Goal: Information Seeking & Learning: Learn about a topic

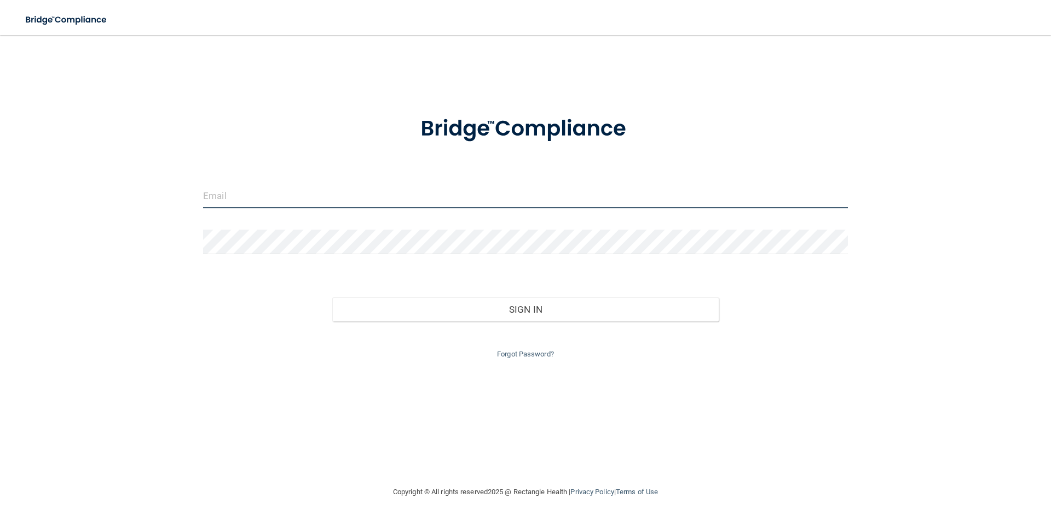
click at [350, 191] on input "email" at bounding box center [525, 196] width 645 height 25
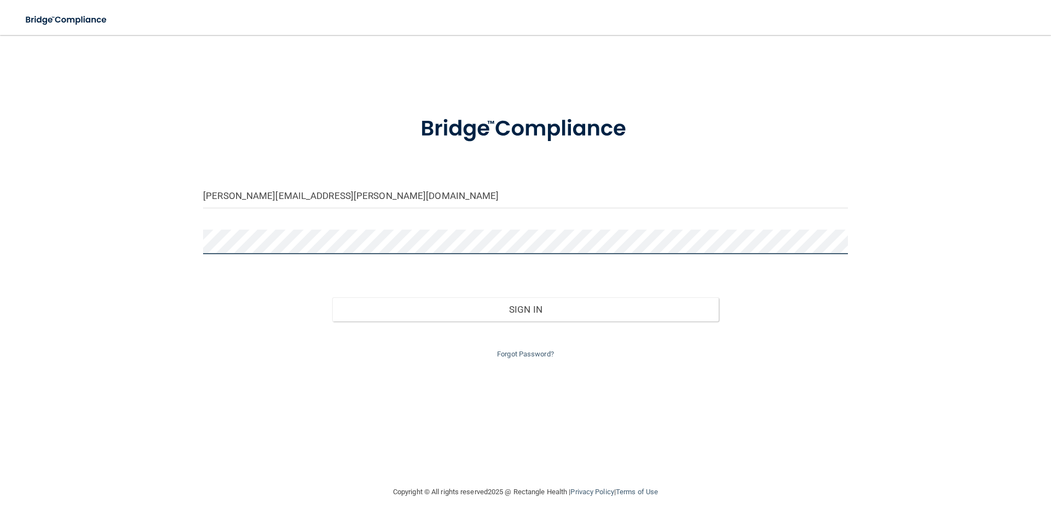
click at [332, 298] on button "Sign In" at bounding box center [525, 310] width 387 height 24
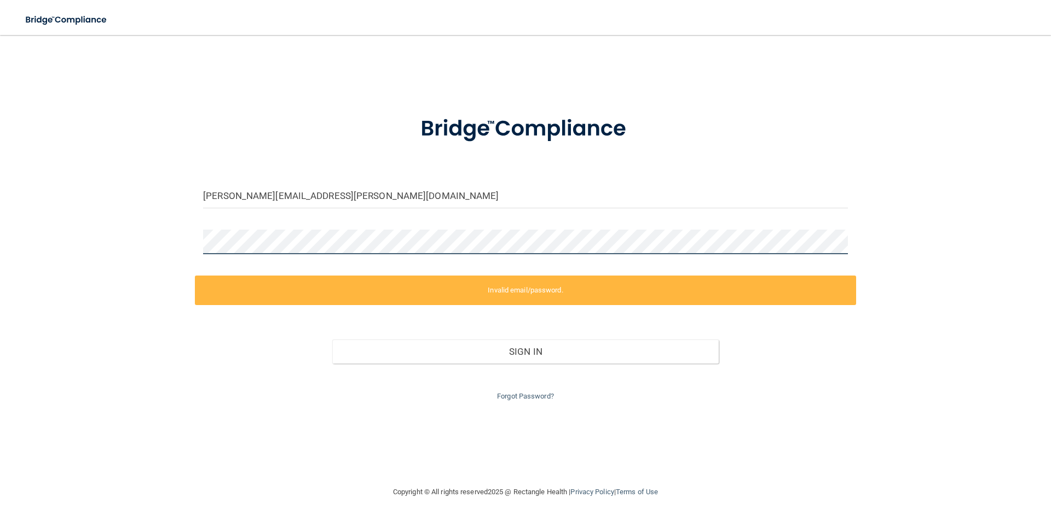
click at [48, 256] on div "brooke.evans@lpden.com Invalid email/password. You don't have permission to acc…" at bounding box center [525, 260] width 1007 height 429
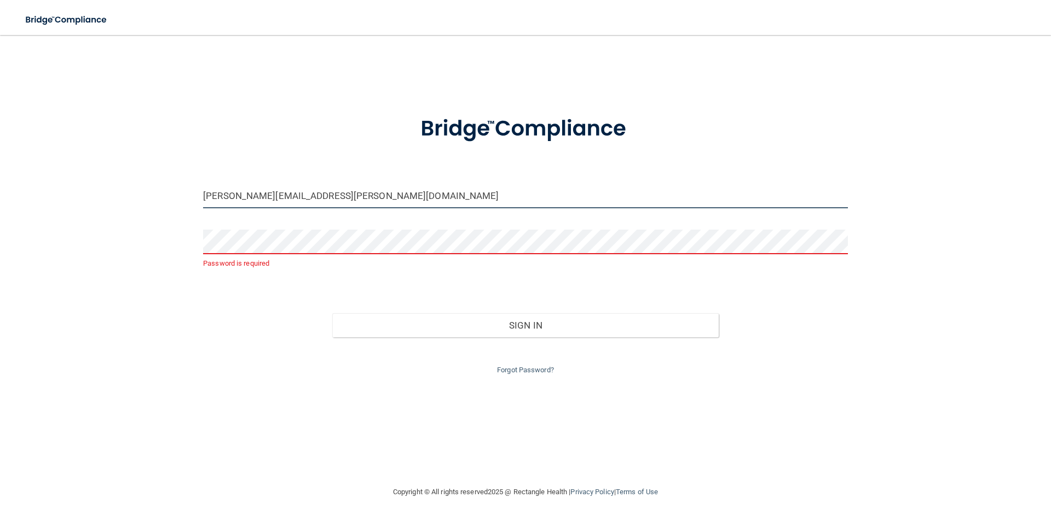
drag, startPoint x: 321, startPoint y: 199, endPoint x: 106, endPoint y: 214, distance: 215.0
click at [106, 214] on div "brooke.evans@lpden.com Password is required Invalid email/password. You don't h…" at bounding box center [525, 260] width 1007 height 429
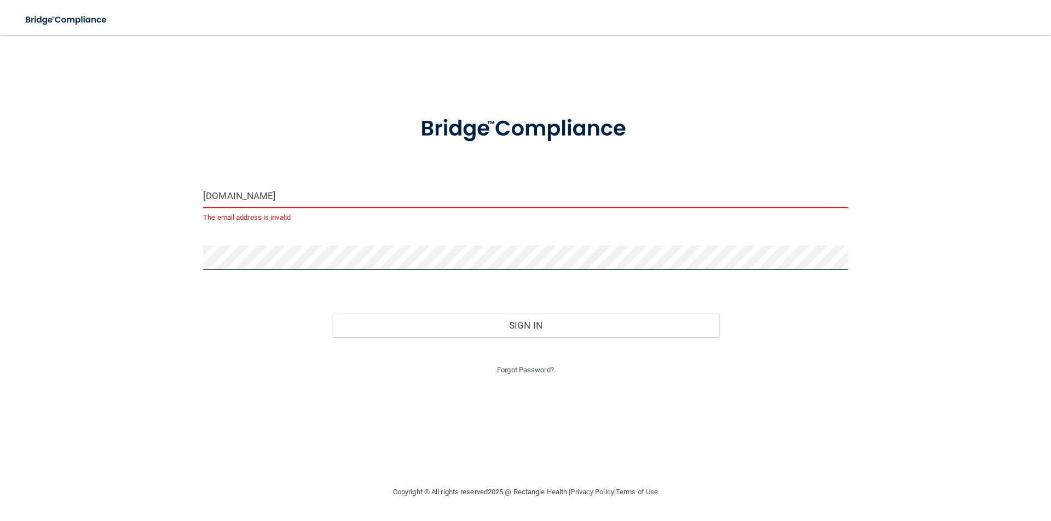
click at [332, 314] on button "Sign In" at bounding box center [525, 326] width 387 height 24
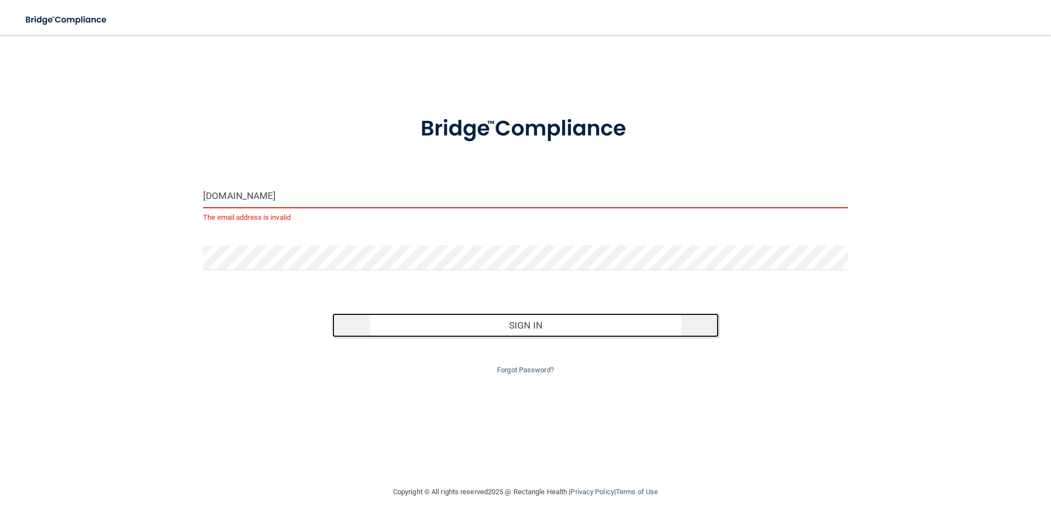
click at [424, 328] on button "Sign In" at bounding box center [525, 326] width 387 height 24
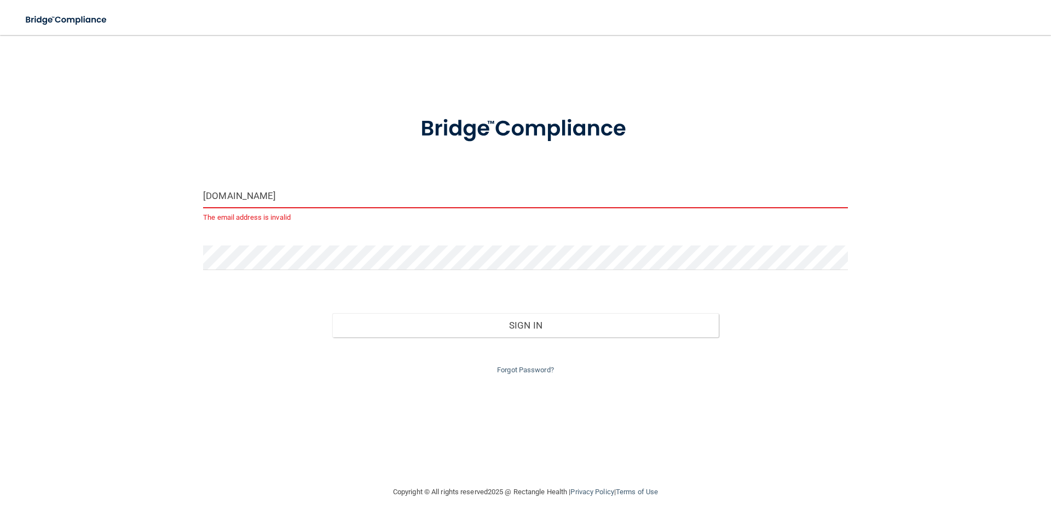
click at [274, 195] on input "brookepaige2002.com" at bounding box center [525, 196] width 645 height 25
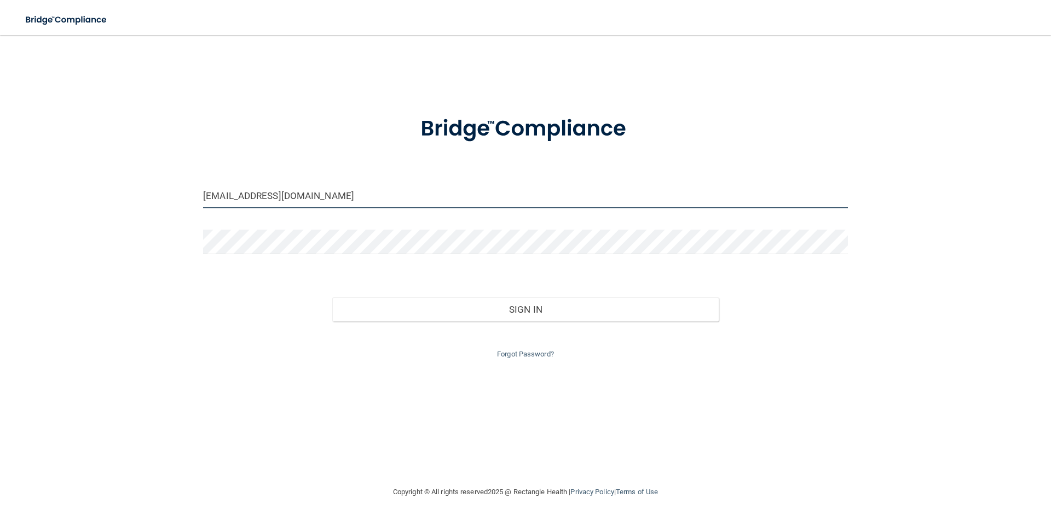
type input "brookepaige2002@gmail.com"
click at [332, 298] on button "Sign In" at bounding box center [525, 310] width 387 height 24
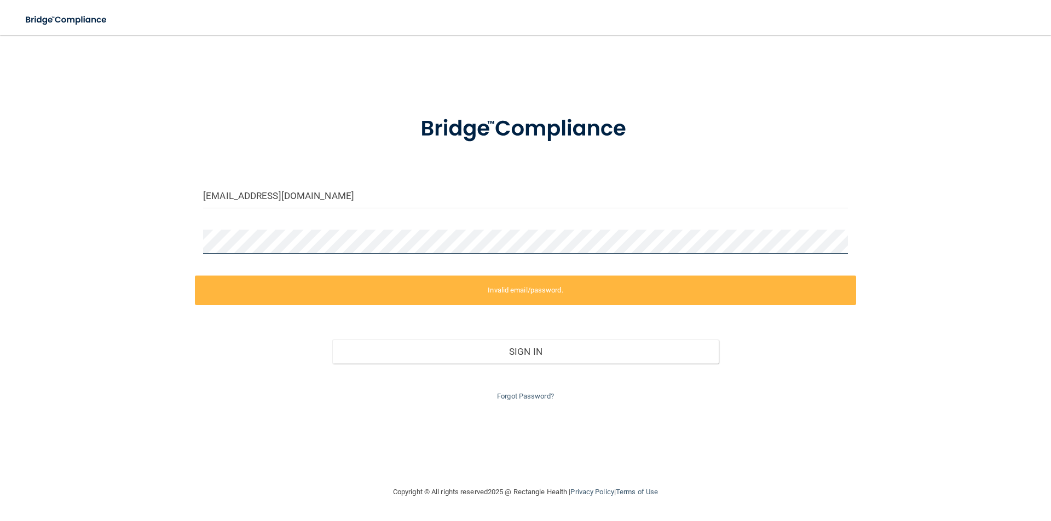
click at [78, 271] on div "brookepaige2002@gmail.com Invalid email/password. You don't have permission to …" at bounding box center [525, 260] width 1007 height 429
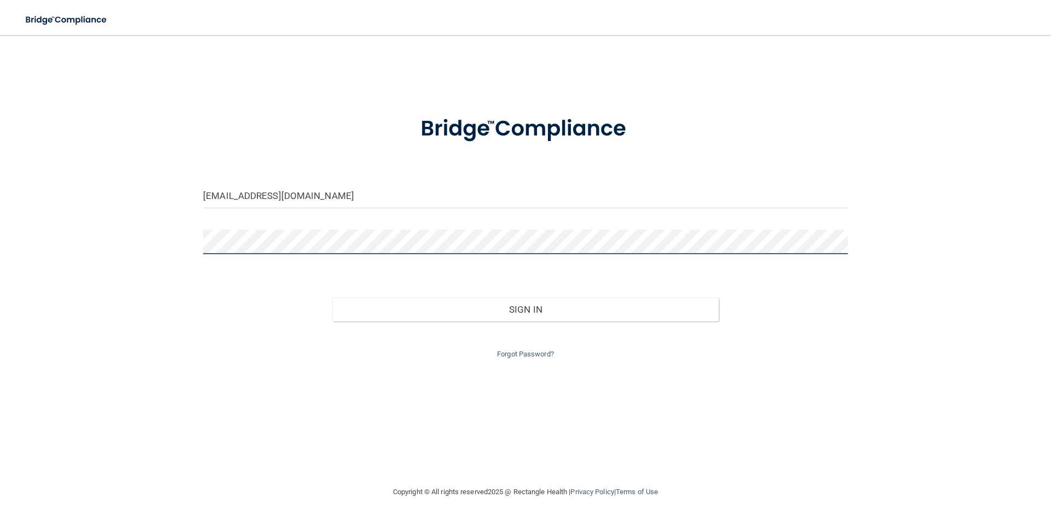
click at [332, 298] on button "Sign In" at bounding box center [525, 310] width 387 height 24
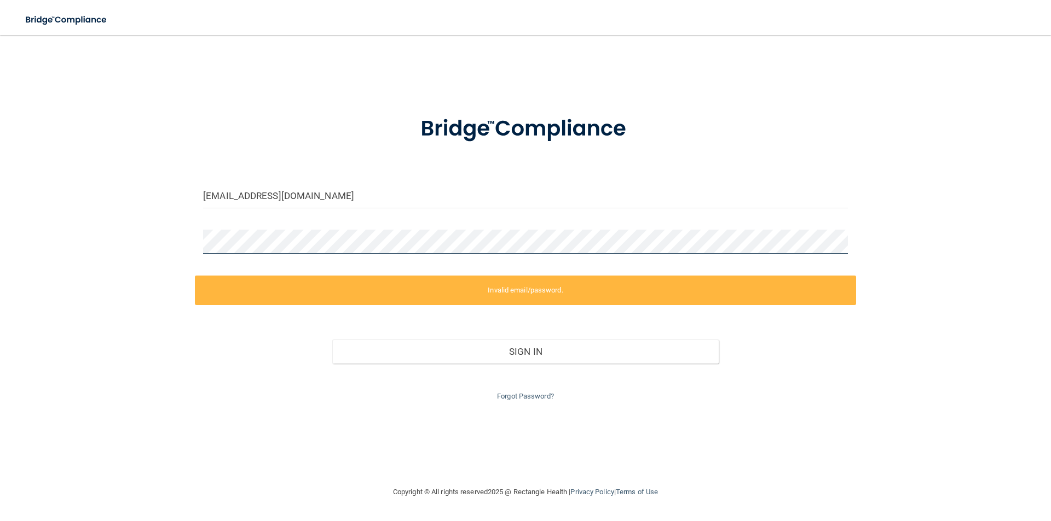
click at [0, 263] on main "brookepaige2002@gmail.com Invalid email/password. You don't have permission to …" at bounding box center [525, 278] width 1051 height 486
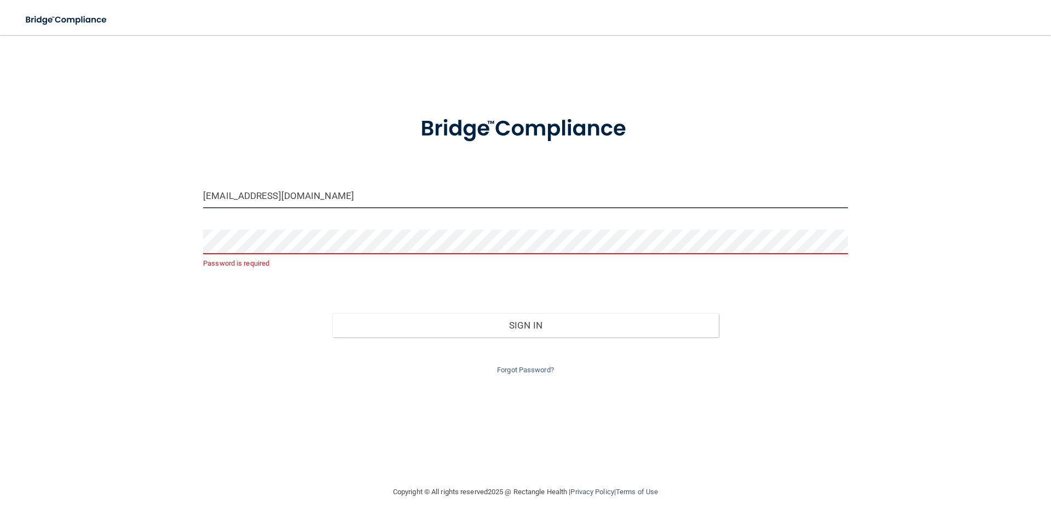
drag, startPoint x: 359, startPoint y: 196, endPoint x: 0, endPoint y: 227, distance: 360.8
click at [0, 227] on main "brookepaige2002@gmail.com Password is required Invalid email/password. You don'…" at bounding box center [525, 278] width 1051 height 486
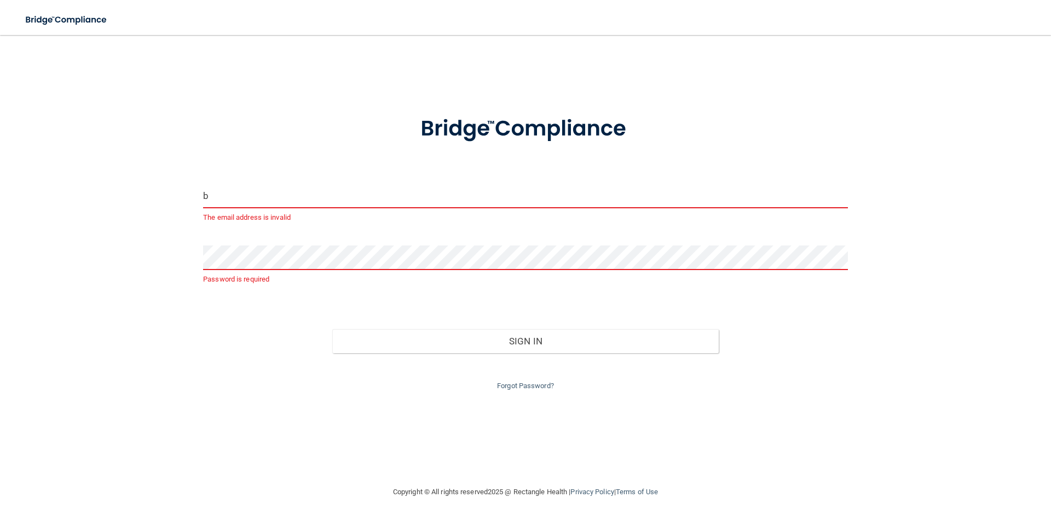
type input "[PERSON_NAME][EMAIL_ADDRESS][PERSON_NAME][DOMAIN_NAME]"
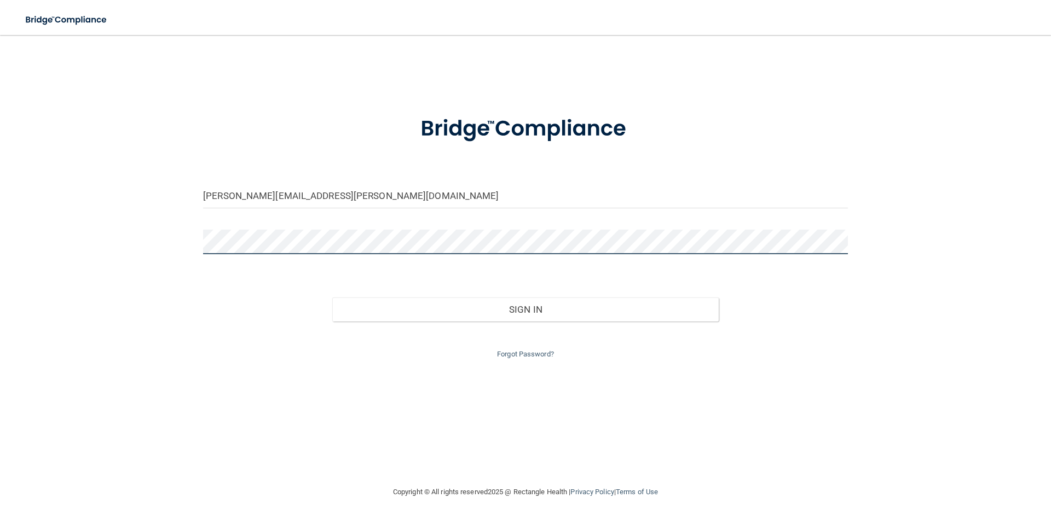
click at [332, 298] on button "Sign In" at bounding box center [525, 310] width 387 height 24
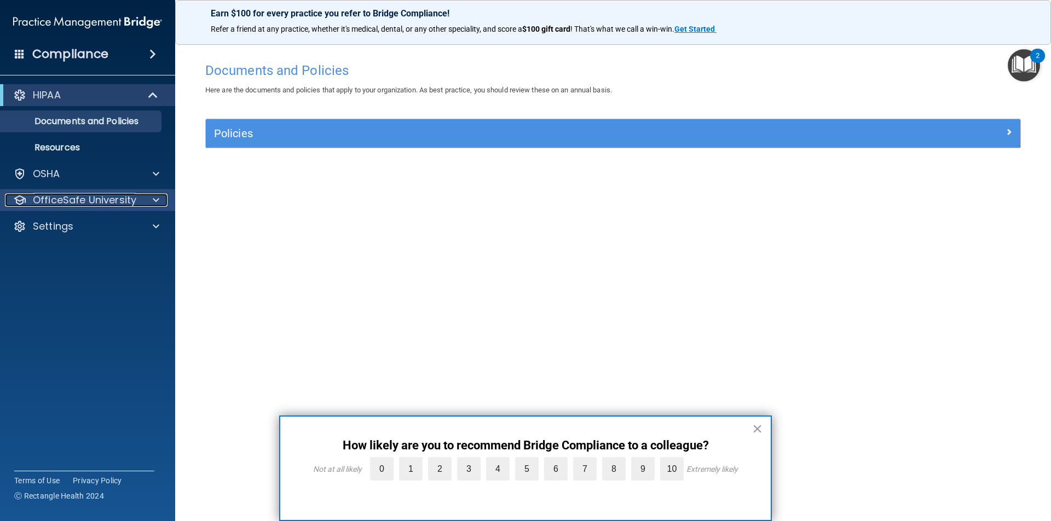
click at [97, 202] on p "OfficeSafe University" at bounding box center [84, 200] width 103 height 13
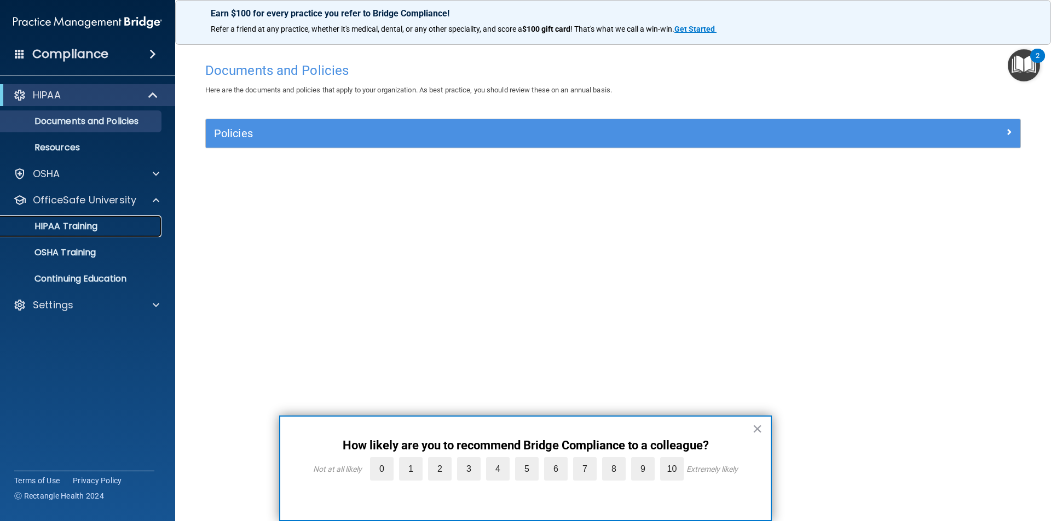
click at [103, 230] on div "HIPAA Training" at bounding box center [81, 226] width 149 height 11
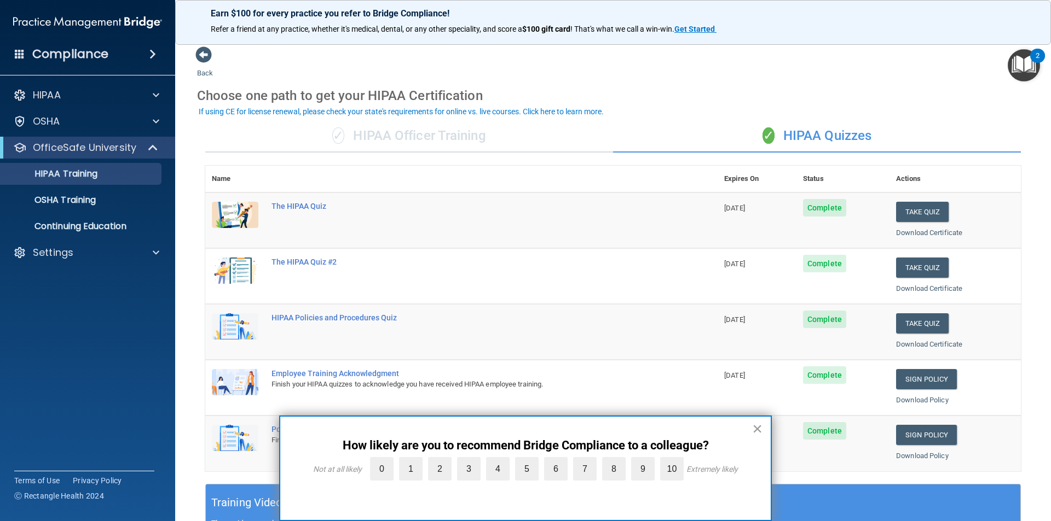
click at [757, 428] on button "×" at bounding box center [757, 429] width 10 height 18
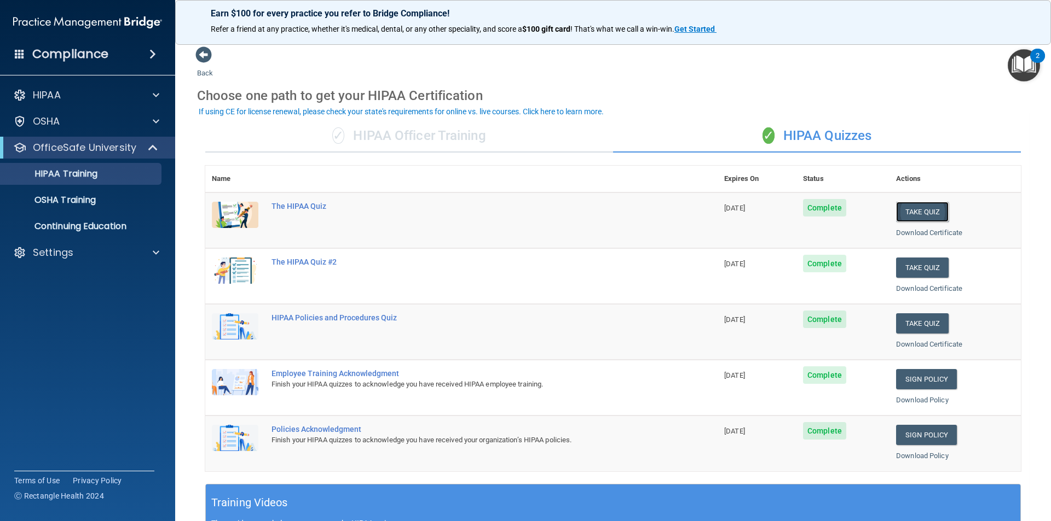
click at [915, 213] on button "Take Quiz" at bounding box center [922, 212] width 53 height 20
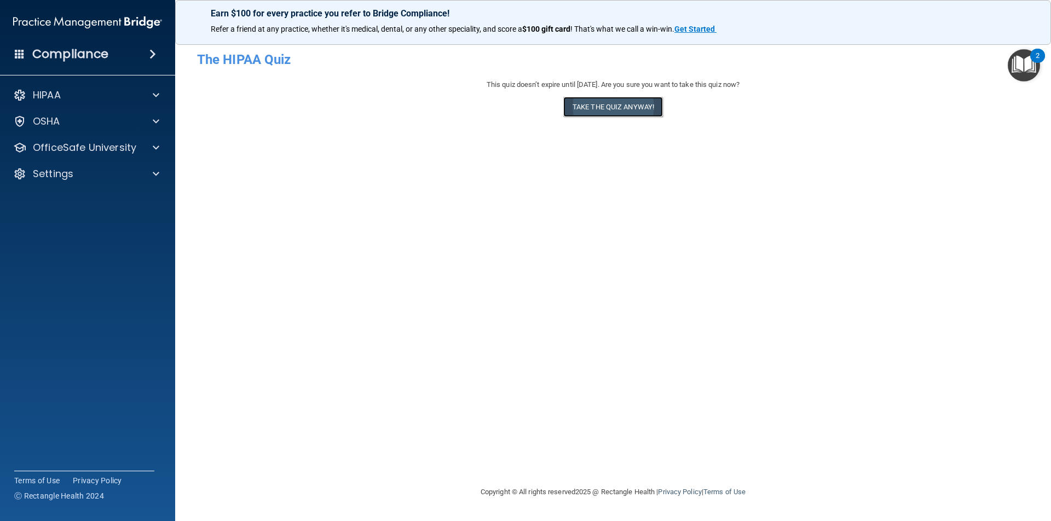
click at [591, 109] on button "Take the quiz anyway!" at bounding box center [613, 107] width 100 height 20
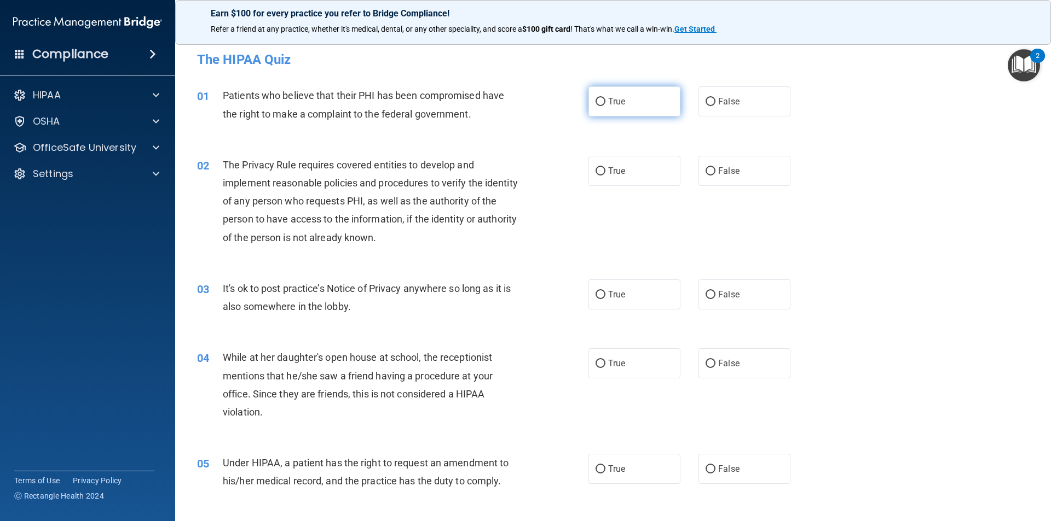
click at [613, 103] on span "True" at bounding box center [616, 101] width 17 height 10
click at [605, 103] on input "True" at bounding box center [600, 102] width 10 height 8
radio input "true"
click at [621, 162] on label "True" at bounding box center [634, 171] width 92 height 30
click at [605, 167] on input "True" at bounding box center [600, 171] width 10 height 8
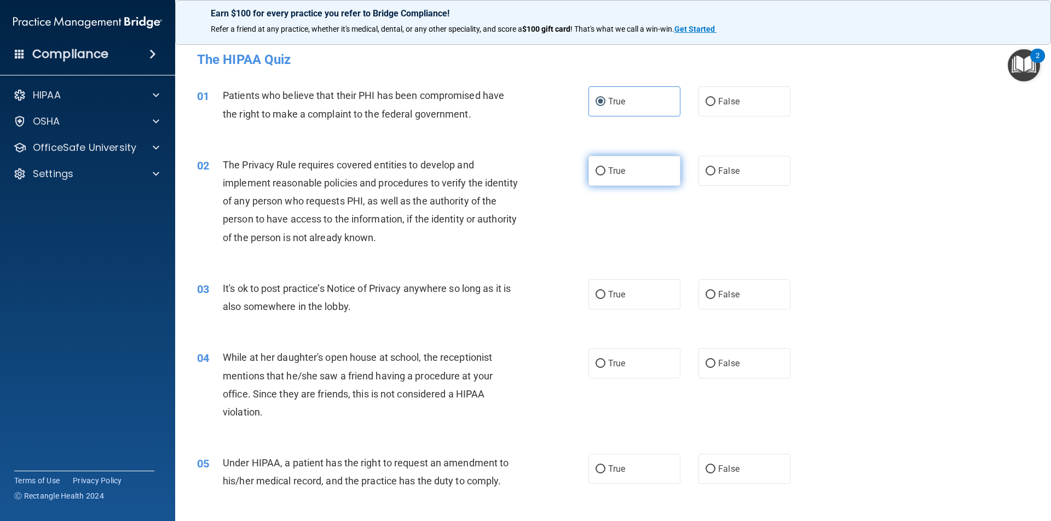
radio input "true"
click at [735, 295] on label "False" at bounding box center [744, 295] width 92 height 30
click at [715, 295] on input "False" at bounding box center [710, 295] width 10 height 8
radio input "true"
click at [735, 351] on label "False" at bounding box center [744, 364] width 92 height 30
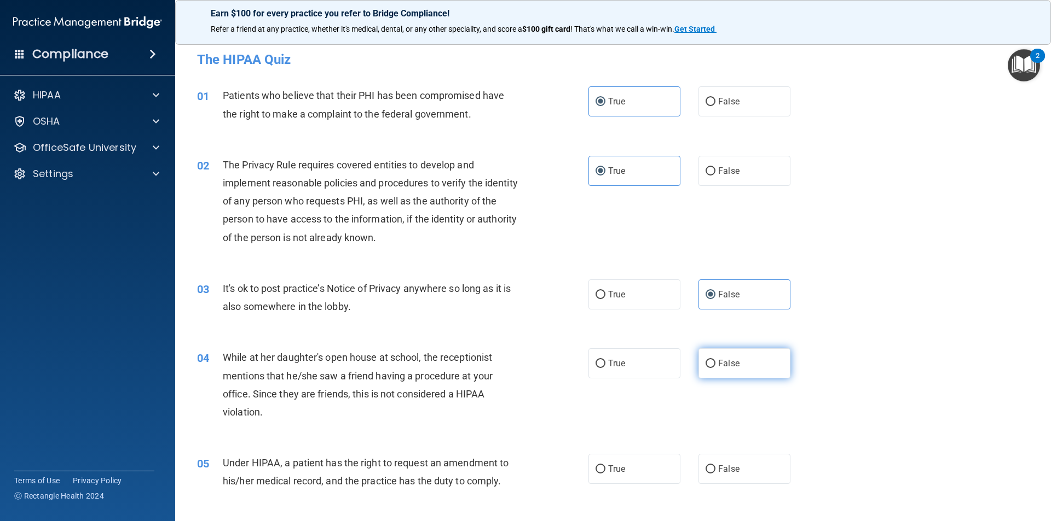
click at [715, 360] on input "False" at bounding box center [710, 364] width 10 height 8
radio input "true"
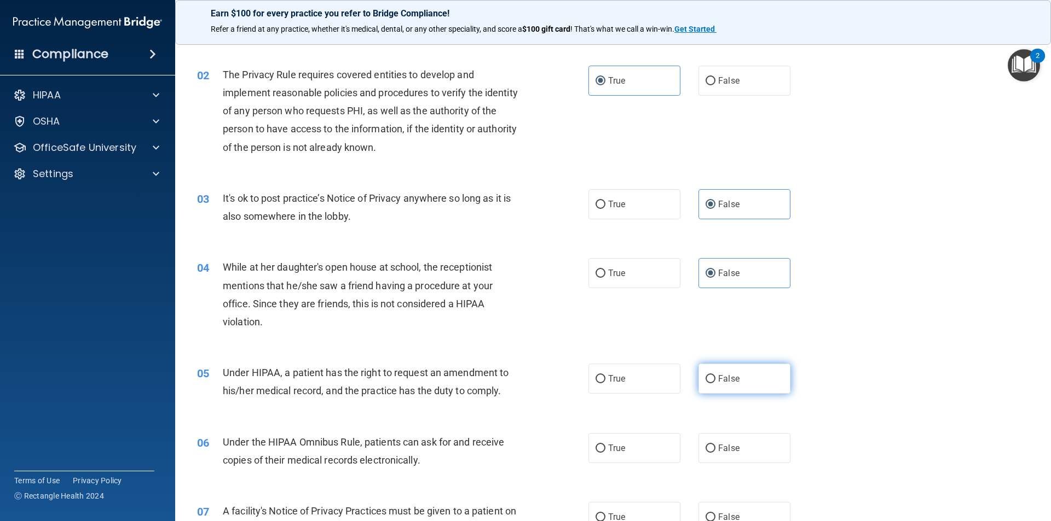
scroll to position [109, 0]
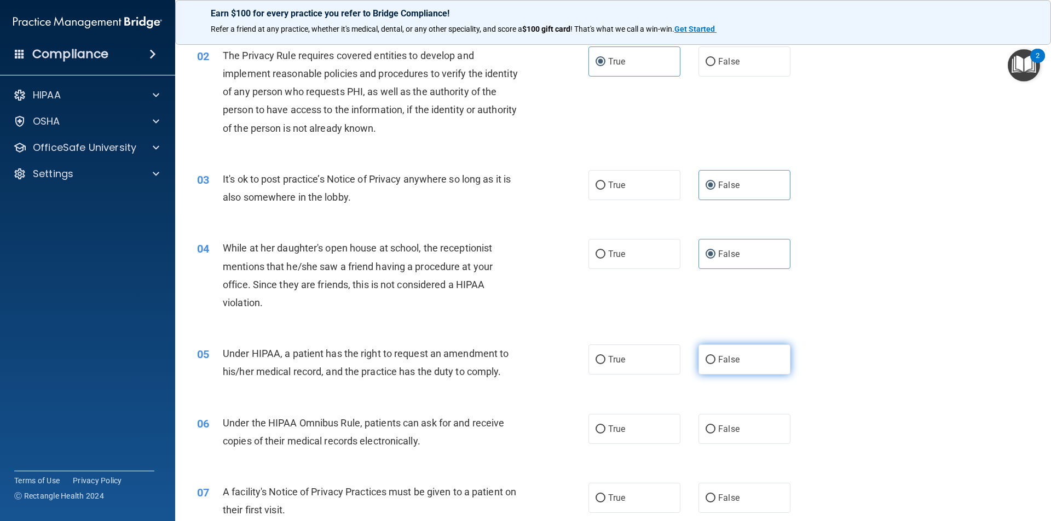
click at [743, 360] on label "False" at bounding box center [744, 360] width 92 height 30
click at [715, 360] on input "False" at bounding box center [710, 360] width 10 height 8
radio input "true"
click at [645, 428] on label "True" at bounding box center [634, 429] width 92 height 30
click at [605, 428] on input "True" at bounding box center [600, 430] width 10 height 8
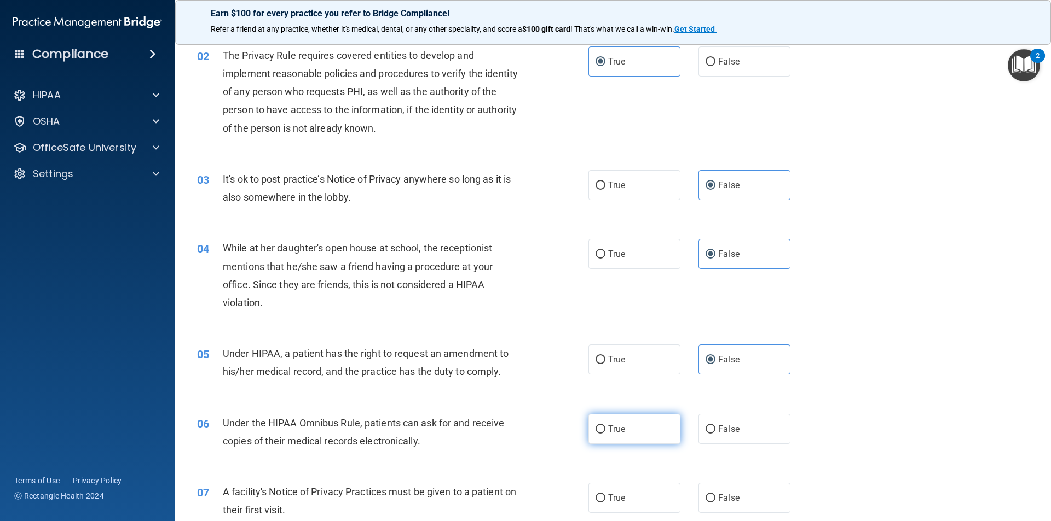
radio input "true"
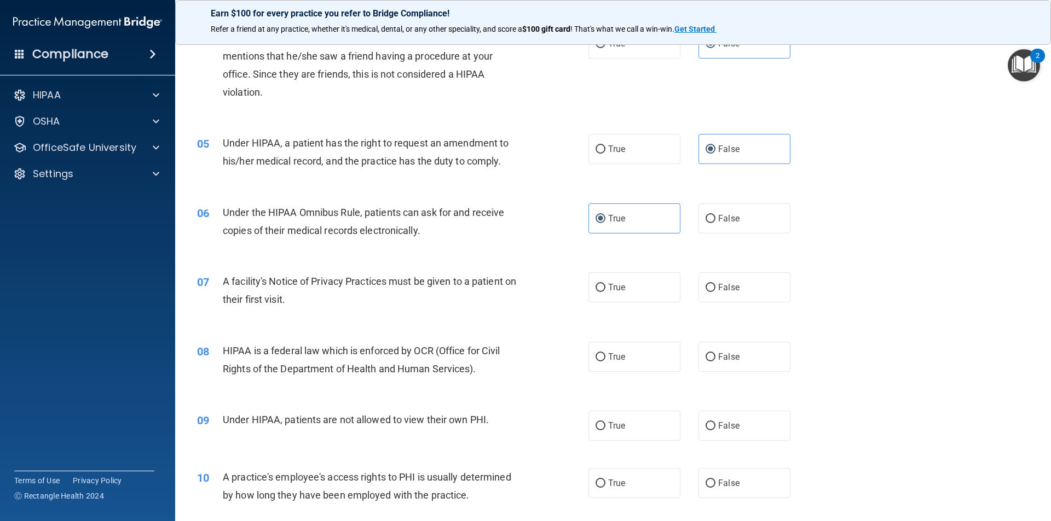
scroll to position [383, 0]
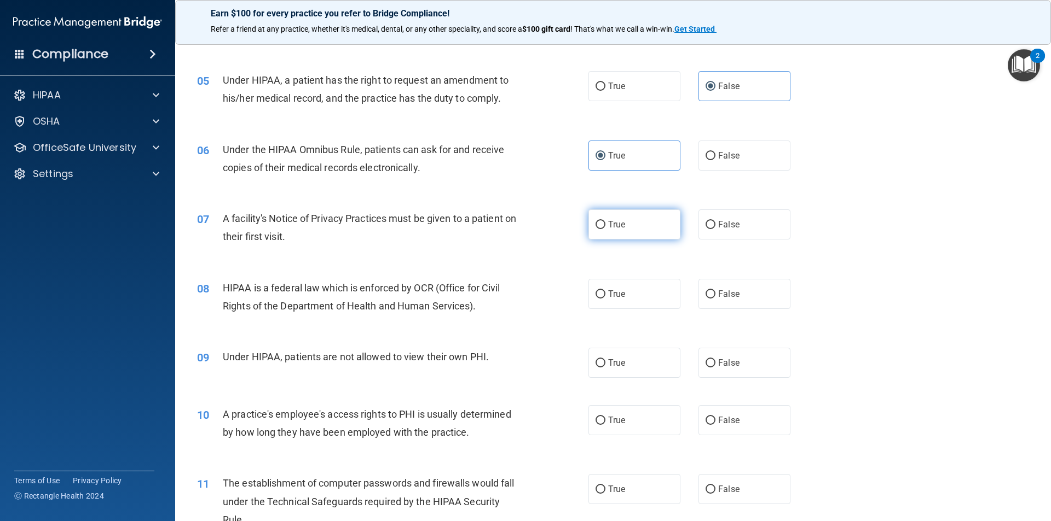
click at [637, 228] on label "True" at bounding box center [634, 225] width 92 height 30
click at [605, 228] on input "True" at bounding box center [600, 225] width 10 height 8
radio input "true"
click at [625, 293] on label "True" at bounding box center [634, 294] width 92 height 30
click at [605, 293] on input "True" at bounding box center [600, 295] width 10 height 8
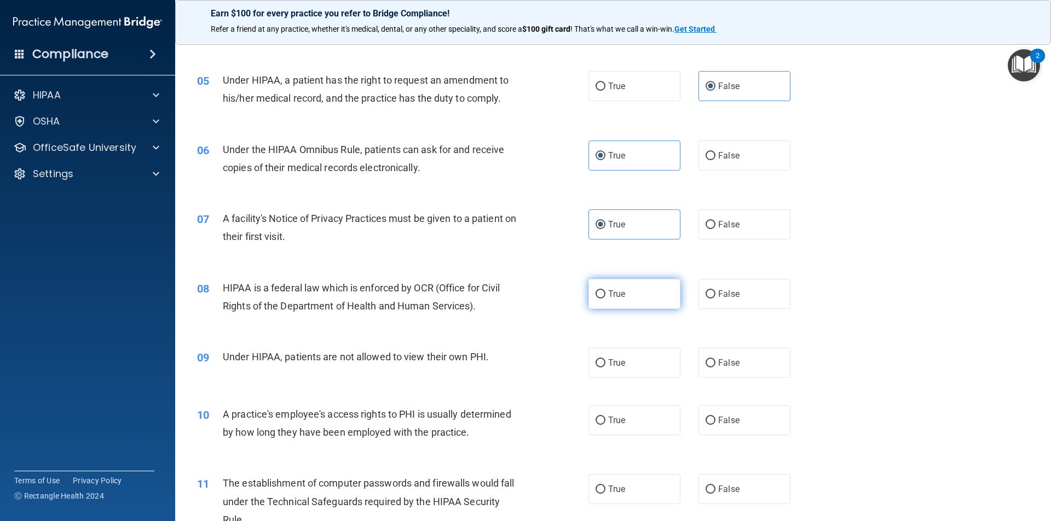
radio input "true"
click at [727, 364] on span "False" at bounding box center [728, 363] width 21 height 10
click at [715, 364] on input "False" at bounding box center [710, 363] width 10 height 8
radio input "true"
click at [744, 410] on label "False" at bounding box center [744, 420] width 92 height 30
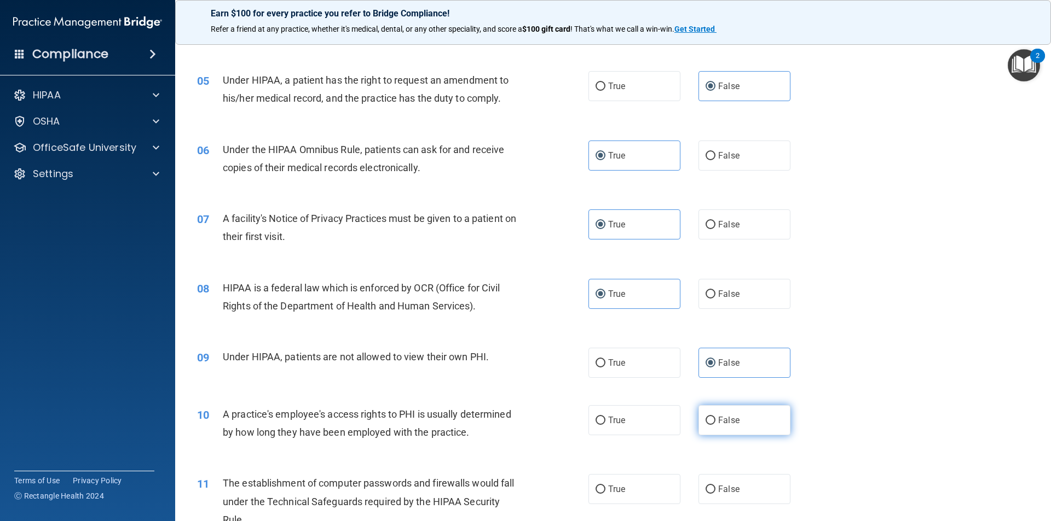
click at [715, 417] on input "False" at bounding box center [710, 421] width 10 height 8
radio input "true"
drag, startPoint x: 634, startPoint y: 489, endPoint x: 642, endPoint y: 466, distance: 24.9
click at [634, 489] on label "True" at bounding box center [634, 489] width 92 height 30
click at [605, 489] on input "True" at bounding box center [600, 490] width 10 height 8
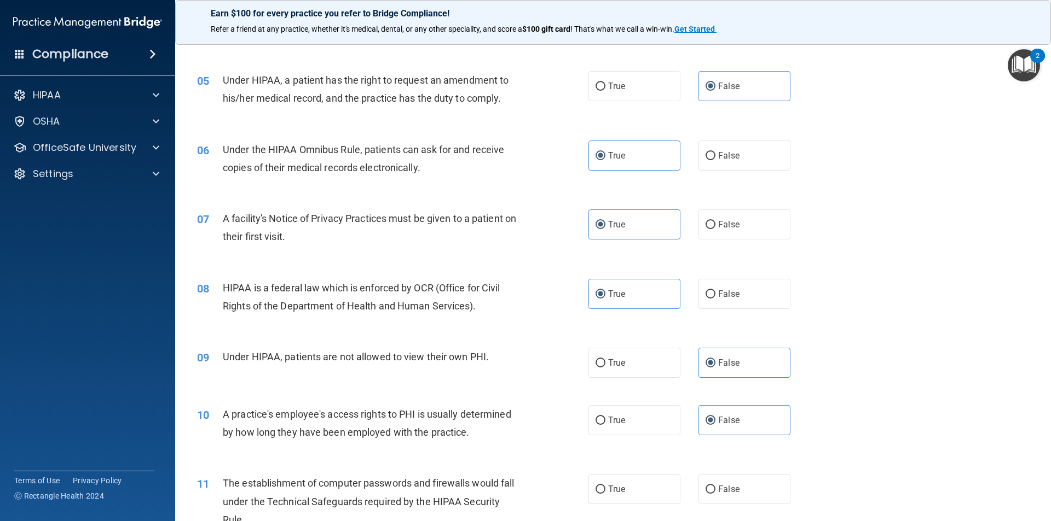
radio input "true"
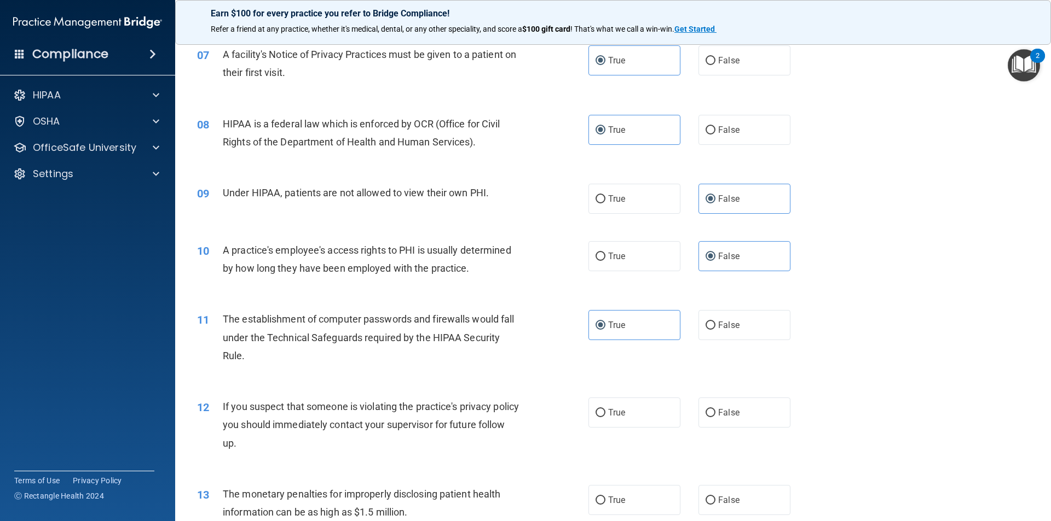
scroll to position [657, 0]
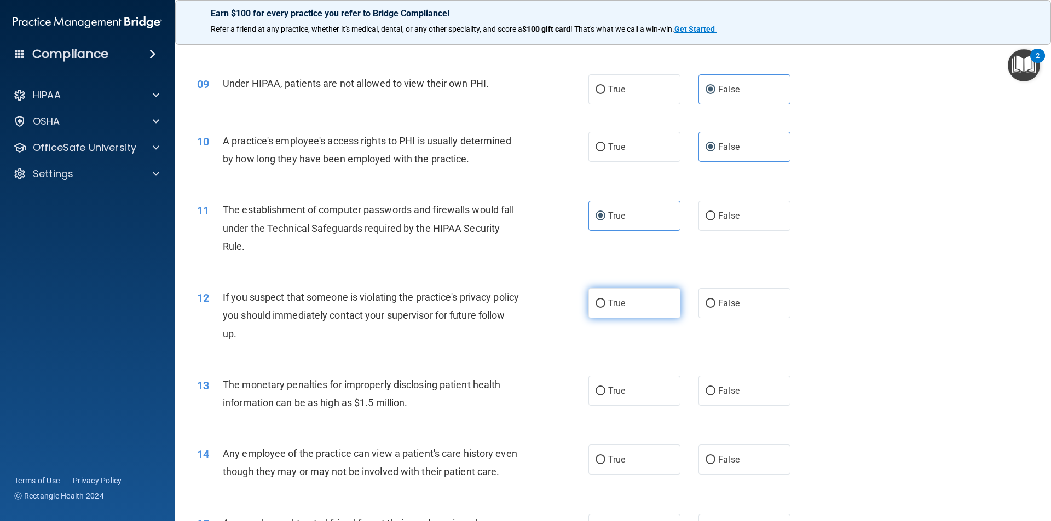
click at [636, 302] on label "True" at bounding box center [634, 303] width 92 height 30
click at [605, 302] on input "True" at bounding box center [600, 304] width 10 height 8
radio input "true"
click at [639, 392] on label "True" at bounding box center [634, 391] width 92 height 30
click at [605, 392] on input "True" at bounding box center [600, 391] width 10 height 8
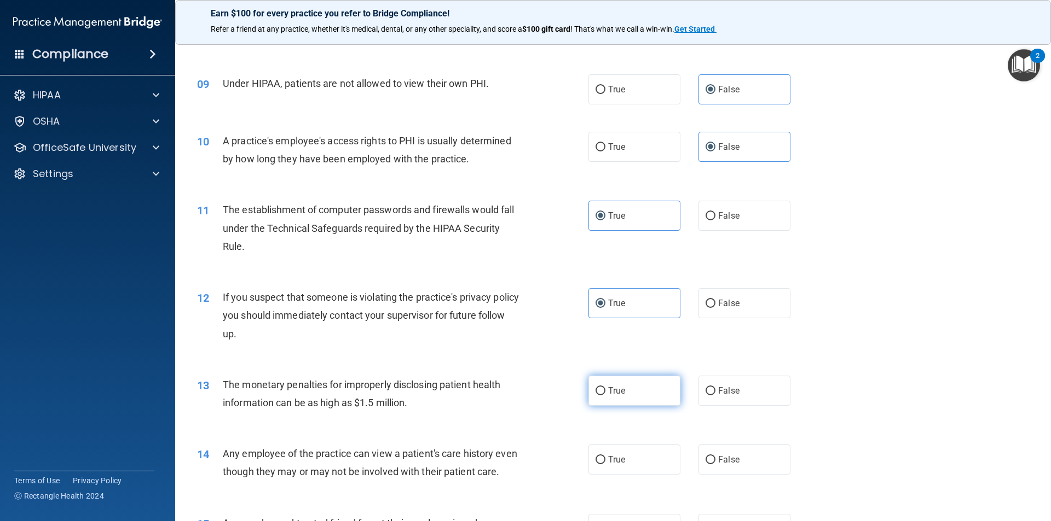
radio input "true"
click at [739, 448] on label "False" at bounding box center [744, 460] width 92 height 30
click at [715, 456] on input "False" at bounding box center [710, 460] width 10 height 8
radio input "true"
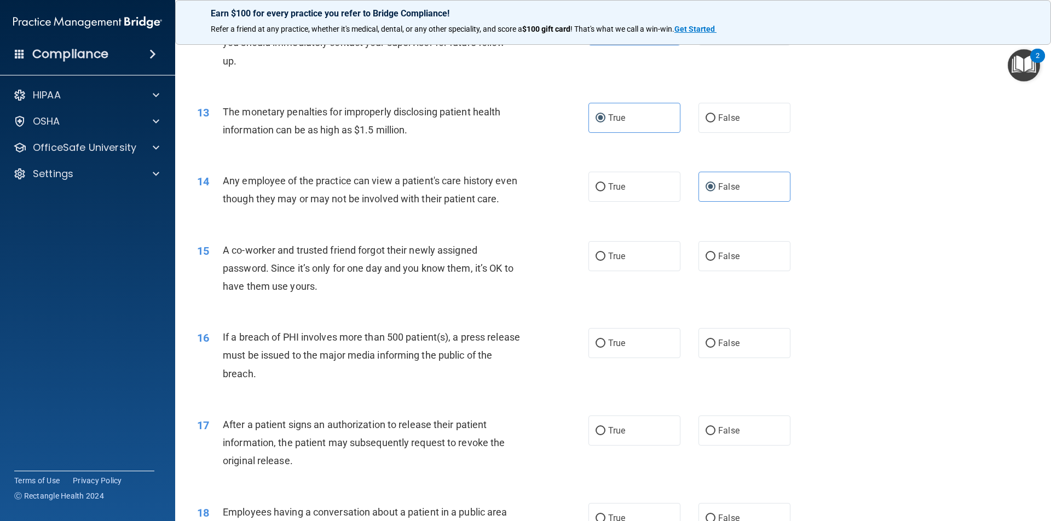
scroll to position [930, 0]
click at [730, 271] on label "False" at bounding box center [744, 256] width 92 height 30
click at [715, 260] on input "False" at bounding box center [710, 256] width 10 height 8
radio input "true"
click at [636, 358] on label "True" at bounding box center [634, 343] width 92 height 30
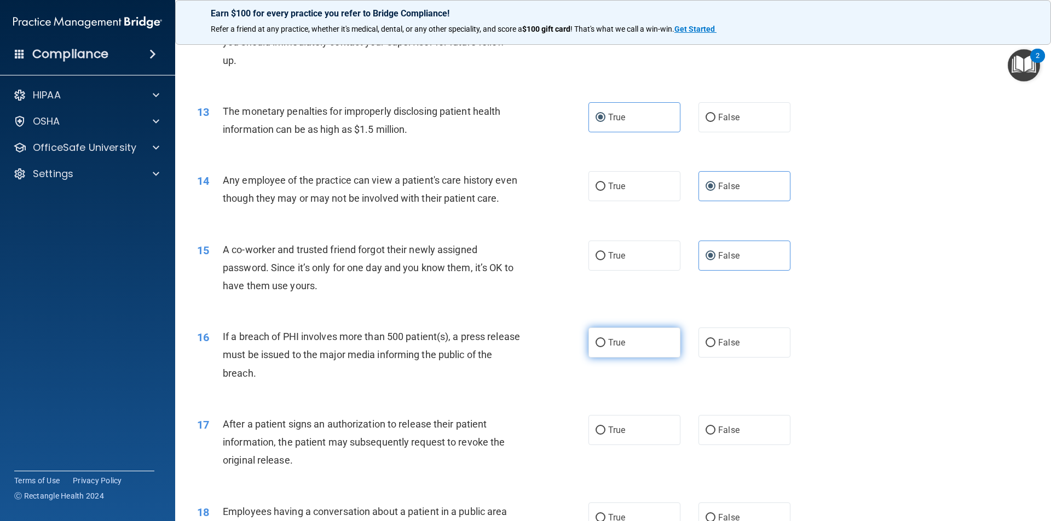
click at [605, 347] on input "True" at bounding box center [600, 343] width 10 height 8
radio input "true"
click at [645, 445] on label "True" at bounding box center [634, 430] width 92 height 30
click at [605, 435] on input "True" at bounding box center [600, 431] width 10 height 8
radio input "true"
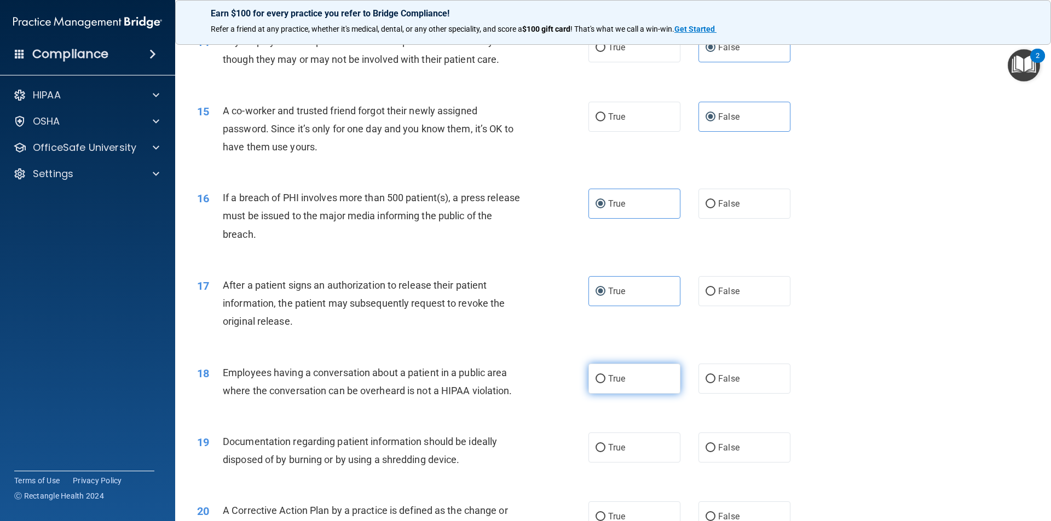
scroll to position [1094, 0]
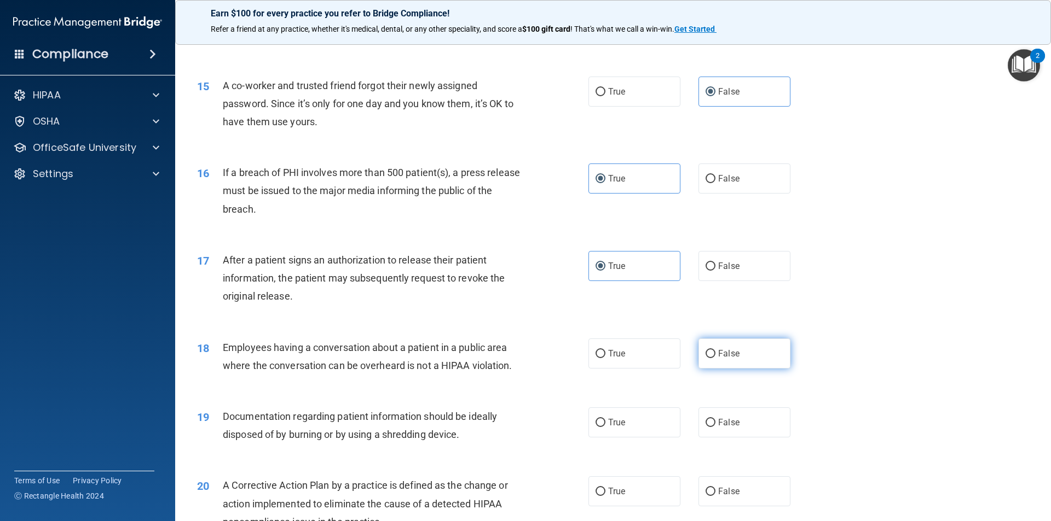
click at [751, 369] on label "False" at bounding box center [744, 354] width 92 height 30
click at [715, 358] on input "False" at bounding box center [710, 354] width 10 height 8
radio input "true"
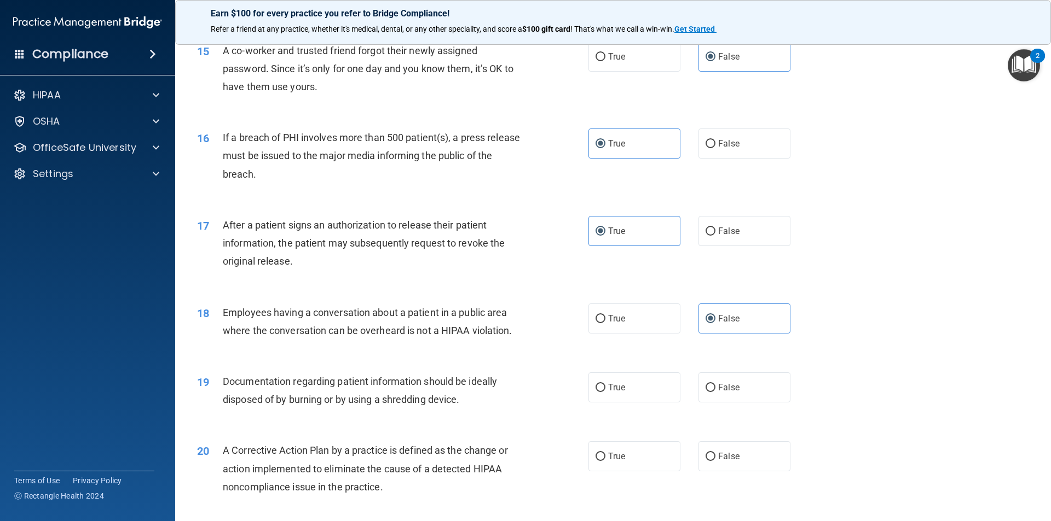
scroll to position [1149, 0]
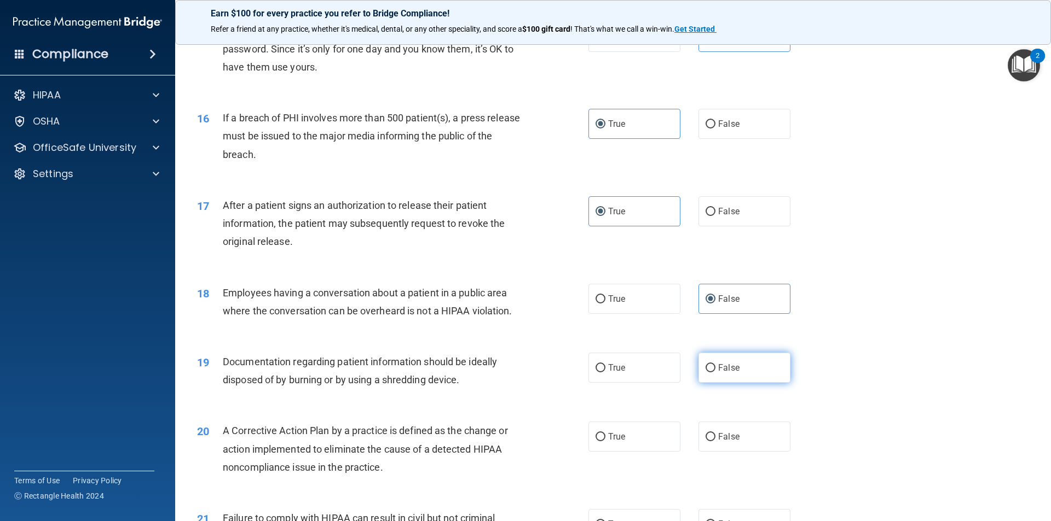
click at [747, 383] on label "False" at bounding box center [744, 368] width 92 height 30
click at [715, 373] on input "False" at bounding box center [710, 368] width 10 height 8
radio input "true"
click at [633, 383] on label "True" at bounding box center [634, 368] width 92 height 30
click at [605, 373] on input "True" at bounding box center [600, 368] width 10 height 8
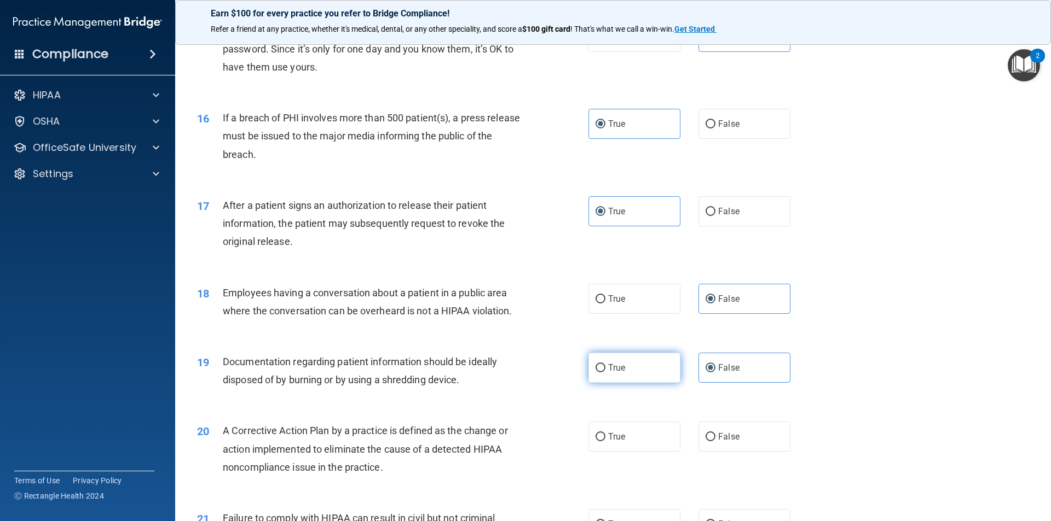
radio input "true"
radio input "false"
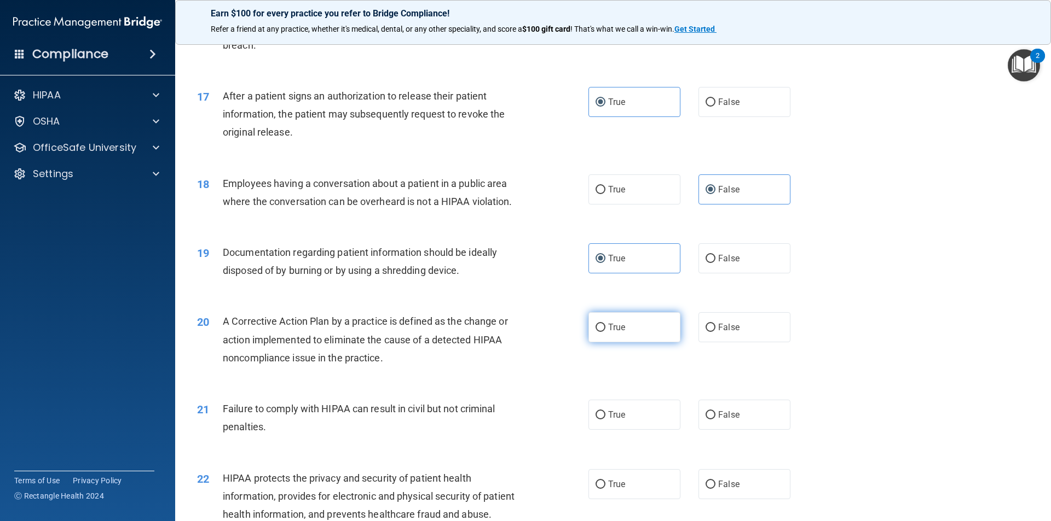
click at [647, 342] on label "True" at bounding box center [634, 327] width 92 height 30
click at [605, 332] on input "True" at bounding box center [600, 328] width 10 height 8
radio input "true"
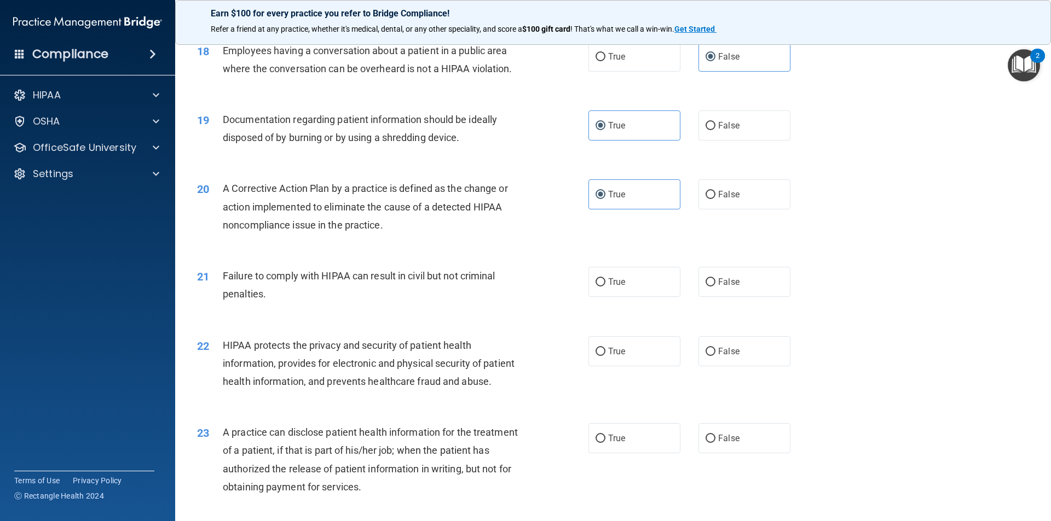
scroll to position [1423, 0]
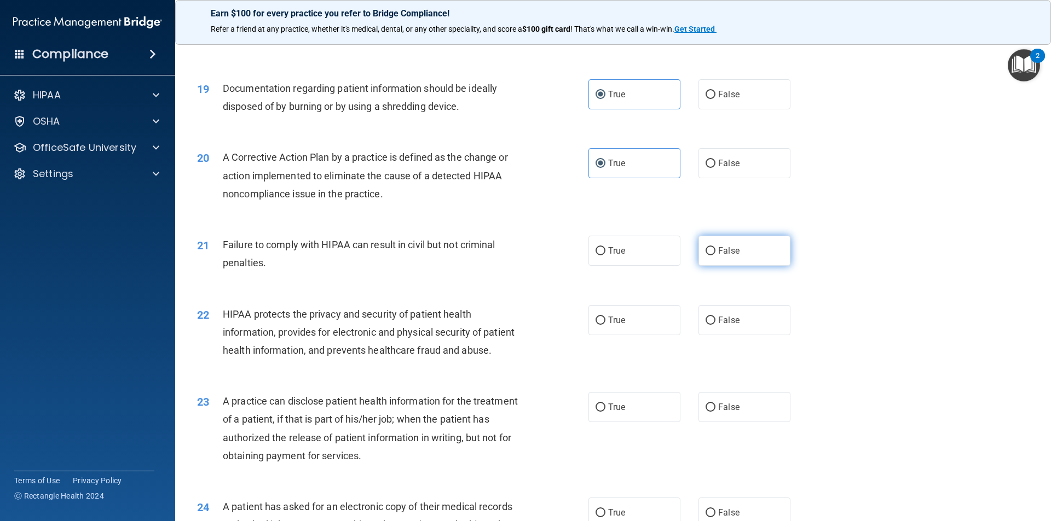
click at [726, 256] on span "False" at bounding box center [728, 251] width 21 height 10
click at [715, 256] on input "False" at bounding box center [710, 251] width 10 height 8
radio input "true"
click at [642, 335] on label "True" at bounding box center [634, 320] width 92 height 30
click at [605, 325] on input "True" at bounding box center [600, 321] width 10 height 8
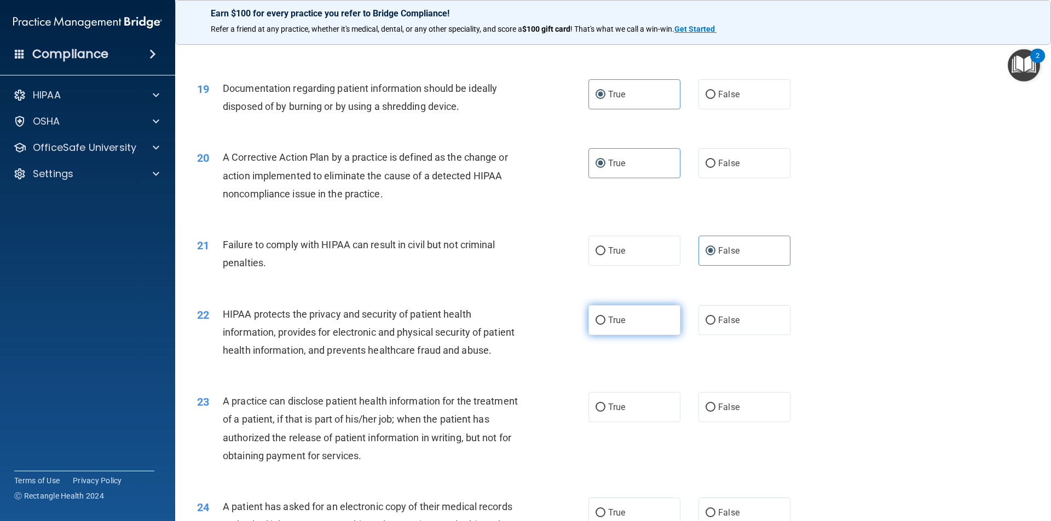
radio input "true"
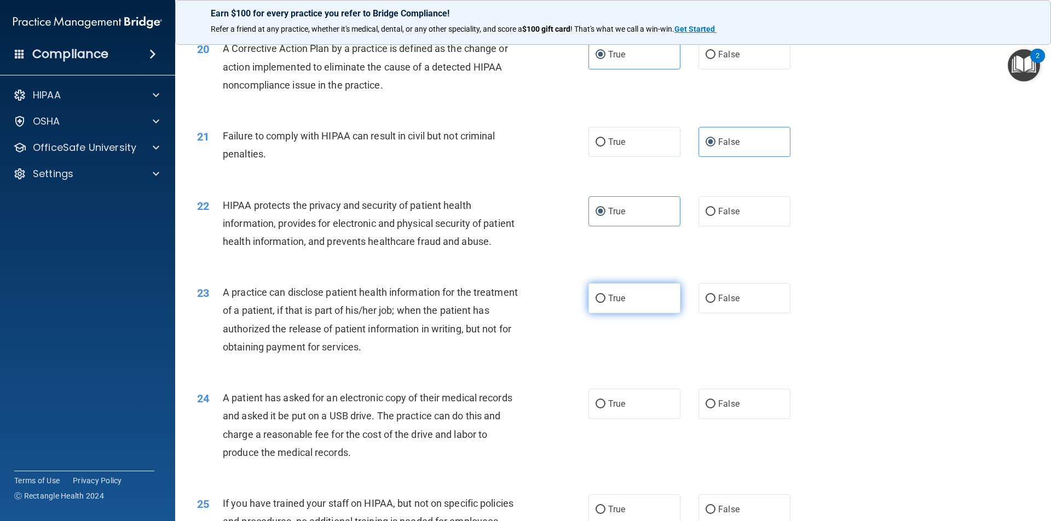
scroll to position [1532, 0]
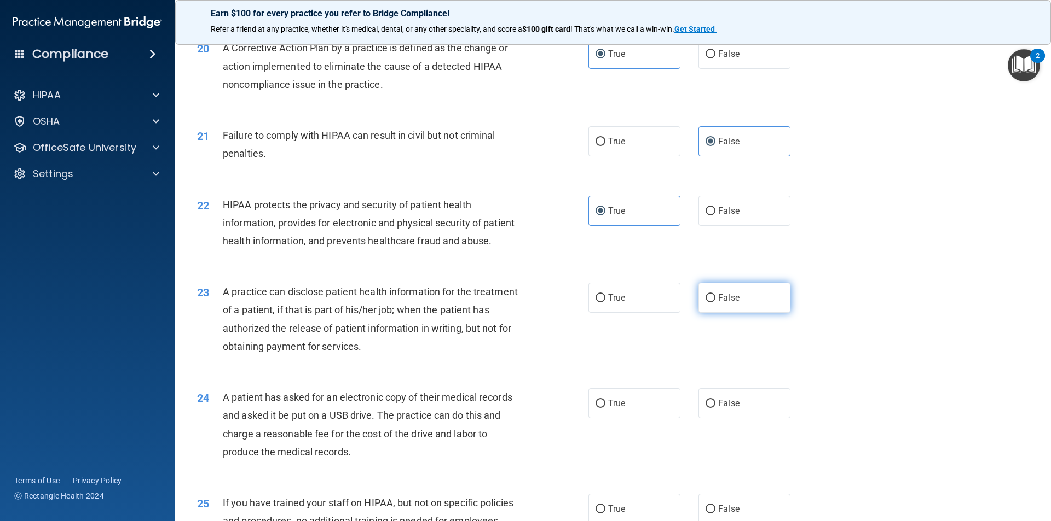
click at [728, 303] on span "False" at bounding box center [728, 298] width 21 height 10
click at [715, 303] on input "False" at bounding box center [710, 298] width 10 height 8
radio input "true"
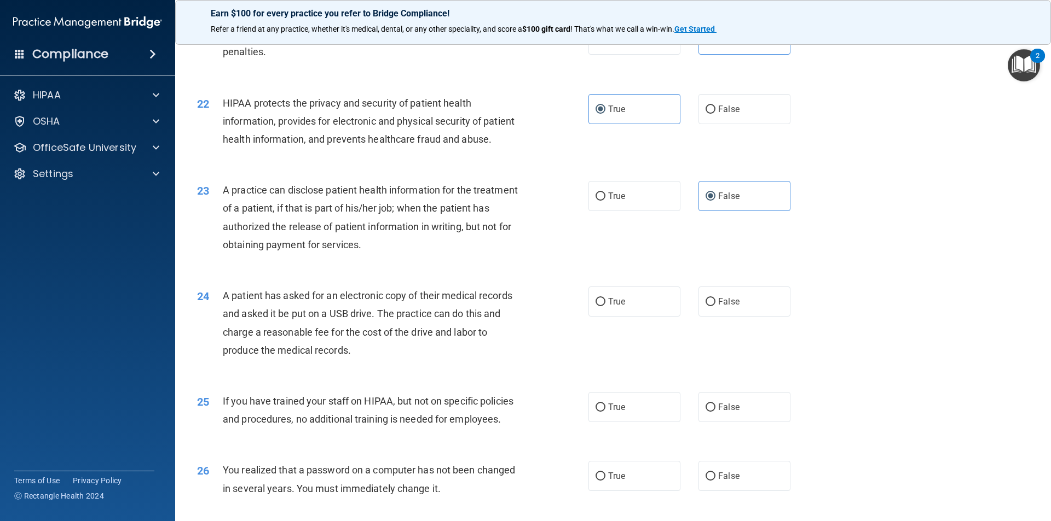
scroll to position [1642, 0]
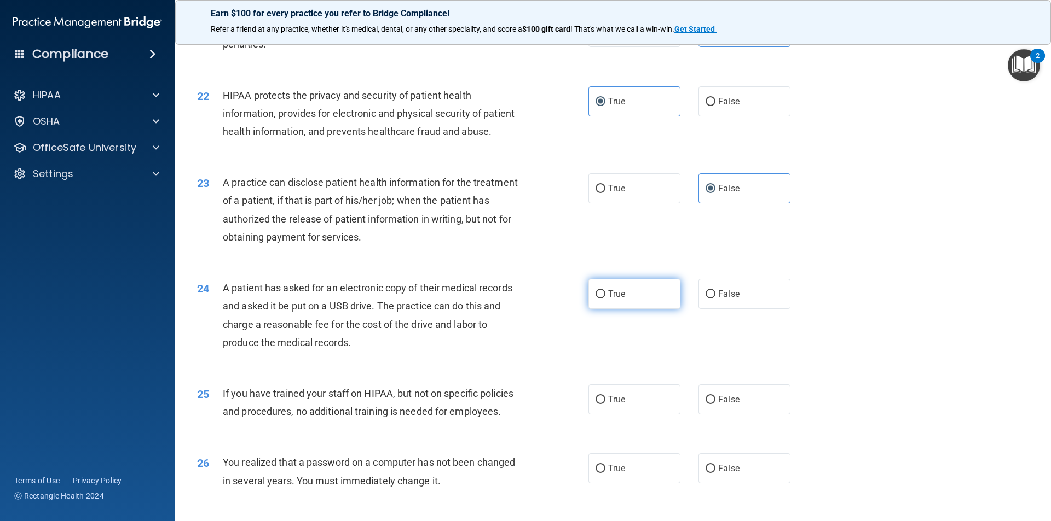
click at [642, 309] on label "True" at bounding box center [634, 294] width 92 height 30
click at [605, 299] on input "True" at bounding box center [600, 295] width 10 height 8
radio input "true"
click at [727, 415] on label "False" at bounding box center [744, 400] width 92 height 30
click at [715, 404] on input "False" at bounding box center [710, 400] width 10 height 8
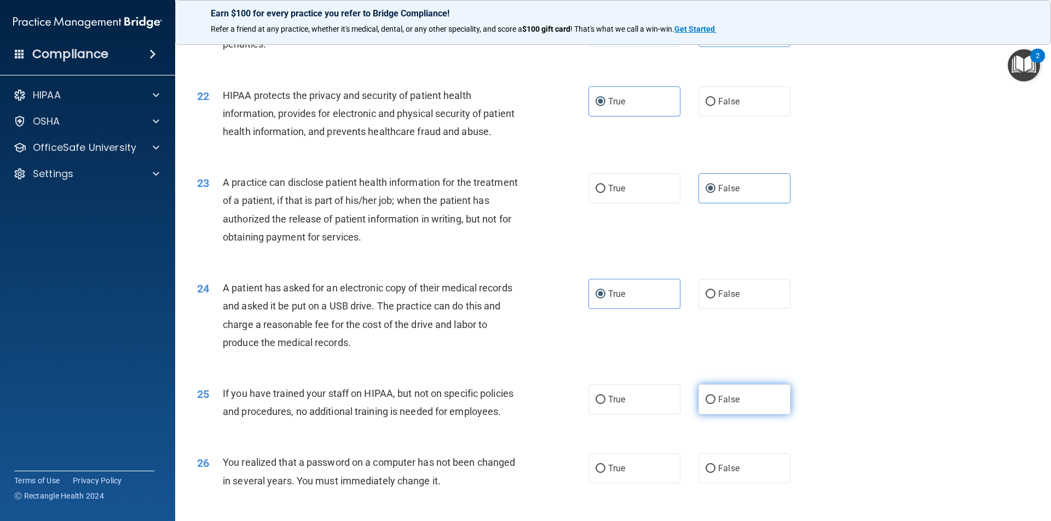
radio input "true"
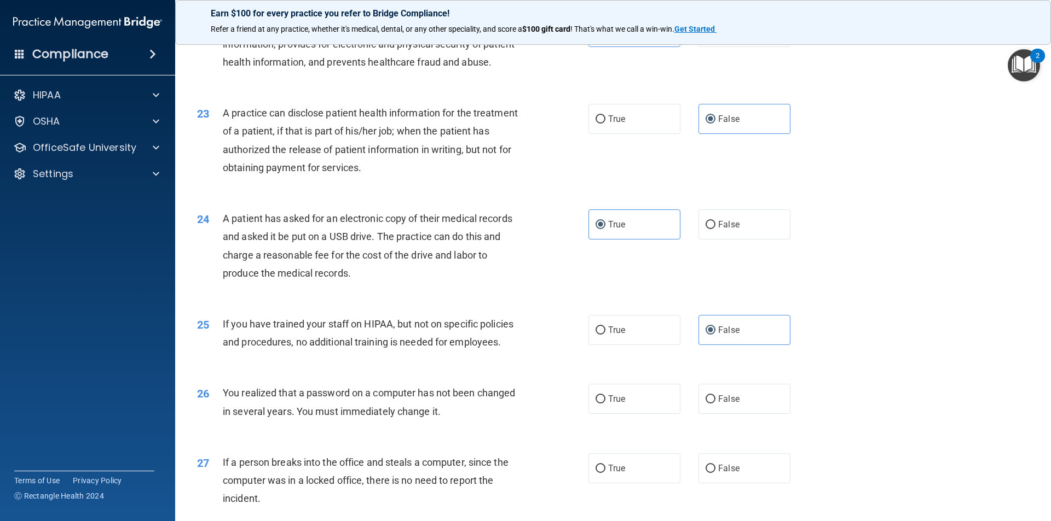
scroll to position [1806, 0]
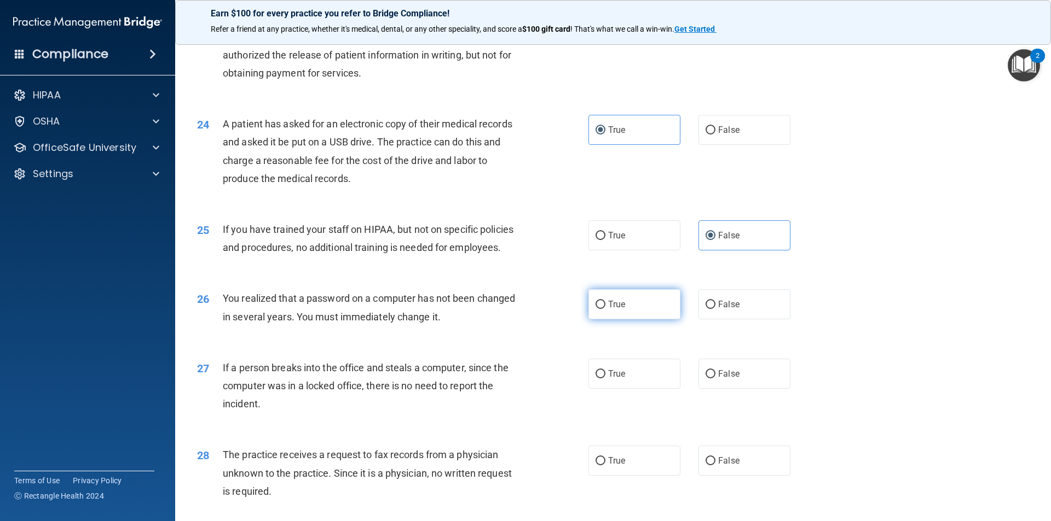
click at [617, 310] on span "True" at bounding box center [616, 304] width 17 height 10
click at [605, 309] on input "True" at bounding box center [600, 305] width 10 height 8
radio input "true"
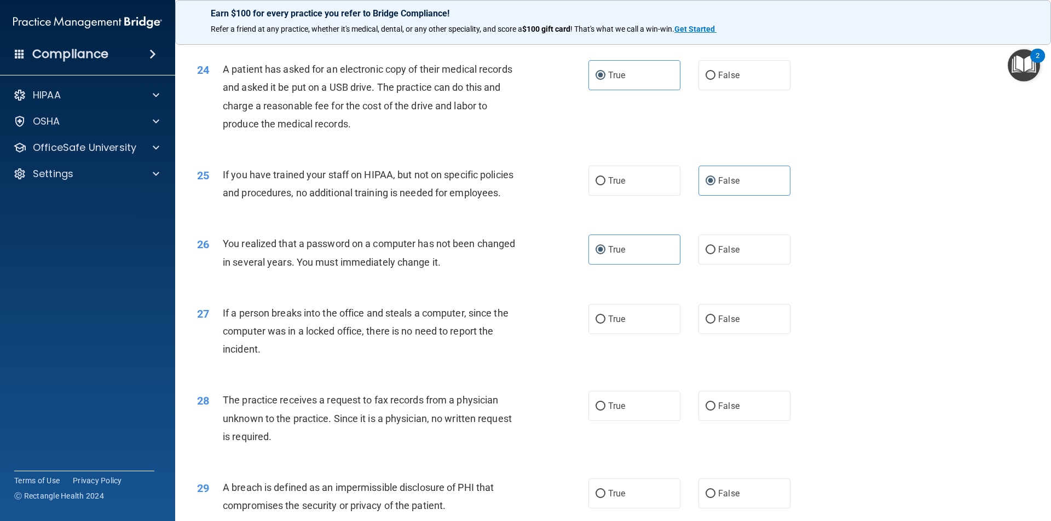
scroll to position [1915, 0]
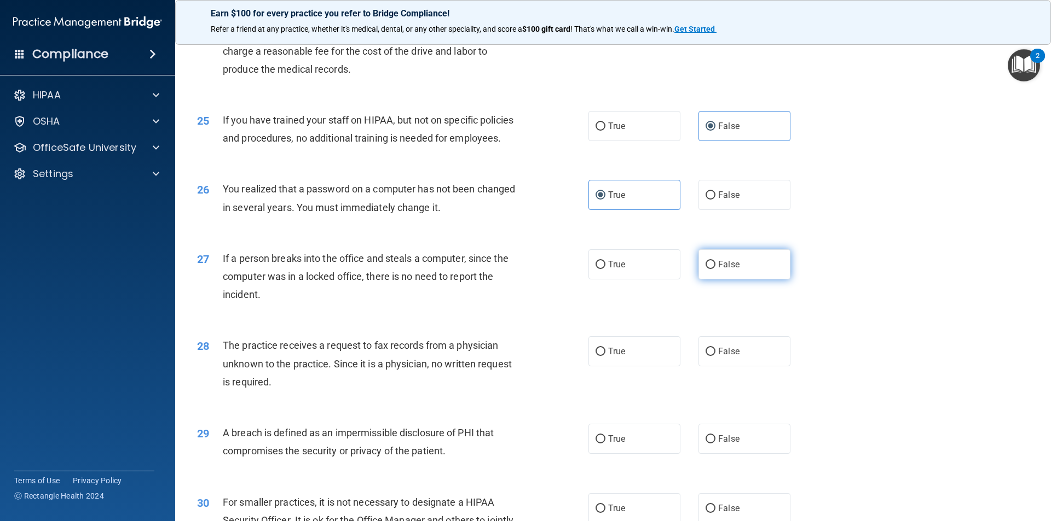
click at [722, 270] on span "False" at bounding box center [728, 264] width 21 height 10
click at [715, 269] on input "False" at bounding box center [710, 265] width 10 height 8
radio input "true"
click at [739, 367] on label "False" at bounding box center [744, 352] width 92 height 30
click at [715, 356] on input "False" at bounding box center [710, 352] width 10 height 8
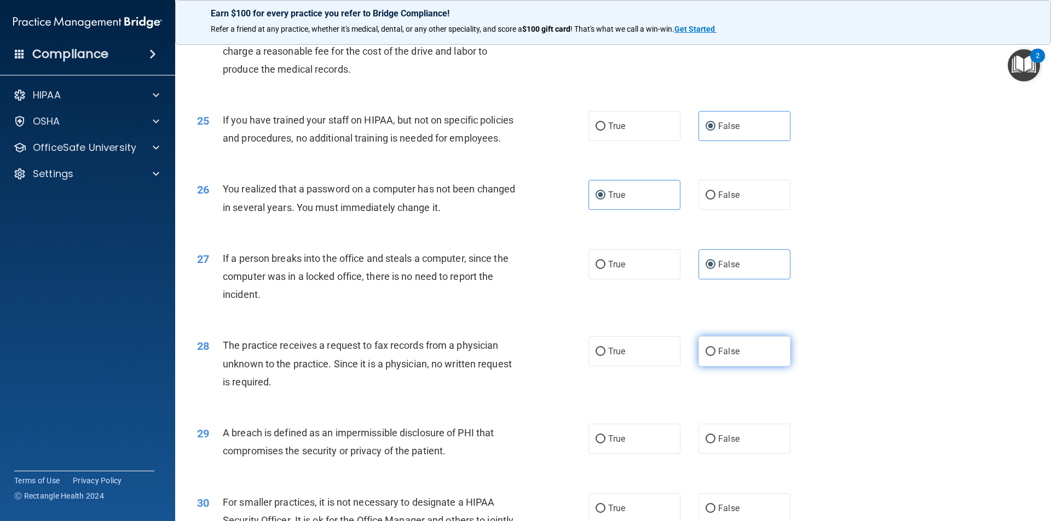
radio input "true"
click at [645, 454] on label "True" at bounding box center [634, 439] width 92 height 30
click at [605, 444] on input "True" at bounding box center [600, 440] width 10 height 8
radio input "true"
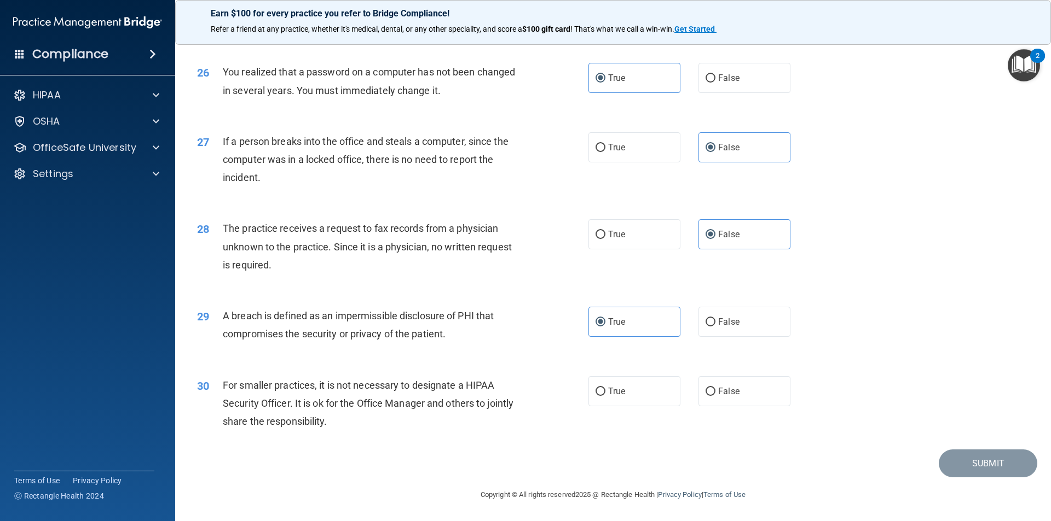
scroll to position [2068, 0]
click at [749, 394] on label "False" at bounding box center [744, 391] width 92 height 30
click at [715, 394] on input "False" at bounding box center [710, 392] width 10 height 8
radio input "true"
click at [961, 464] on button "Submit" at bounding box center [987, 464] width 98 height 28
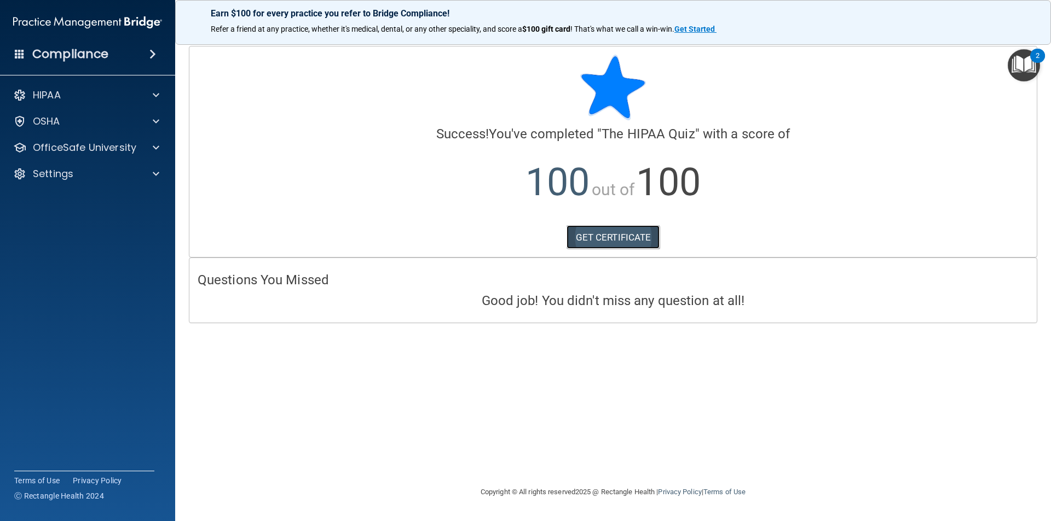
click at [579, 237] on link "GET CERTIFICATE" at bounding box center [613, 237] width 94 height 24
click at [40, 146] on p "OfficeSafe University" at bounding box center [84, 147] width 103 height 13
click at [88, 169] on p "HIPAA Training" at bounding box center [52, 174] width 90 height 11
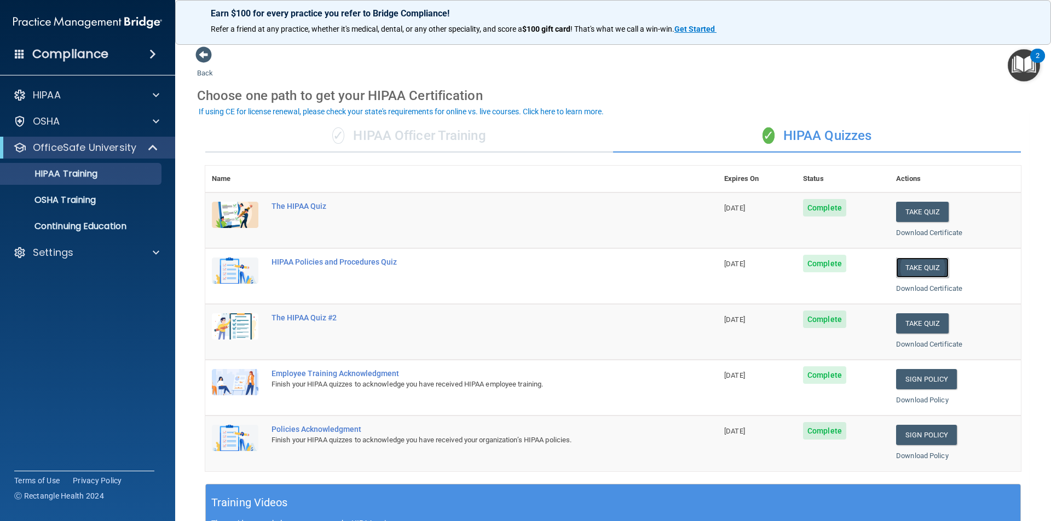
click at [911, 269] on button "Take Quiz" at bounding box center [922, 268] width 53 height 20
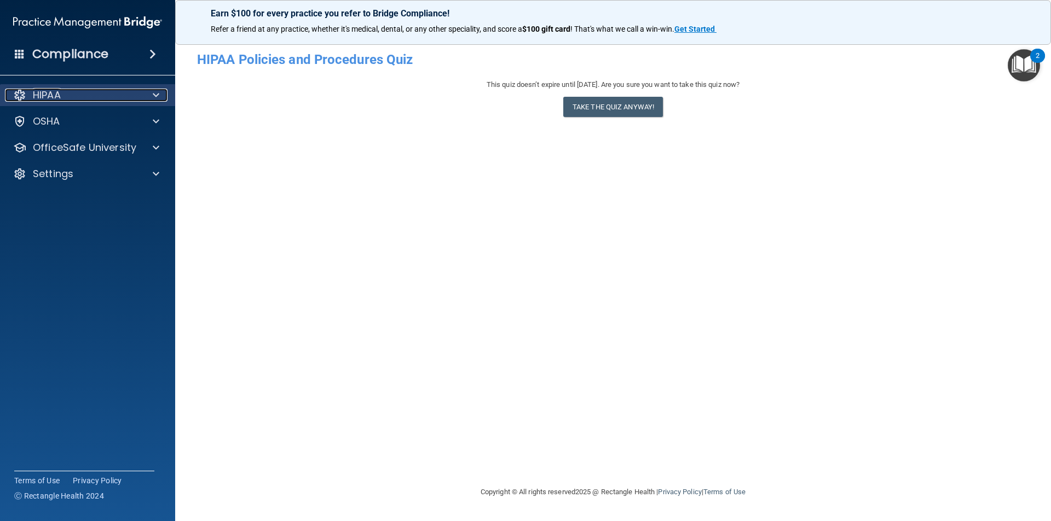
click at [82, 95] on div "HIPAA" at bounding box center [73, 95] width 136 height 13
drag, startPoint x: 77, startPoint y: 90, endPoint x: 80, endPoint y: 143, distance: 53.2
click at [77, 91] on div "HIPAA" at bounding box center [73, 95] width 136 height 13
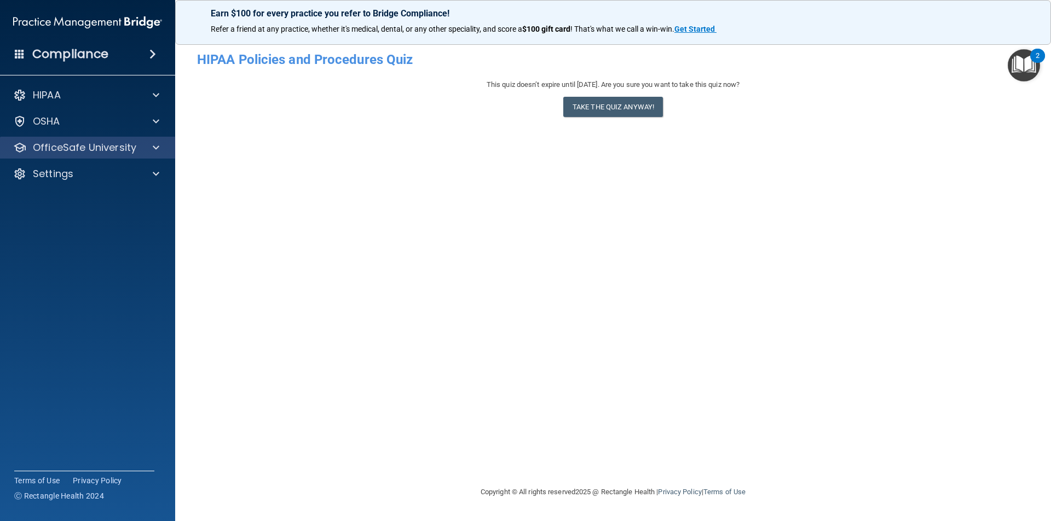
click at [80, 158] on div "OfficeSafe University" at bounding box center [88, 148] width 176 height 22
click at [94, 144] on p "OfficeSafe University" at bounding box center [84, 147] width 103 height 13
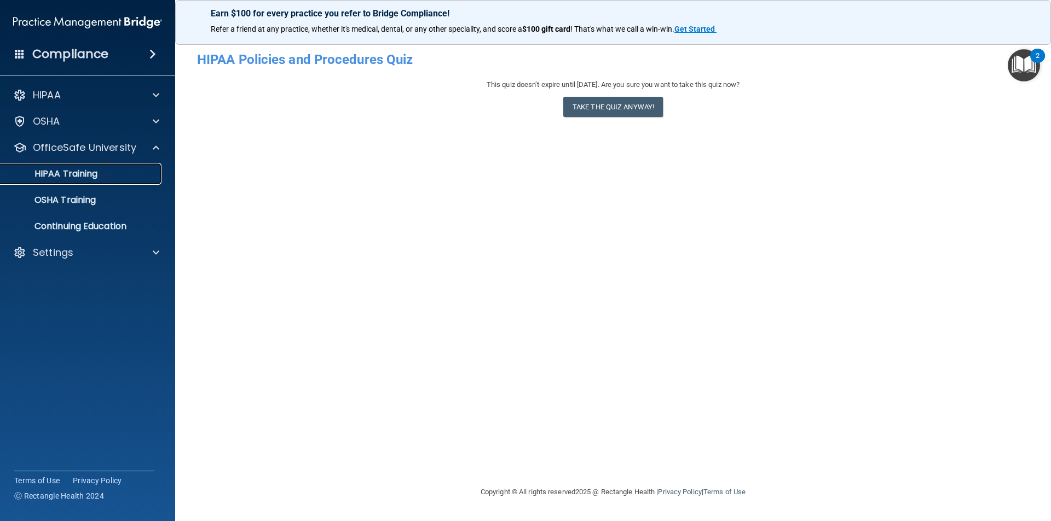
click at [92, 177] on p "HIPAA Training" at bounding box center [52, 174] width 90 height 11
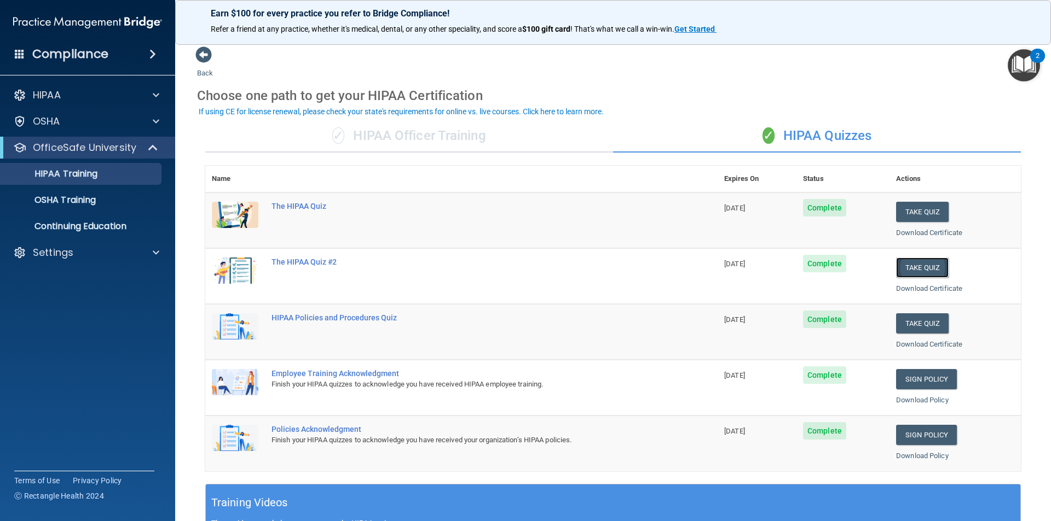
click at [910, 272] on button "Take Quiz" at bounding box center [922, 268] width 53 height 20
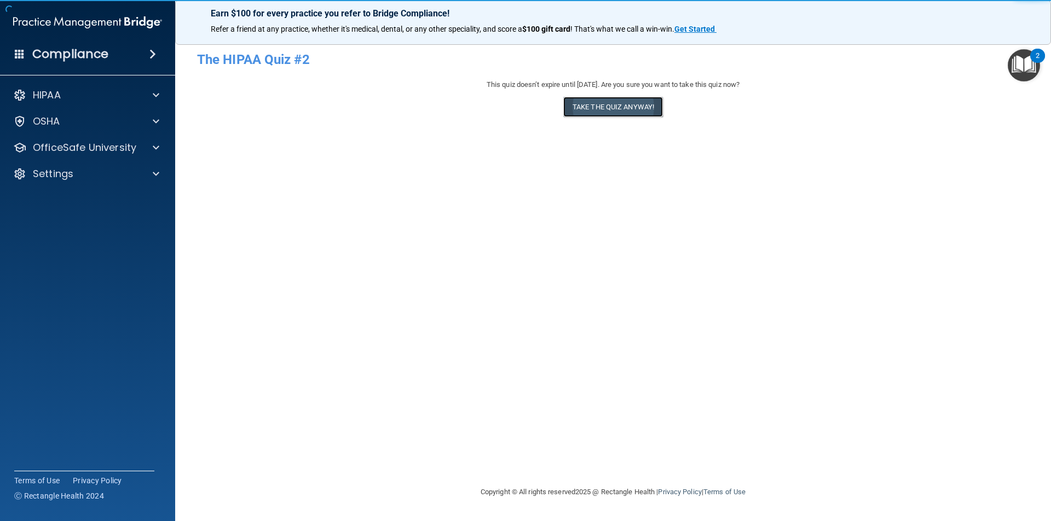
click at [617, 99] on button "Take the quiz anyway!" at bounding box center [613, 107] width 100 height 20
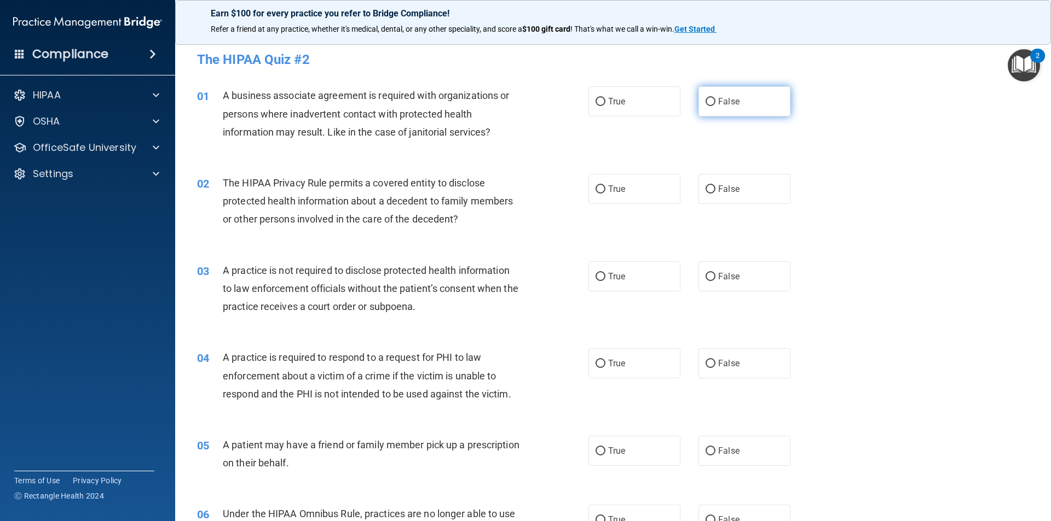
click at [743, 110] on label "False" at bounding box center [744, 101] width 92 height 30
click at [715, 106] on input "False" at bounding box center [710, 102] width 10 height 8
radio input "true"
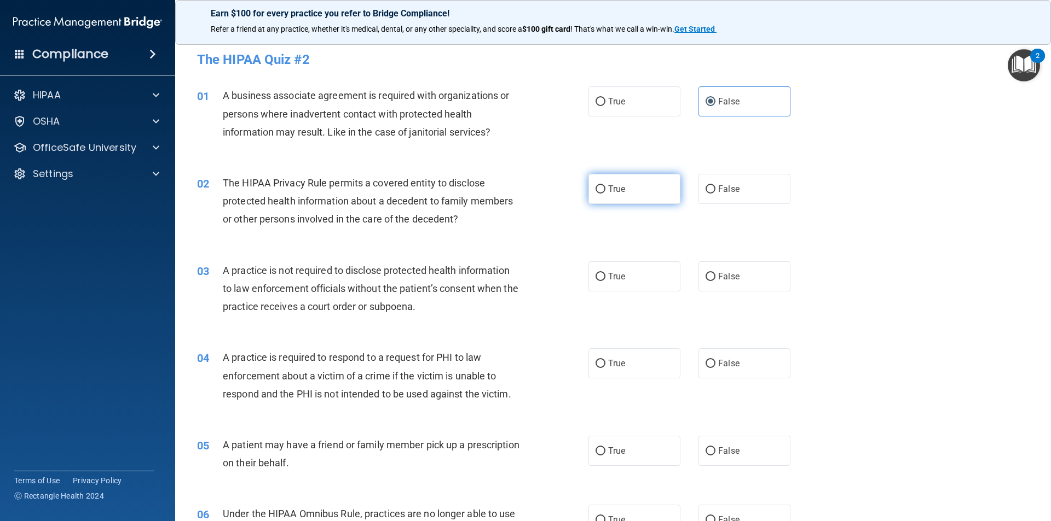
click at [637, 181] on label "True" at bounding box center [634, 189] width 92 height 30
click at [605, 185] on input "True" at bounding box center [600, 189] width 10 height 8
radio input "true"
click at [740, 269] on label "False" at bounding box center [744, 277] width 92 height 30
click at [715, 273] on input "False" at bounding box center [710, 277] width 10 height 8
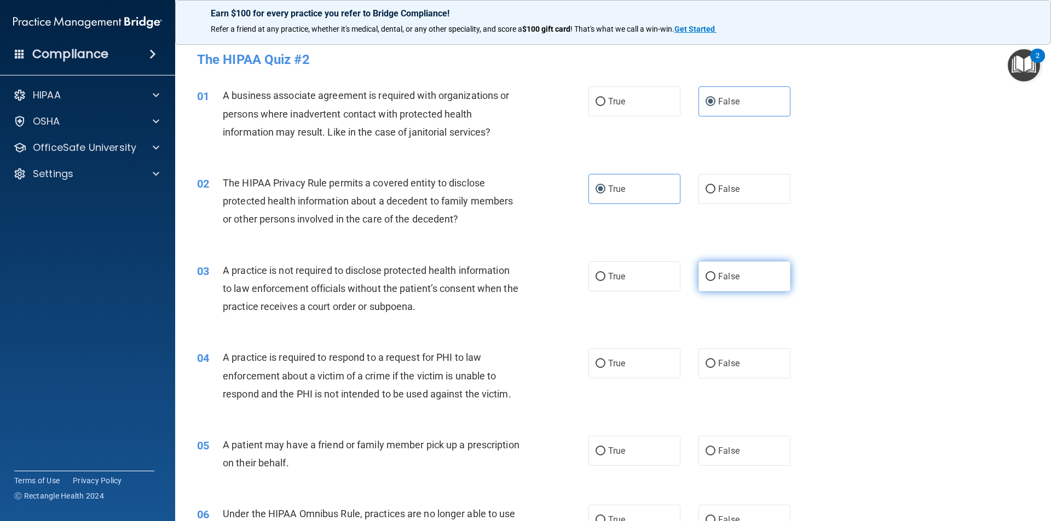
radio input "true"
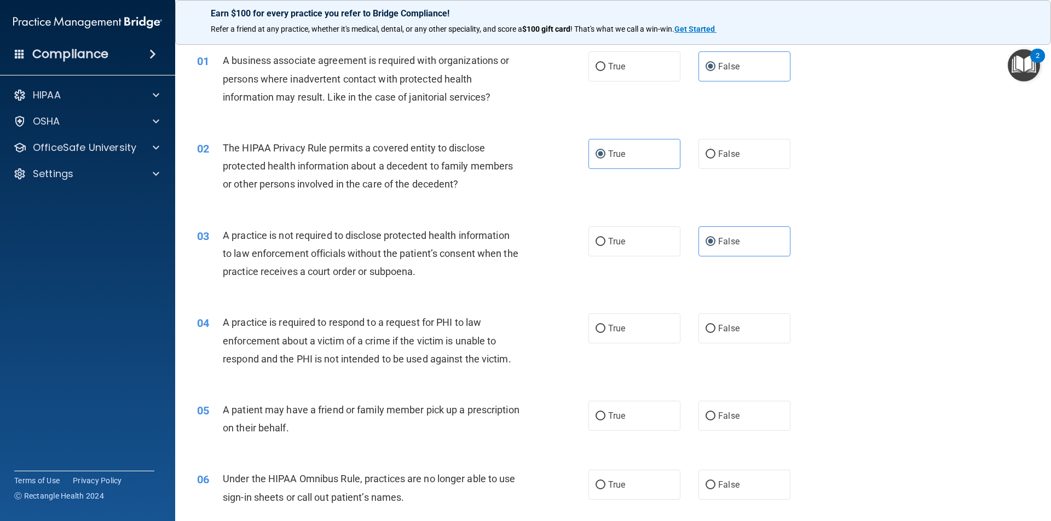
scroll to position [55, 0]
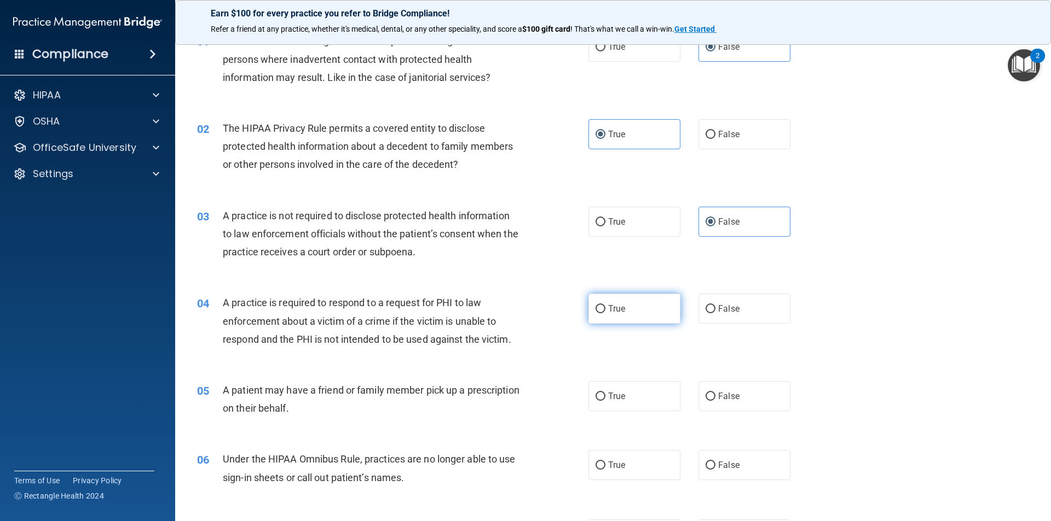
click at [645, 314] on label "True" at bounding box center [634, 309] width 92 height 30
click at [605, 314] on input "True" at bounding box center [600, 309] width 10 height 8
radio input "true"
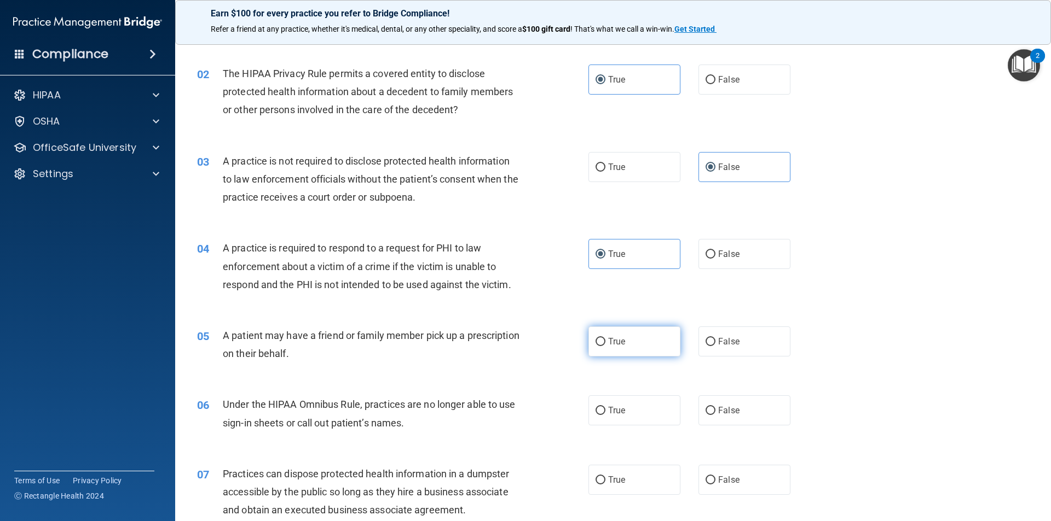
click at [610, 338] on span "True" at bounding box center [616, 342] width 17 height 10
click at [605, 338] on input "True" at bounding box center [600, 342] width 10 height 8
radio input "true"
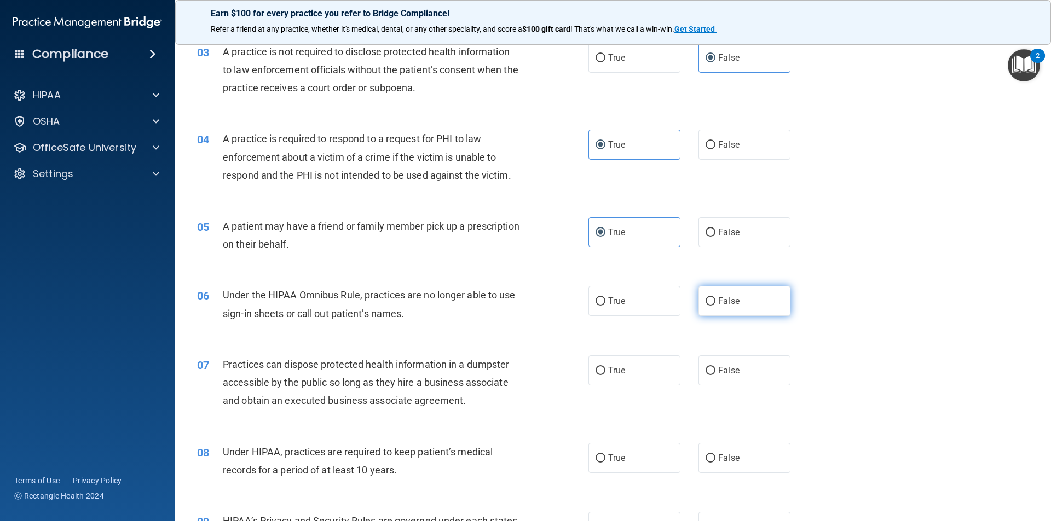
click at [732, 310] on label "False" at bounding box center [744, 301] width 92 height 30
click at [715, 306] on input "False" at bounding box center [710, 302] width 10 height 8
radio input "true"
click at [737, 357] on label "False" at bounding box center [744, 371] width 92 height 30
click at [715, 367] on input "False" at bounding box center [710, 371] width 10 height 8
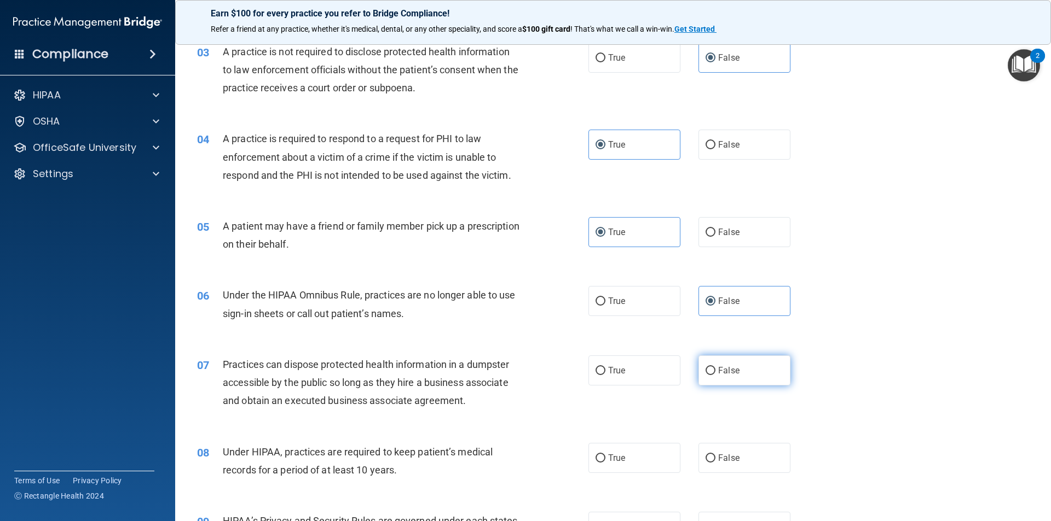
radio input "true"
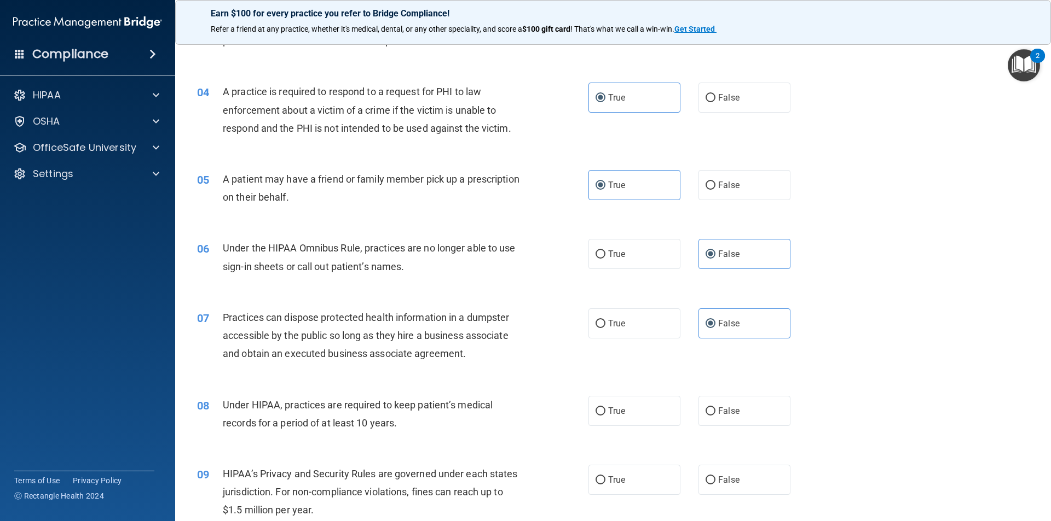
scroll to position [328, 0]
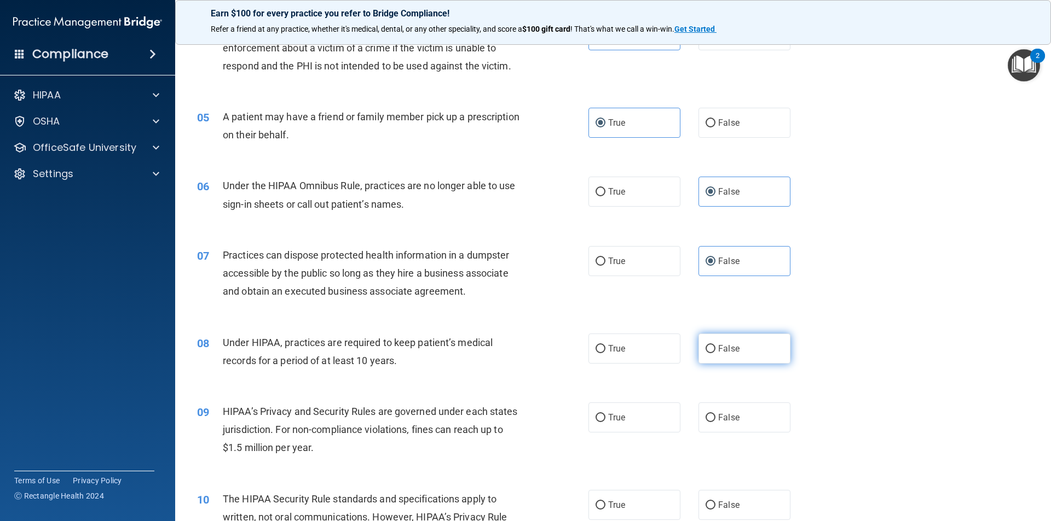
click at [743, 353] on label "False" at bounding box center [744, 349] width 92 height 30
click at [715, 353] on input "False" at bounding box center [710, 349] width 10 height 8
radio input "true"
click at [725, 418] on span "False" at bounding box center [728, 418] width 21 height 10
click at [715, 418] on input "False" at bounding box center [710, 418] width 10 height 8
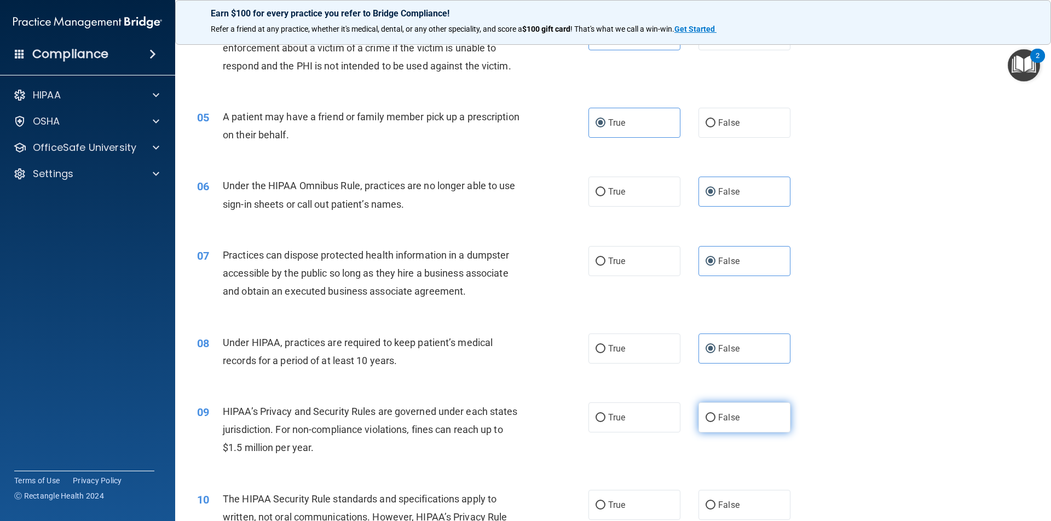
radio input "true"
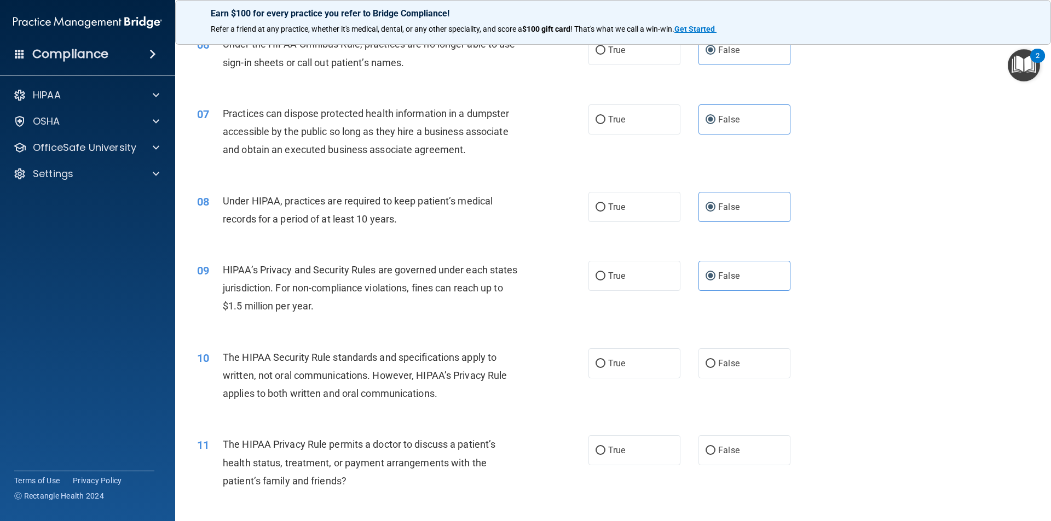
scroll to position [492, 0]
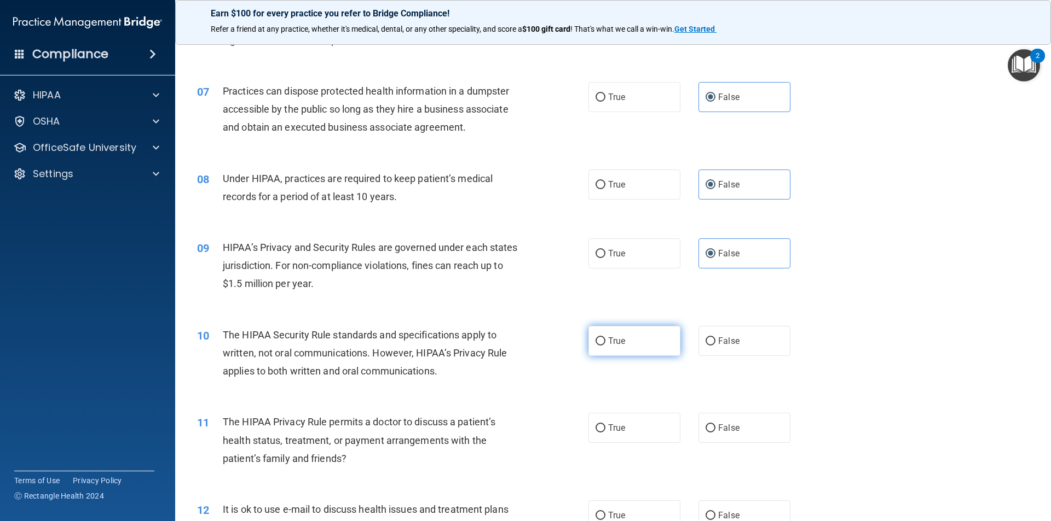
click at [637, 345] on label "True" at bounding box center [634, 341] width 92 height 30
click at [605, 345] on input "True" at bounding box center [600, 342] width 10 height 8
radio input "true"
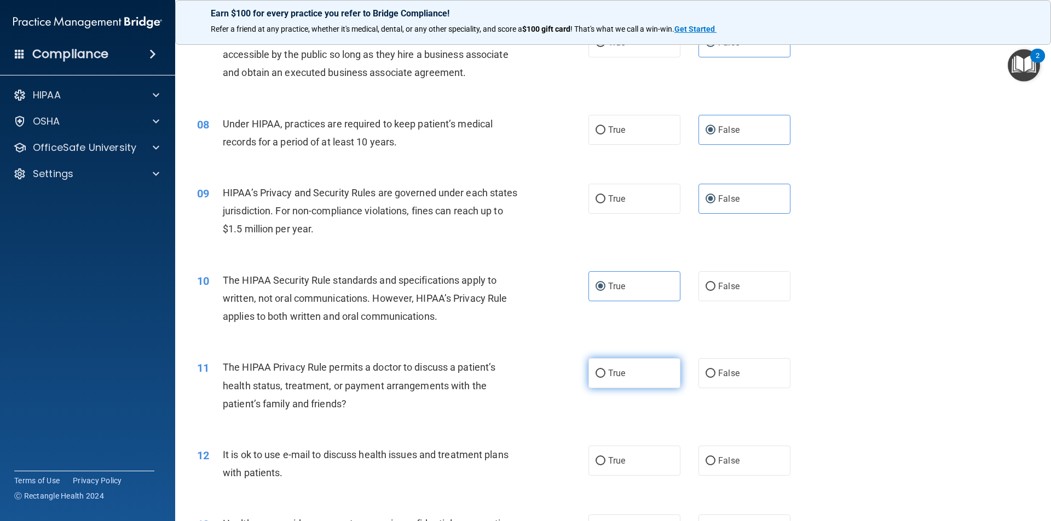
click at [643, 381] on label "True" at bounding box center [634, 373] width 92 height 30
click at [605, 378] on input "True" at bounding box center [600, 374] width 10 height 8
radio input "true"
click at [641, 454] on label "True" at bounding box center [634, 461] width 92 height 30
click at [605, 457] on input "True" at bounding box center [600, 461] width 10 height 8
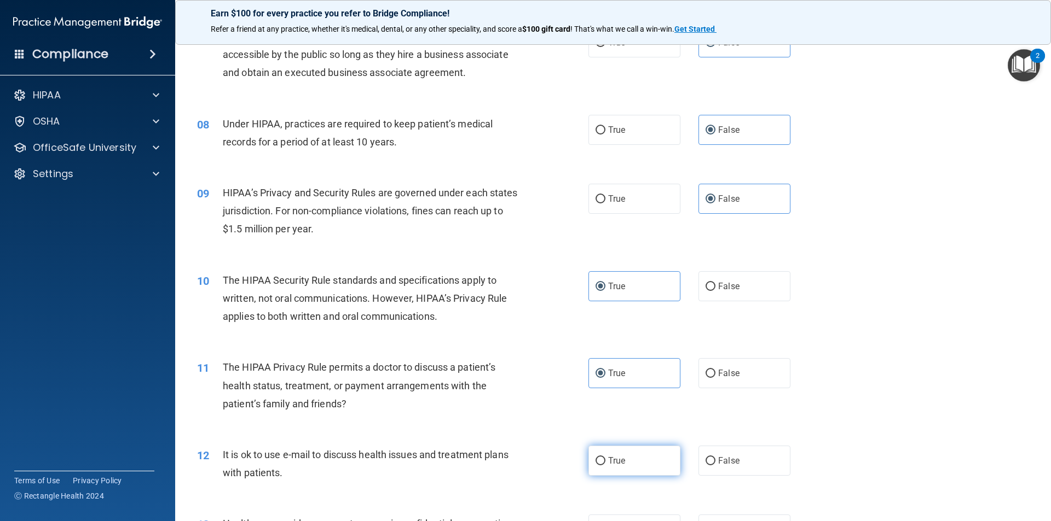
radio input "true"
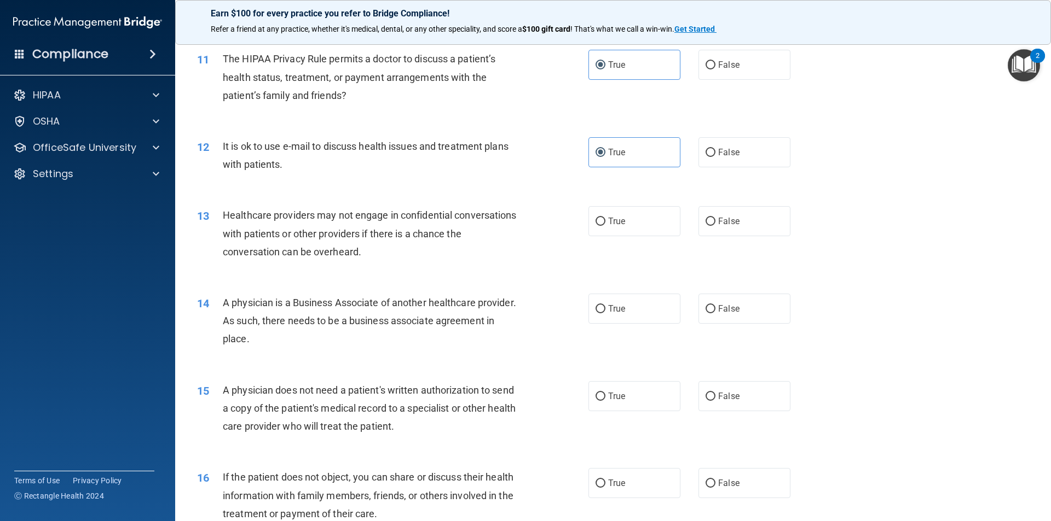
scroll to position [875, 0]
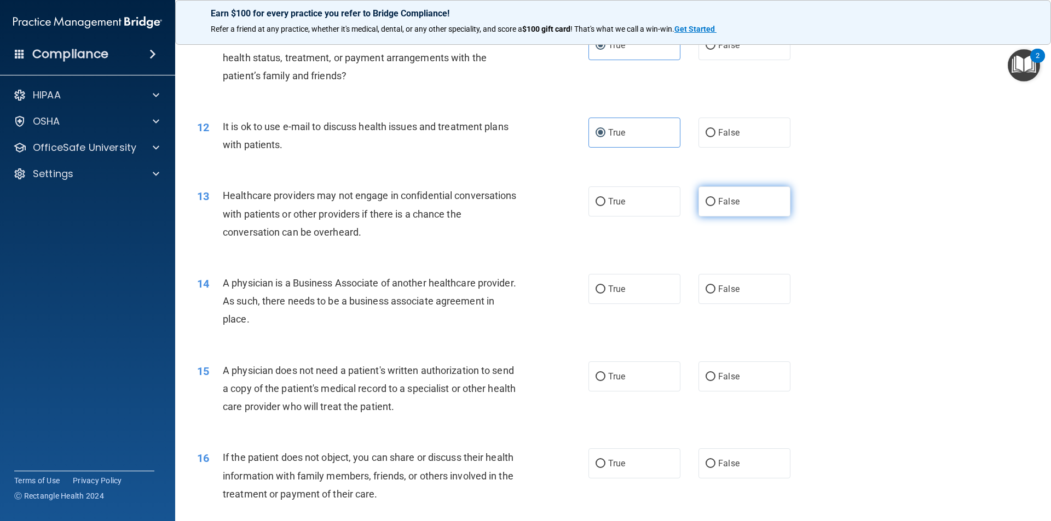
click at [755, 212] on label "False" at bounding box center [744, 202] width 92 height 30
click at [715, 206] on input "False" at bounding box center [710, 202] width 10 height 8
radio input "true"
click at [749, 299] on label "False" at bounding box center [744, 289] width 92 height 30
click at [715, 294] on input "False" at bounding box center [710, 290] width 10 height 8
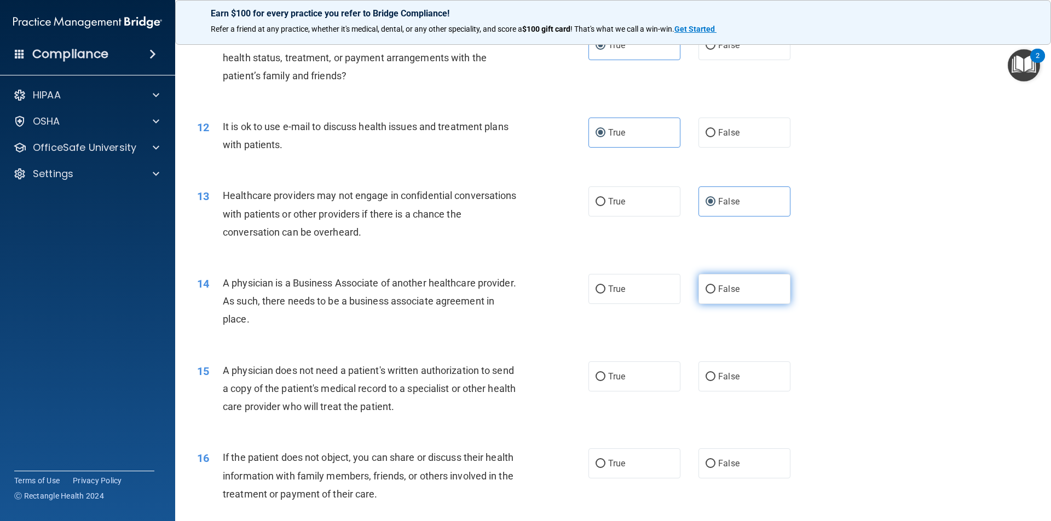
radio input "true"
click at [637, 378] on label "True" at bounding box center [634, 377] width 92 height 30
click at [605, 378] on input "True" at bounding box center [600, 377] width 10 height 8
radio input "true"
click at [635, 467] on label "True" at bounding box center [634, 464] width 92 height 30
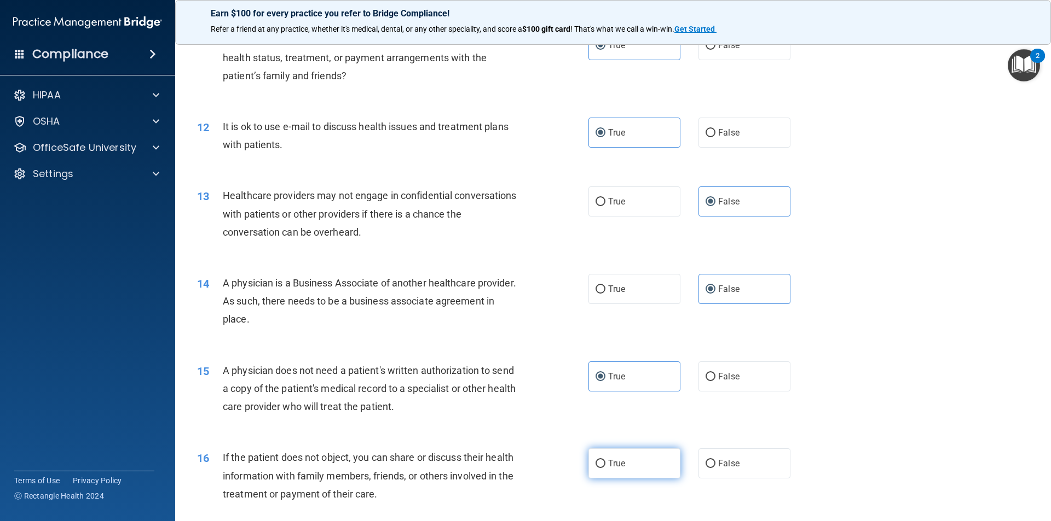
click at [605, 467] on input "True" at bounding box center [600, 464] width 10 height 8
radio input "true"
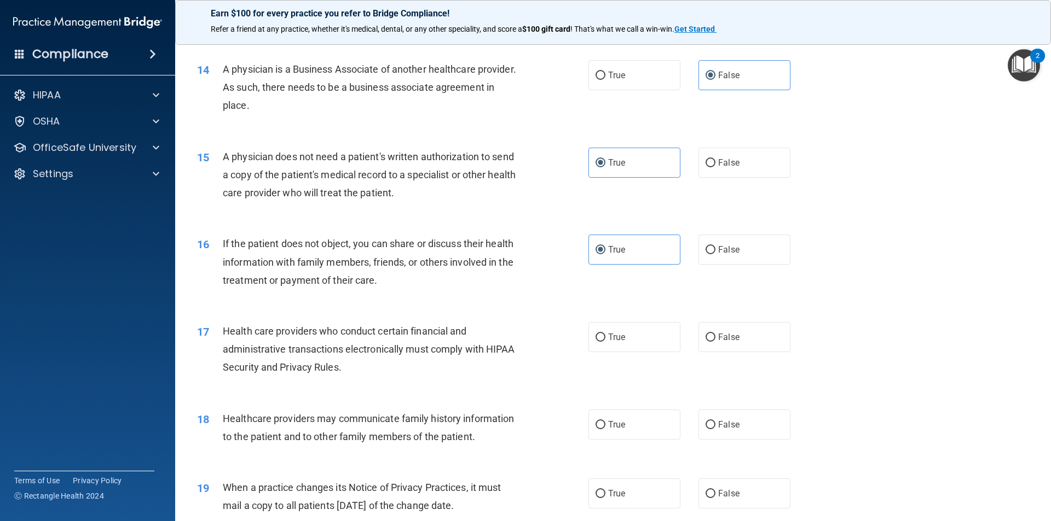
scroll to position [1094, 0]
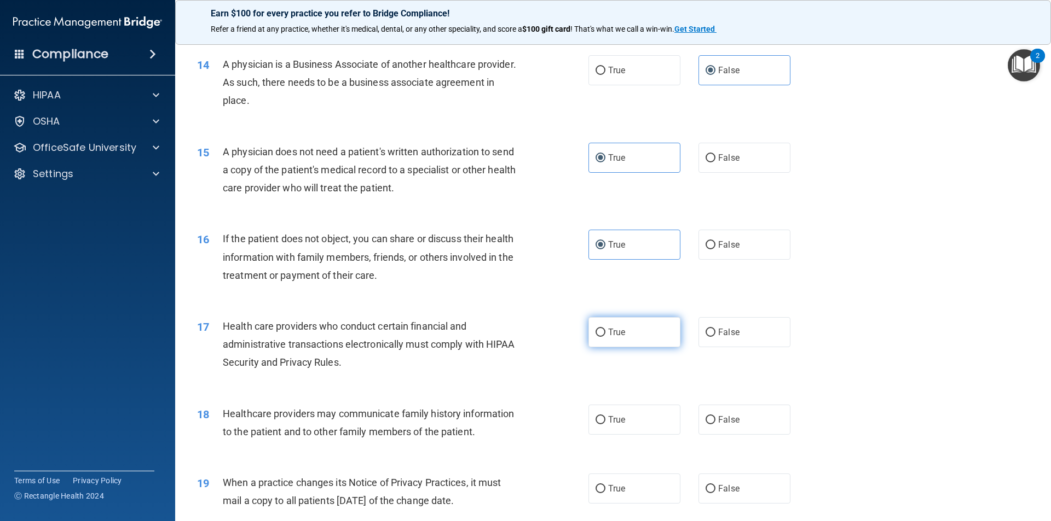
click at [640, 335] on label "True" at bounding box center [634, 332] width 92 height 30
click at [605, 335] on input "True" at bounding box center [600, 333] width 10 height 8
radio input "true"
click at [723, 417] on span "False" at bounding box center [728, 420] width 21 height 10
click at [715, 417] on input "False" at bounding box center [710, 420] width 10 height 8
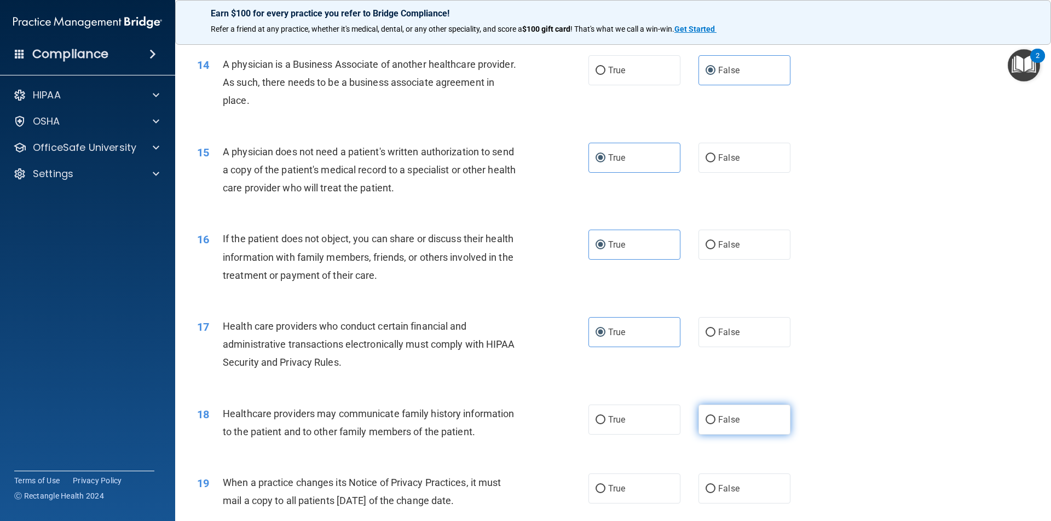
radio input "true"
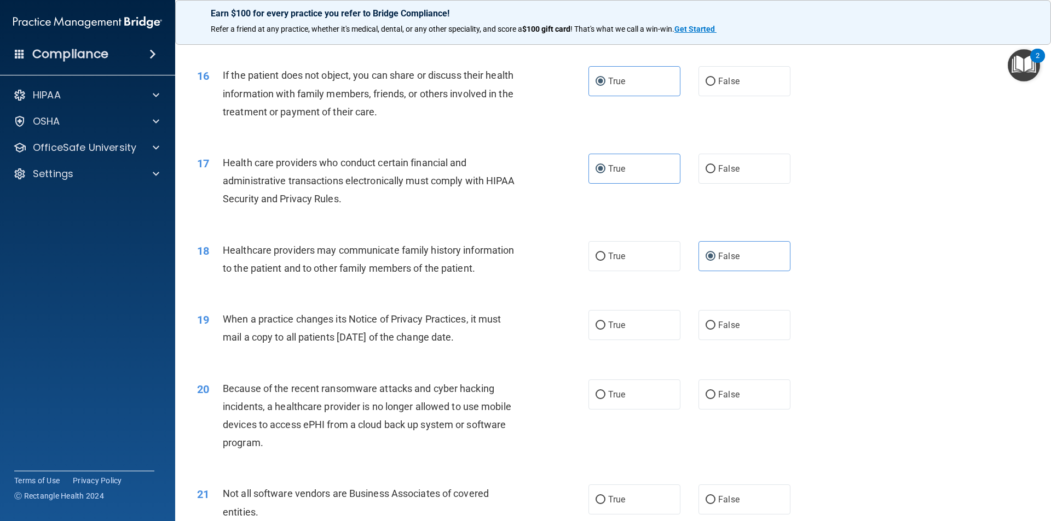
scroll to position [1258, 0]
click at [733, 326] on span "False" at bounding box center [728, 325] width 21 height 10
click at [715, 326] on input "False" at bounding box center [710, 325] width 10 height 8
radio input "true"
click at [659, 399] on label "True" at bounding box center [634, 394] width 92 height 30
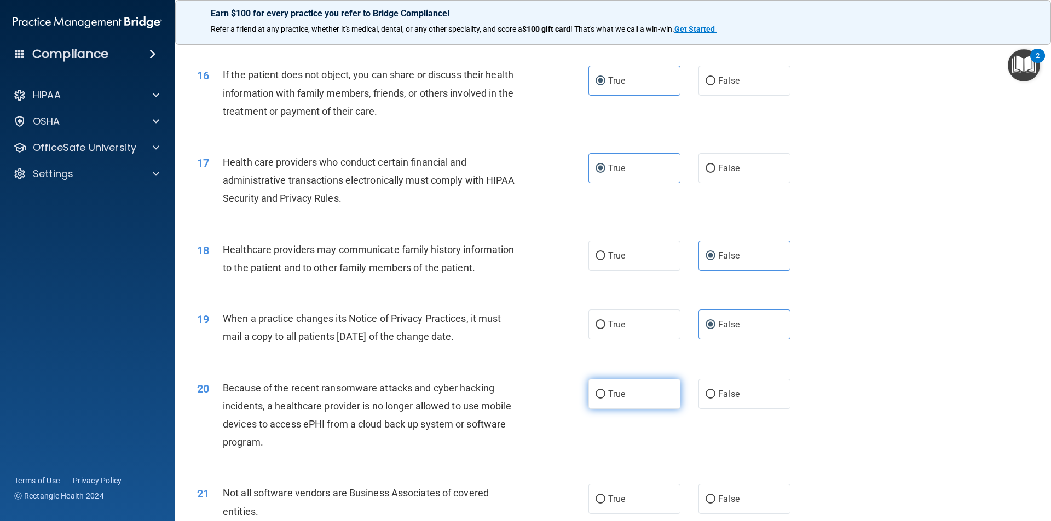
click at [605, 399] on input "True" at bounding box center [600, 395] width 10 height 8
radio input "true"
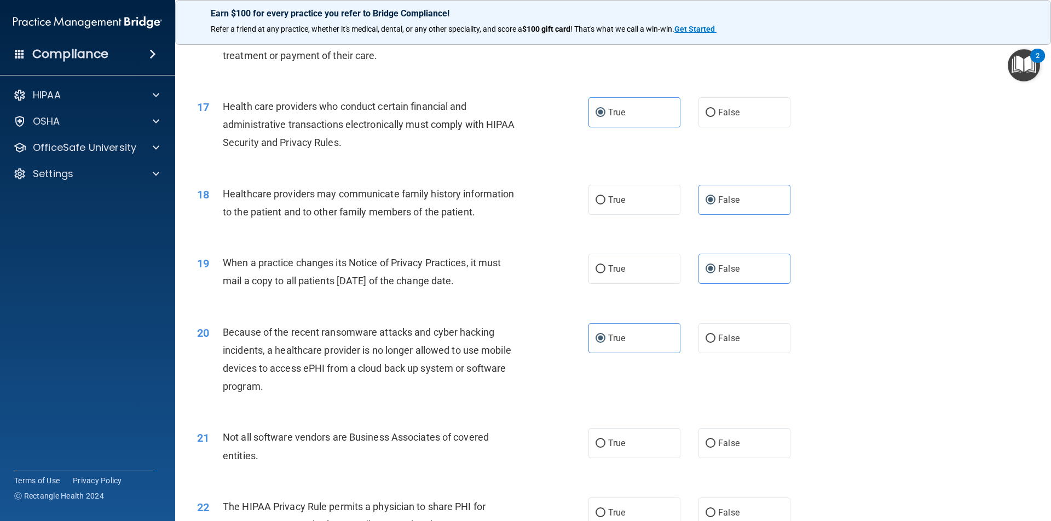
scroll to position [1423, 0]
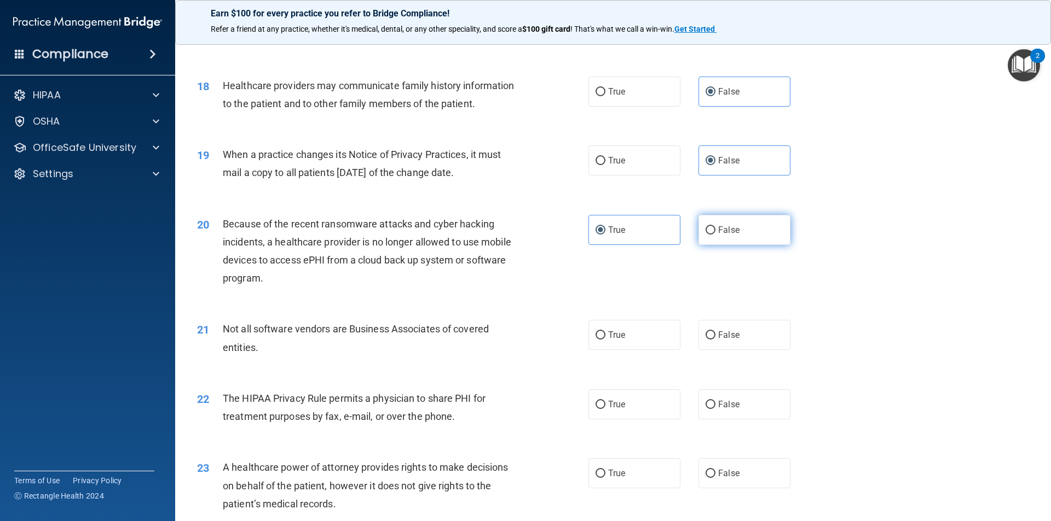
click at [729, 230] on span "False" at bounding box center [728, 230] width 21 height 10
click at [715, 230] on input "False" at bounding box center [710, 231] width 10 height 8
radio input "true"
radio input "false"
click at [658, 338] on label "True" at bounding box center [634, 335] width 92 height 30
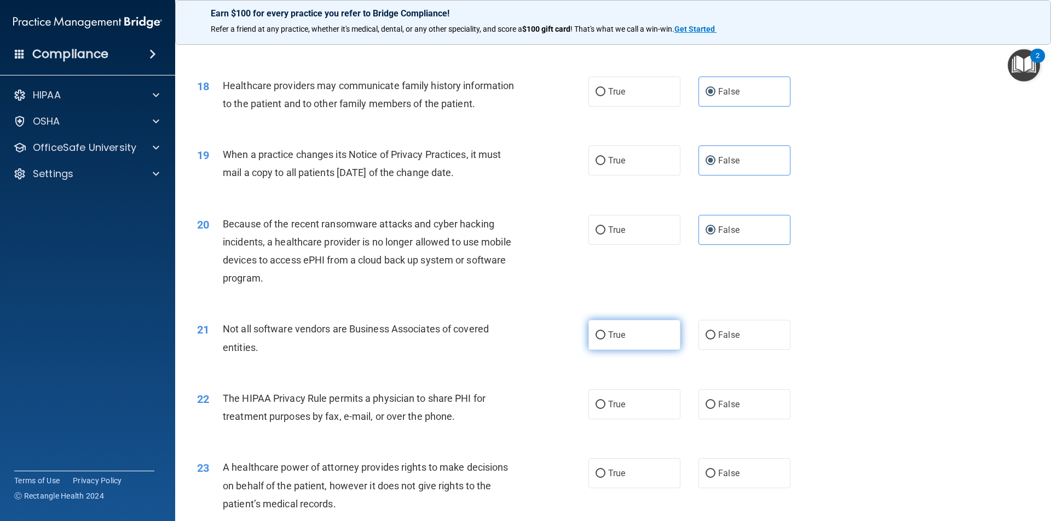
click at [605, 338] on input "True" at bounding box center [600, 336] width 10 height 8
radio input "true"
drag, startPoint x: 623, startPoint y: 395, endPoint x: 631, endPoint y: 399, distance: 9.1
click at [624, 396] on label "True" at bounding box center [634, 405] width 92 height 30
click at [605, 401] on input "True" at bounding box center [600, 405] width 10 height 8
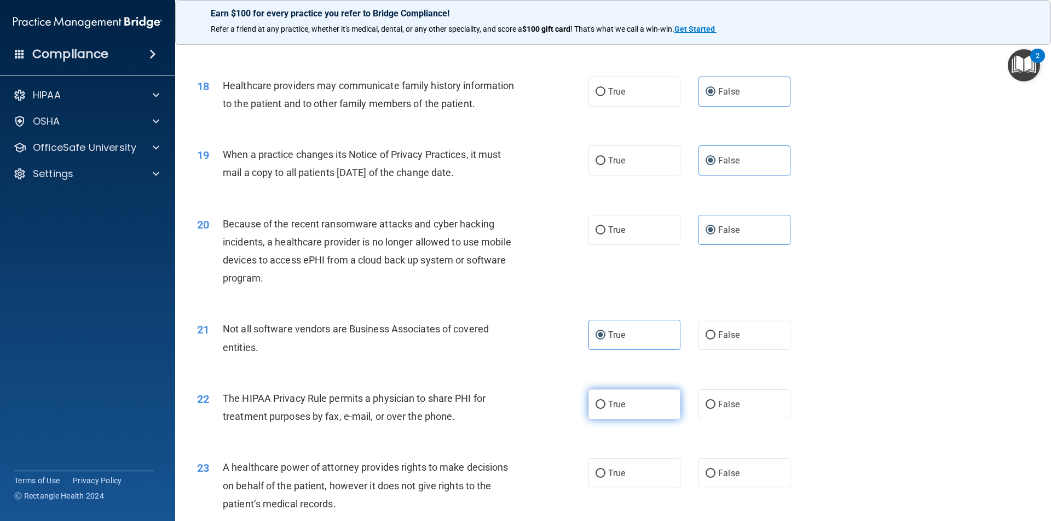
radio input "true"
click at [723, 474] on span "False" at bounding box center [728, 473] width 21 height 10
click at [715, 474] on input "False" at bounding box center [710, 474] width 10 height 8
radio input "true"
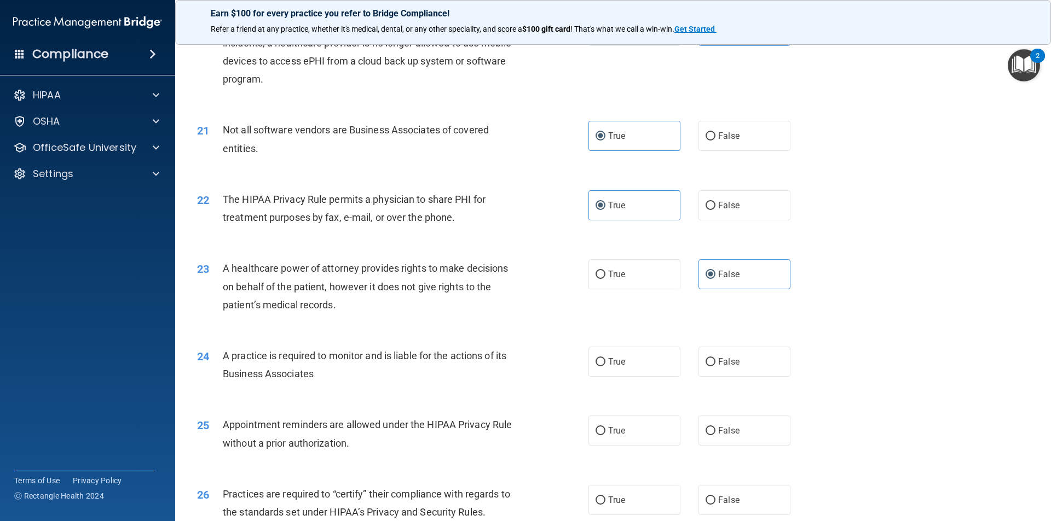
scroll to position [1642, 0]
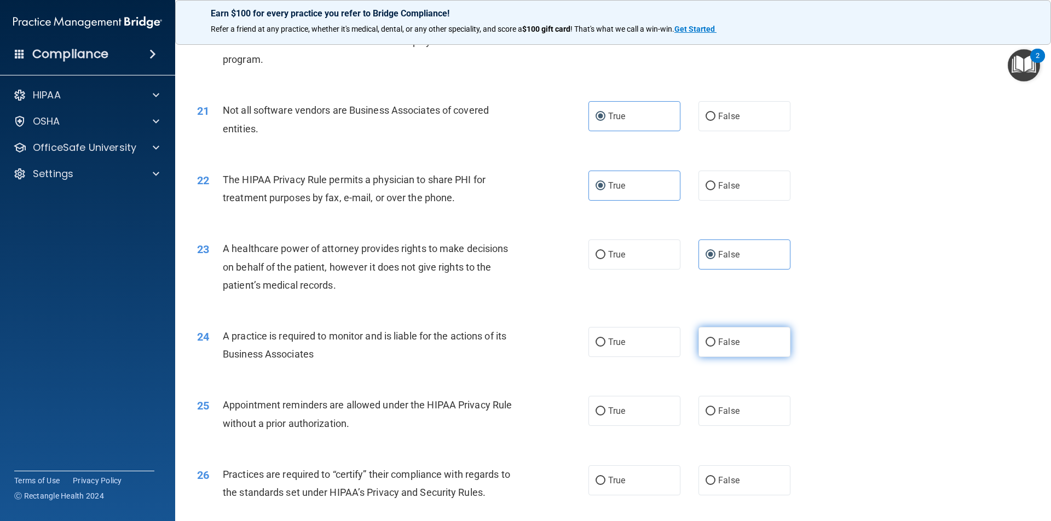
click at [718, 341] on span "False" at bounding box center [728, 342] width 21 height 10
click at [715, 341] on input "False" at bounding box center [710, 343] width 10 height 8
radio input "true"
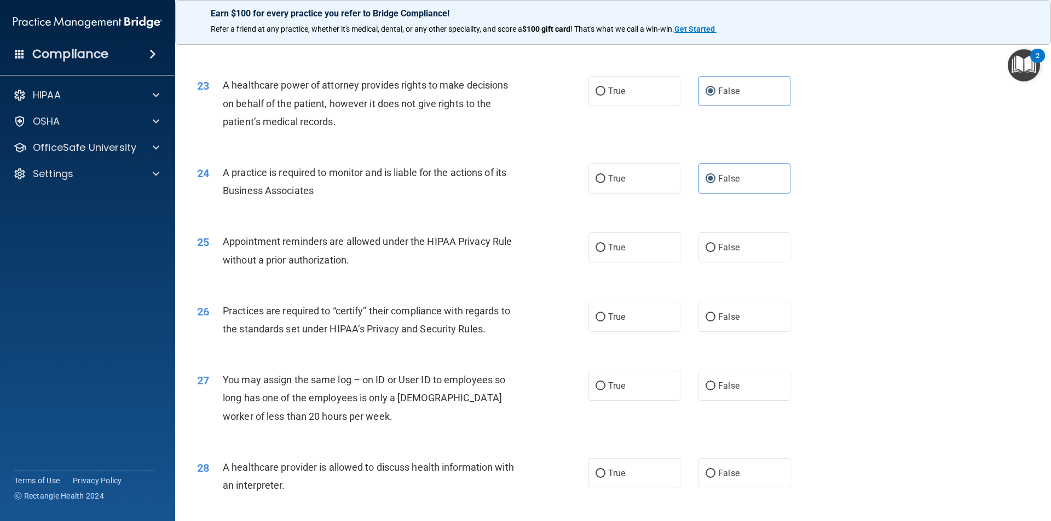
scroll to position [1806, 0]
click at [649, 245] on label "True" at bounding box center [634, 247] width 92 height 30
click at [605, 245] on input "True" at bounding box center [600, 247] width 10 height 8
radio input "true"
click at [742, 318] on label "False" at bounding box center [744, 316] width 92 height 30
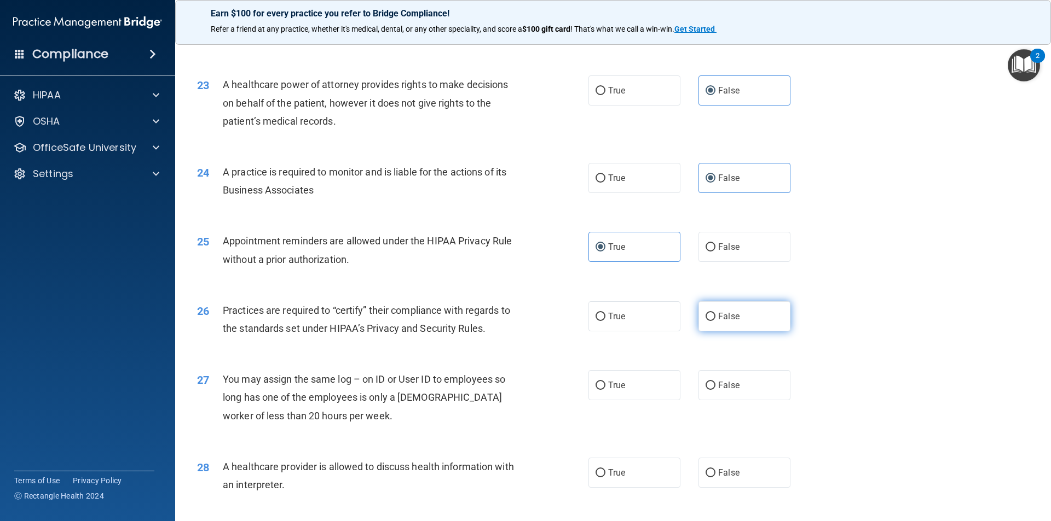
click at [715, 318] on input "False" at bounding box center [710, 317] width 10 height 8
radio input "true"
click at [741, 384] on label "False" at bounding box center [744, 385] width 92 height 30
click at [715, 384] on input "False" at bounding box center [710, 386] width 10 height 8
radio input "true"
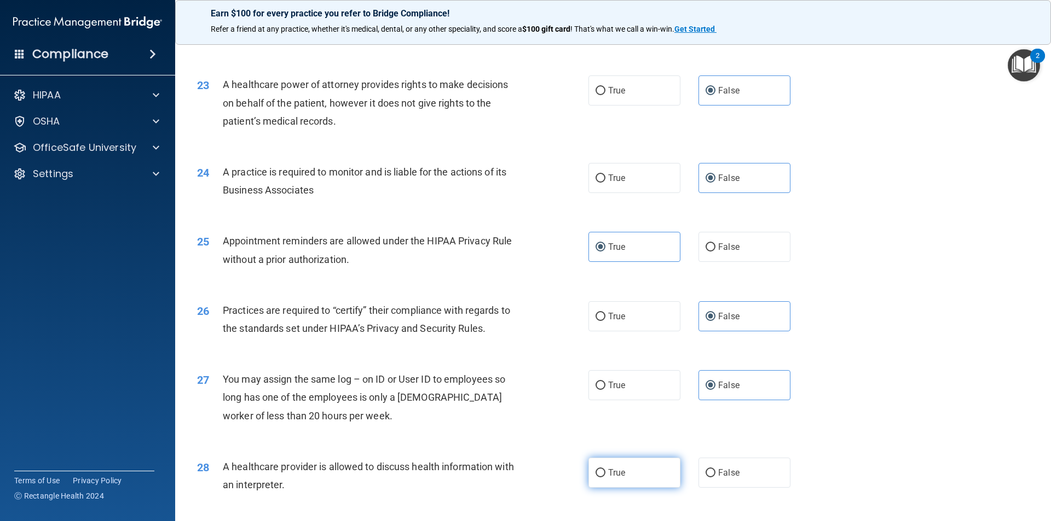
click at [647, 470] on label "True" at bounding box center [634, 473] width 92 height 30
click at [605, 470] on input "True" at bounding box center [600, 473] width 10 height 8
radio input "true"
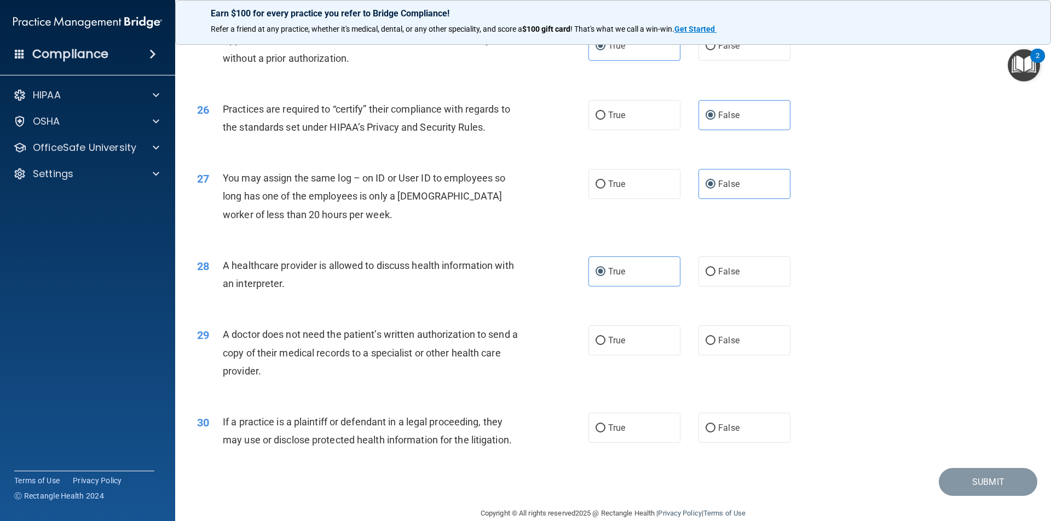
scroll to position [2025, 0]
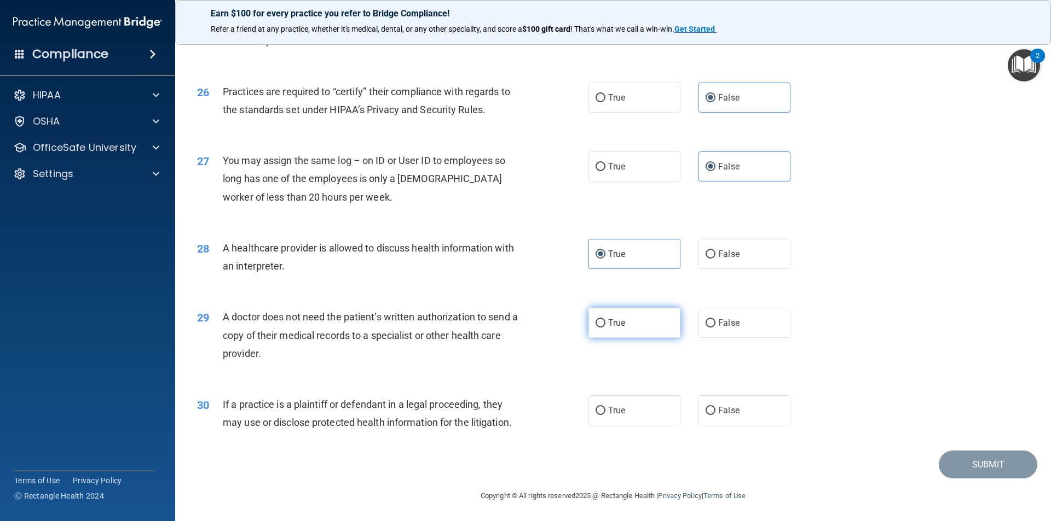
click at [618, 310] on label "True" at bounding box center [634, 323] width 92 height 30
click at [605, 320] on input "True" at bounding box center [600, 324] width 10 height 8
radio input "true"
click at [625, 413] on label "True" at bounding box center [634, 411] width 92 height 30
click at [605, 413] on input "True" at bounding box center [600, 411] width 10 height 8
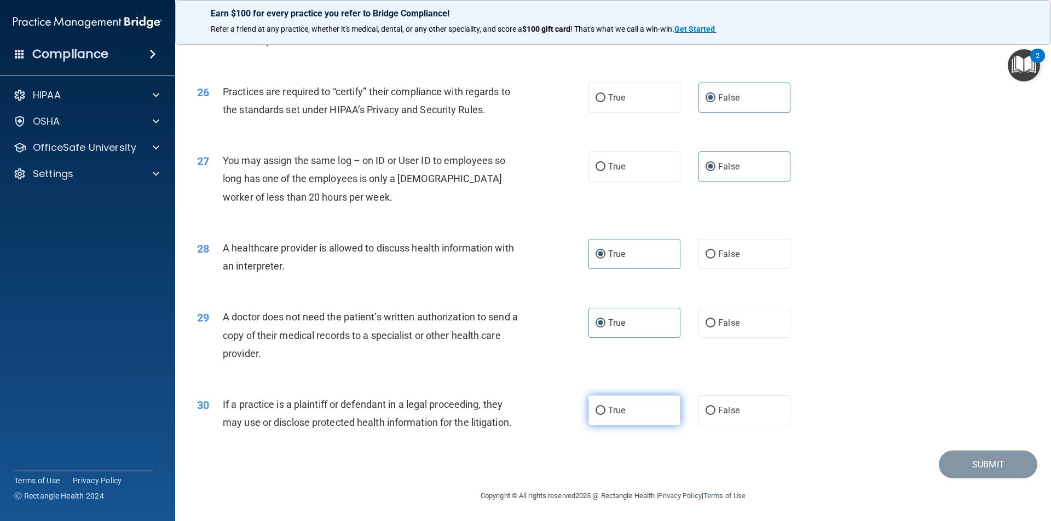
radio input "true"
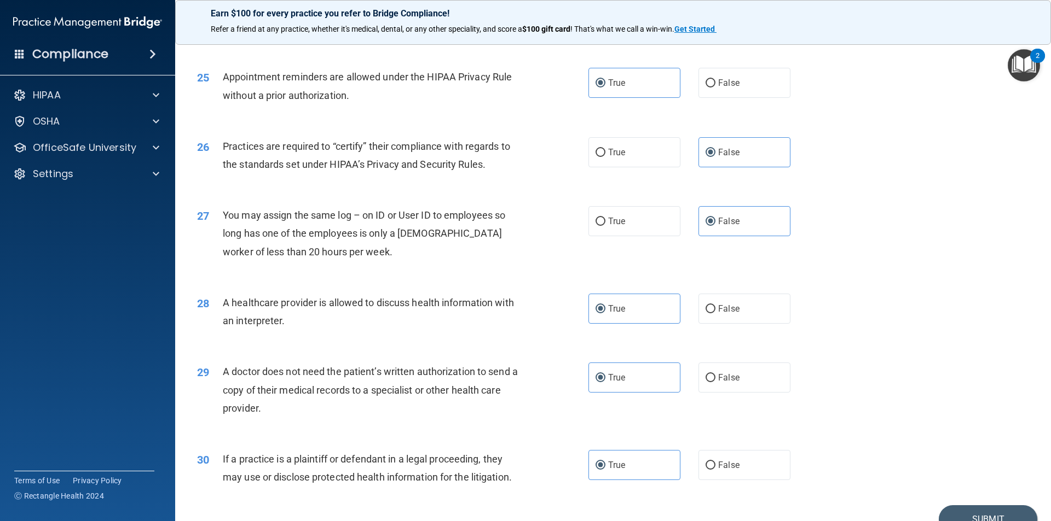
scroll to position [2026, 0]
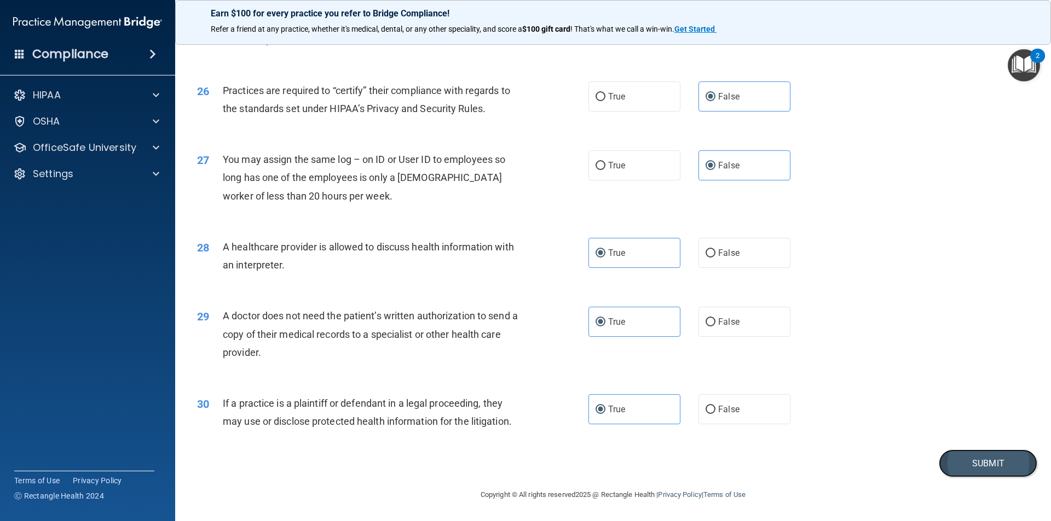
click at [948, 456] on button "Submit" at bounding box center [987, 464] width 98 height 28
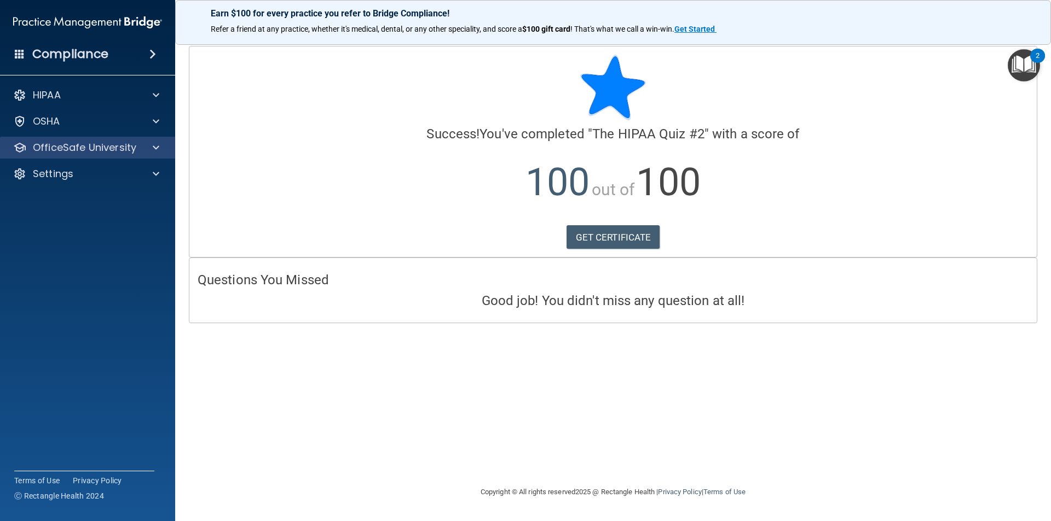
click at [102, 154] on div "OfficeSafe University" at bounding box center [88, 148] width 176 height 22
click at [96, 148] on p "OfficeSafe University" at bounding box center [84, 147] width 103 height 13
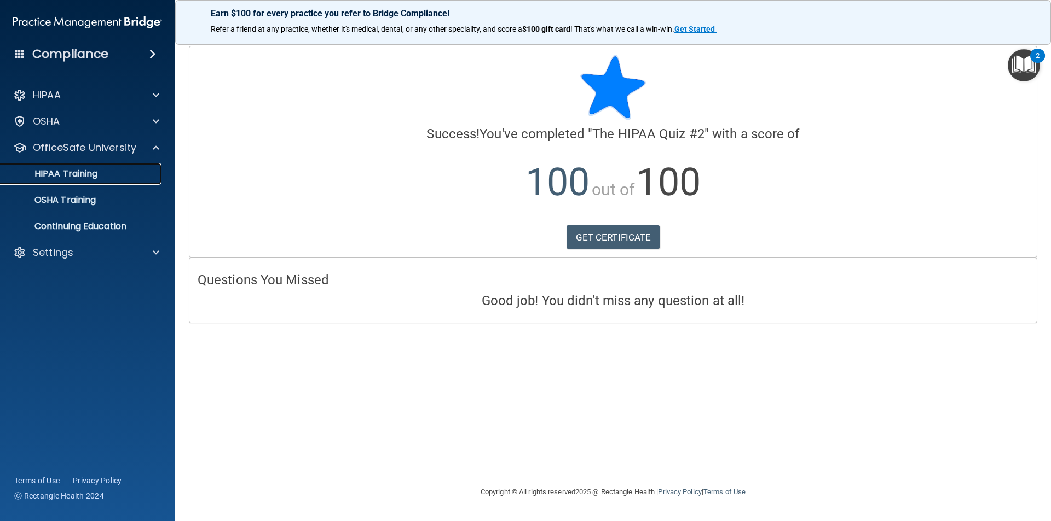
click at [96, 178] on p "HIPAA Training" at bounding box center [52, 174] width 90 height 11
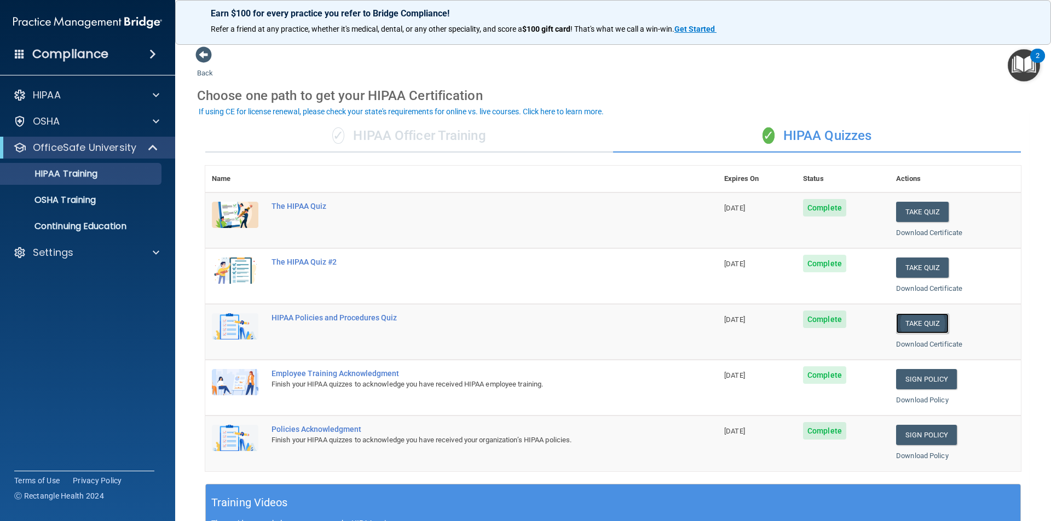
click at [925, 325] on button "Take Quiz" at bounding box center [922, 324] width 53 height 20
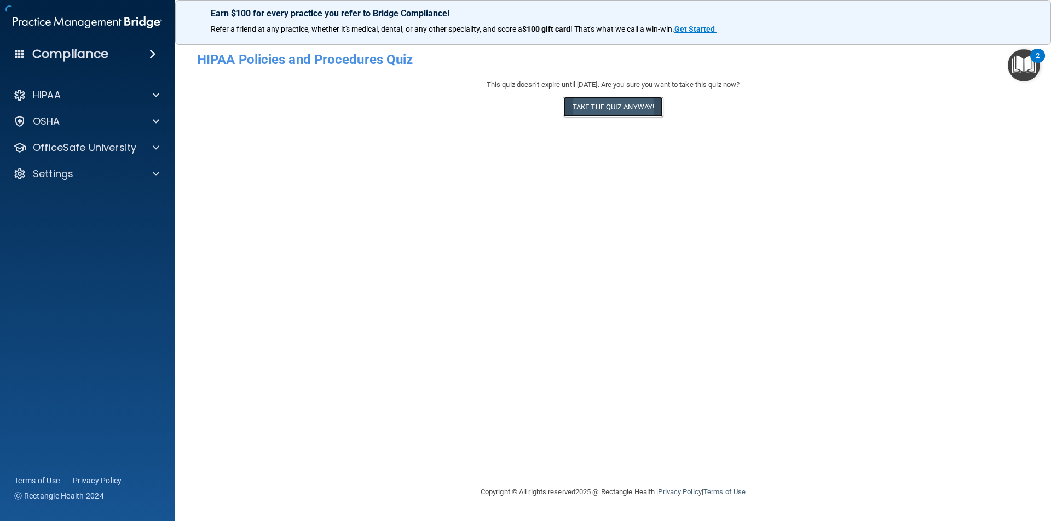
click at [613, 102] on button "Take the quiz anyway!" at bounding box center [613, 107] width 100 height 20
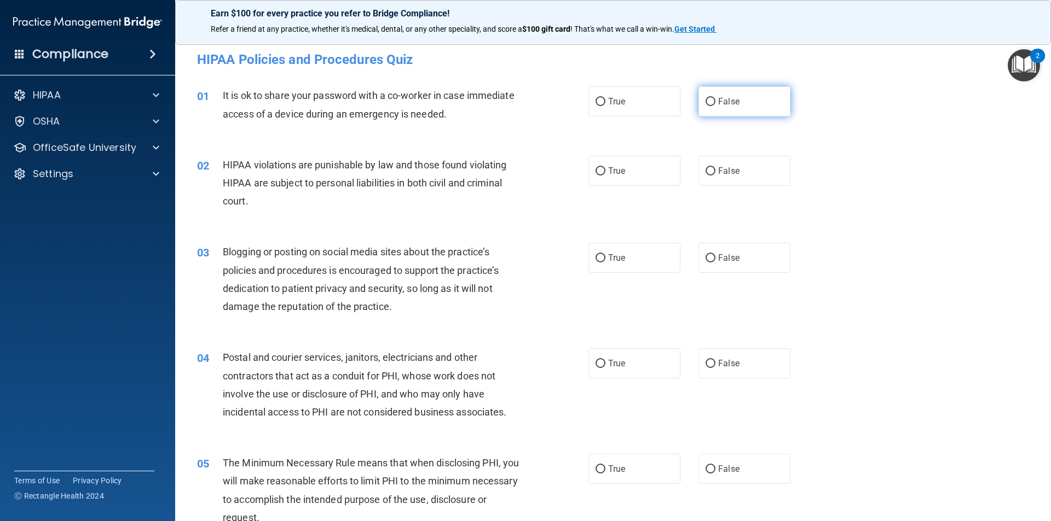
click at [747, 102] on label "False" at bounding box center [744, 101] width 92 height 30
click at [715, 102] on input "False" at bounding box center [710, 102] width 10 height 8
radio input "true"
click at [654, 171] on label "True" at bounding box center [634, 171] width 92 height 30
click at [605, 171] on input "True" at bounding box center [600, 171] width 10 height 8
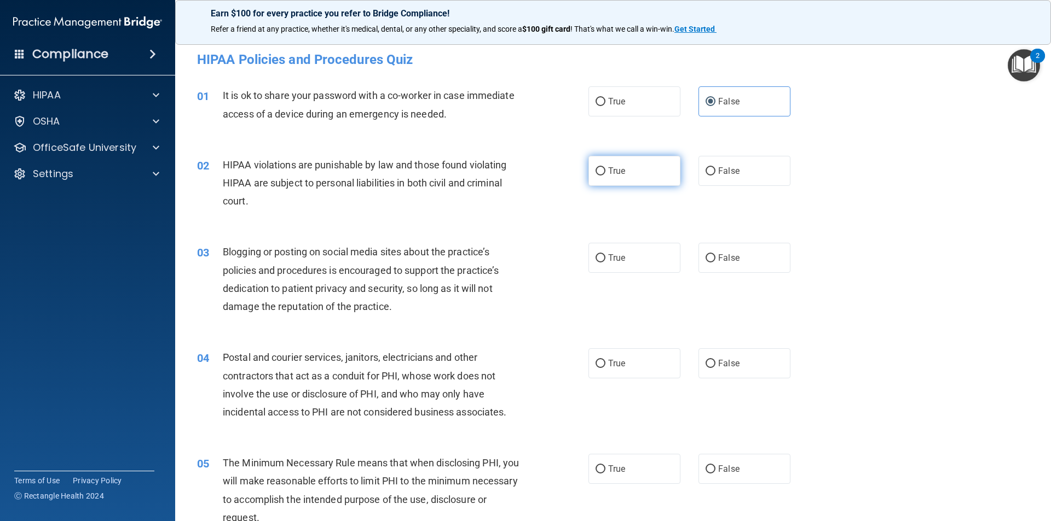
radio input "true"
click at [723, 180] on label "False" at bounding box center [744, 171] width 92 height 30
click at [715, 176] on input "False" at bounding box center [710, 171] width 10 height 8
radio input "true"
click at [647, 172] on label "True" at bounding box center [634, 171] width 92 height 30
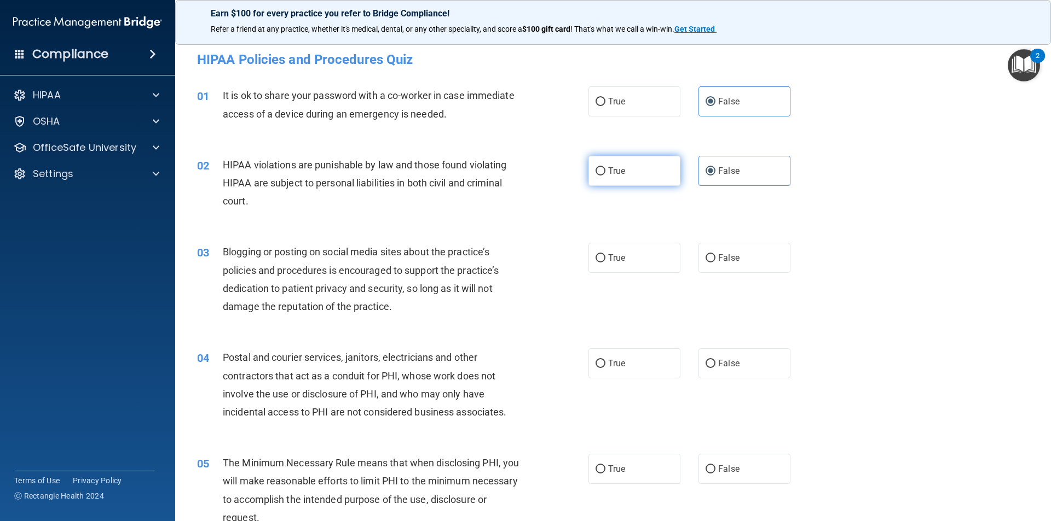
click at [605, 172] on input "True" at bounding box center [600, 171] width 10 height 8
radio input "true"
radio input "false"
click at [730, 256] on span "False" at bounding box center [728, 258] width 21 height 10
click at [715, 256] on input "False" at bounding box center [710, 258] width 10 height 8
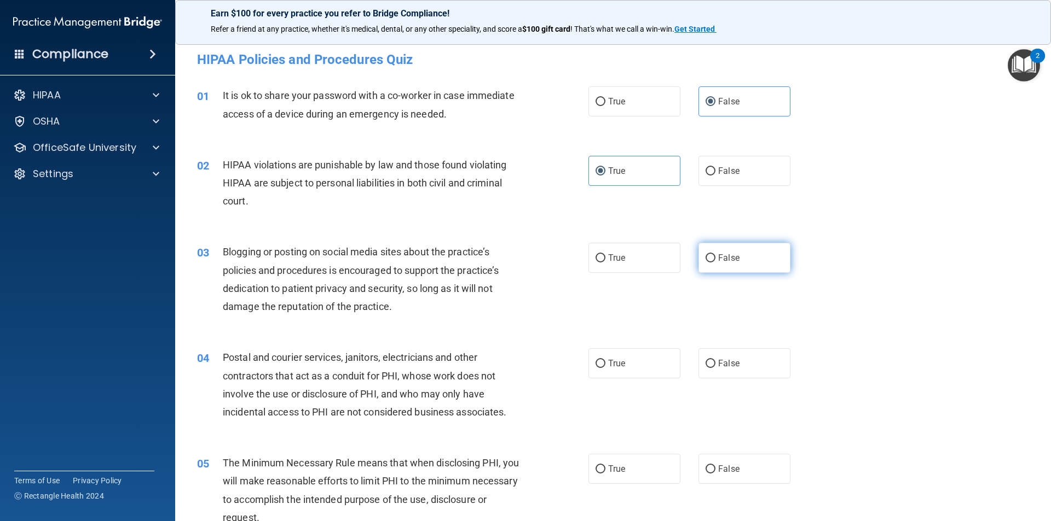
radio input "true"
drag, startPoint x: 681, startPoint y: 253, endPoint x: 670, endPoint y: 276, distance: 25.7
drag, startPoint x: 670, startPoint y: 276, endPoint x: 654, endPoint y: 339, distance: 65.0
click at [654, 320] on div "03 Blogging or posting on social media sites about the practice’s policies and …" at bounding box center [613, 282] width 848 height 106
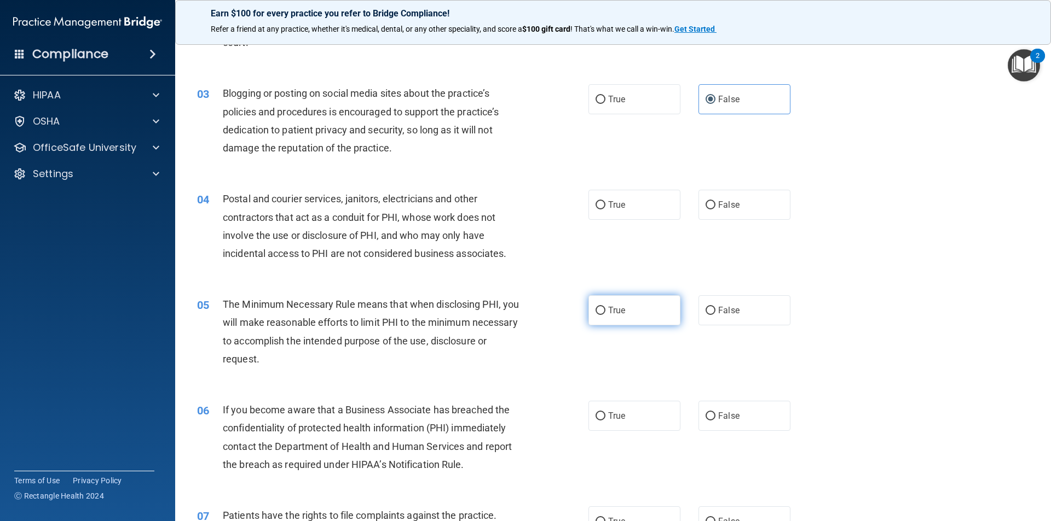
scroll to position [164, 0]
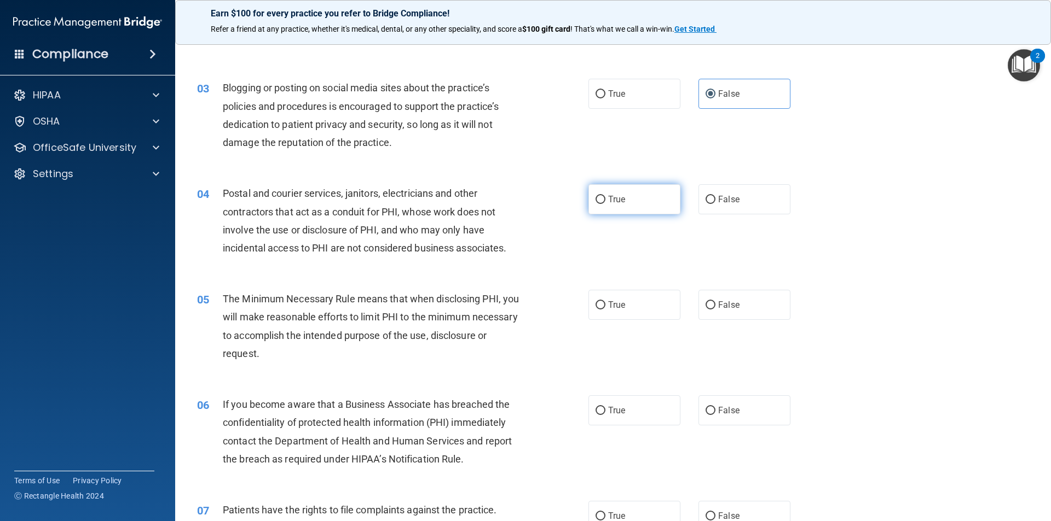
click at [631, 202] on label "True" at bounding box center [634, 199] width 92 height 30
click at [605, 202] on input "True" at bounding box center [600, 200] width 10 height 8
radio input "true"
drag, startPoint x: 629, startPoint y: 312, endPoint x: 630, endPoint y: 324, distance: 11.5
click at [630, 312] on label "True" at bounding box center [634, 305] width 92 height 30
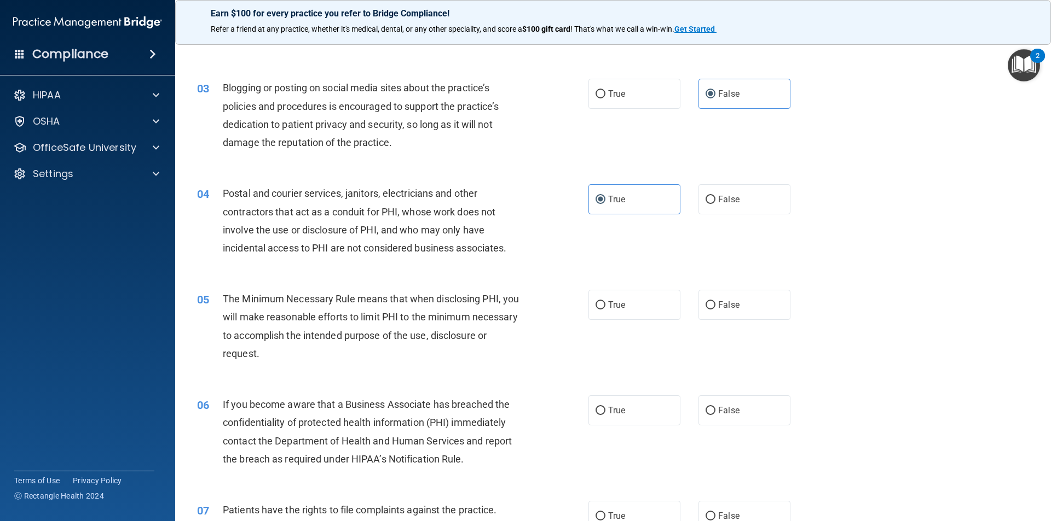
click at [605, 310] on input "True" at bounding box center [600, 305] width 10 height 8
radio input "true"
click at [718, 409] on span "False" at bounding box center [728, 410] width 21 height 10
click at [715, 409] on input "False" at bounding box center [710, 411] width 10 height 8
radio input "true"
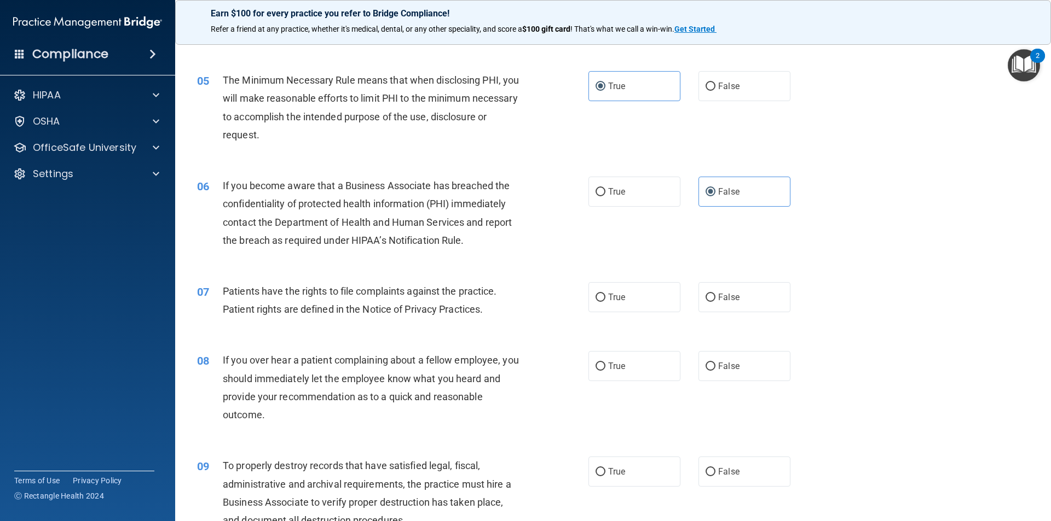
scroll to position [547, 0]
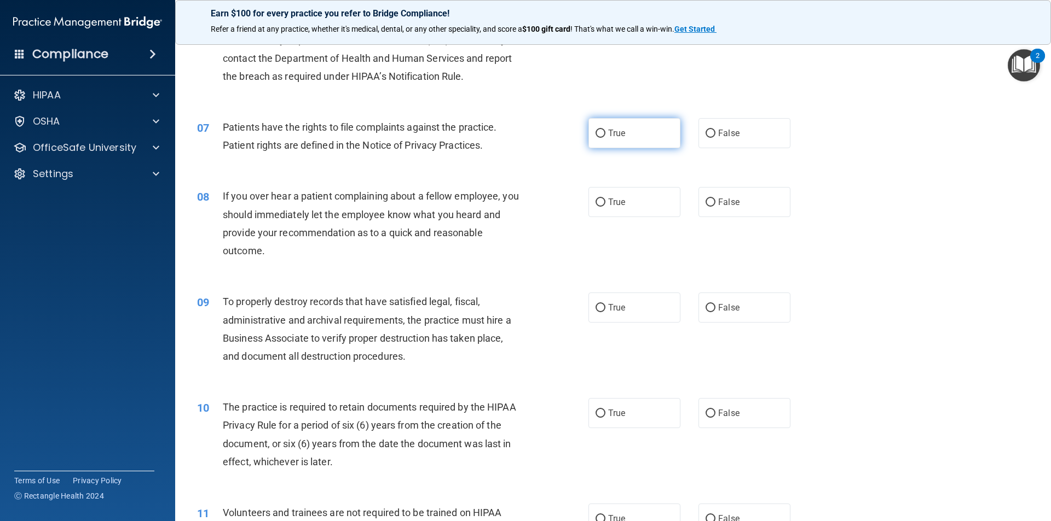
click at [622, 135] on label "True" at bounding box center [634, 133] width 92 height 30
click at [605, 135] on input "True" at bounding box center [600, 134] width 10 height 8
radio input "true"
click at [722, 202] on span "False" at bounding box center [728, 202] width 21 height 10
click at [715, 202] on input "False" at bounding box center [710, 203] width 10 height 8
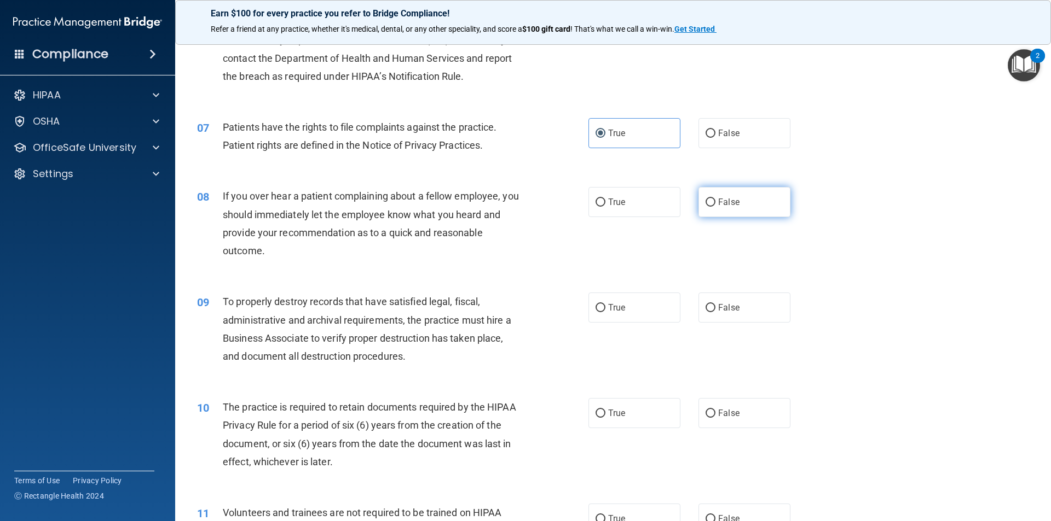
radio input "true"
click at [722, 310] on span "False" at bounding box center [728, 308] width 21 height 10
click at [715, 310] on input "False" at bounding box center [710, 308] width 10 height 8
radio input "true"
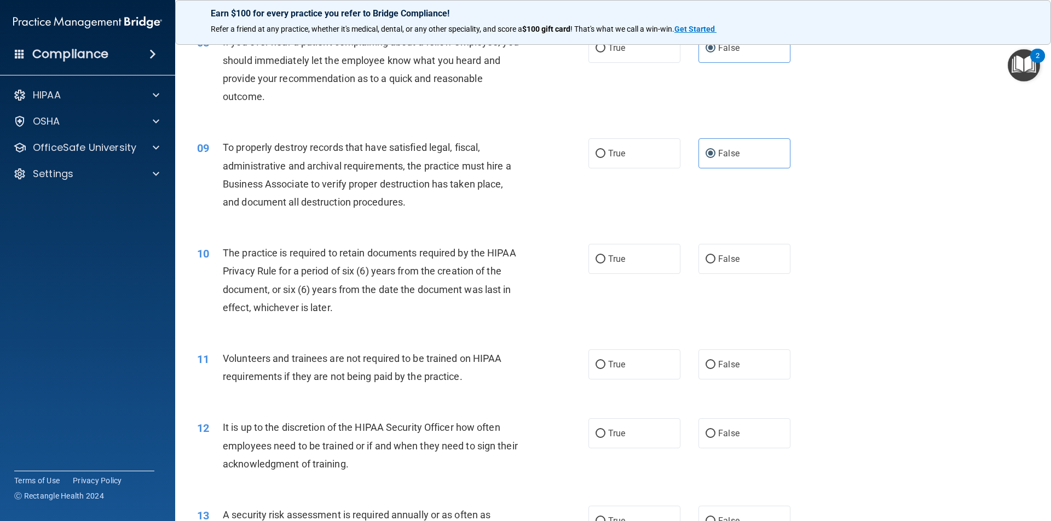
scroll to position [711, 0]
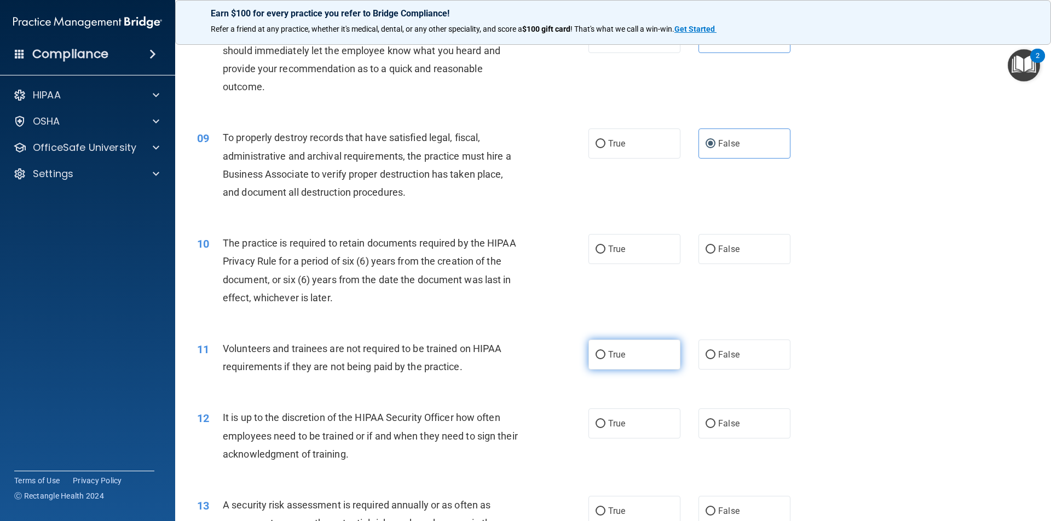
click at [622, 363] on label "True" at bounding box center [634, 355] width 92 height 30
click at [605, 359] on input "True" at bounding box center [600, 355] width 10 height 8
radio input "true"
click at [620, 252] on span "True" at bounding box center [616, 249] width 17 height 10
click at [605, 252] on input "True" at bounding box center [600, 250] width 10 height 8
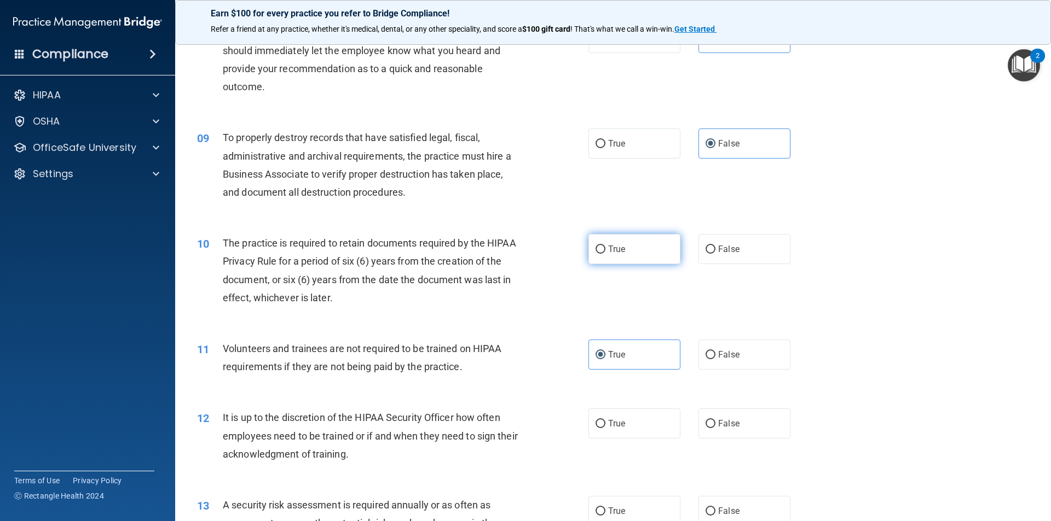
radio input "true"
click at [721, 359] on span "False" at bounding box center [728, 355] width 21 height 10
click at [715, 359] on input "False" at bounding box center [710, 355] width 10 height 8
radio input "true"
radio input "false"
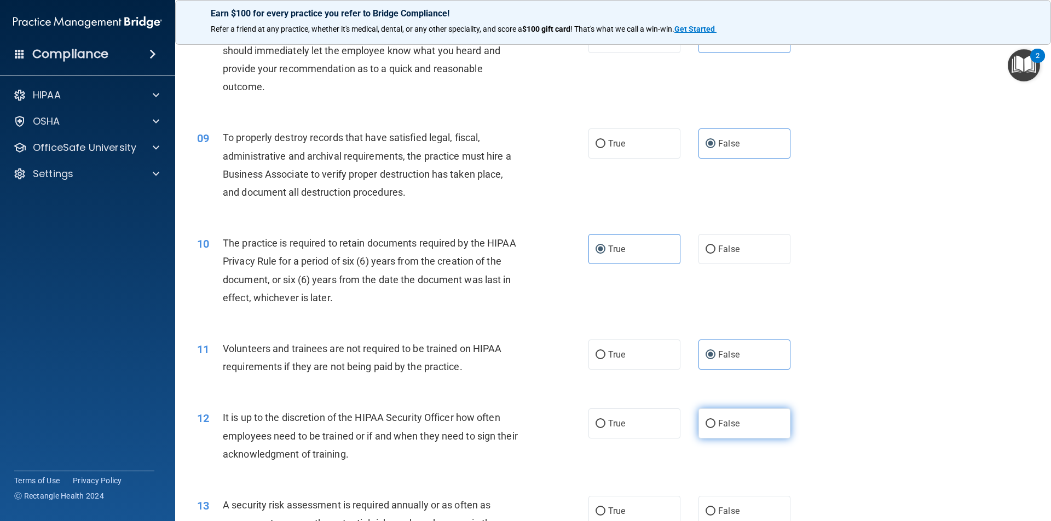
click at [723, 425] on span "False" at bounding box center [728, 424] width 21 height 10
click at [715, 425] on input "False" at bounding box center [710, 424] width 10 height 8
radio input "true"
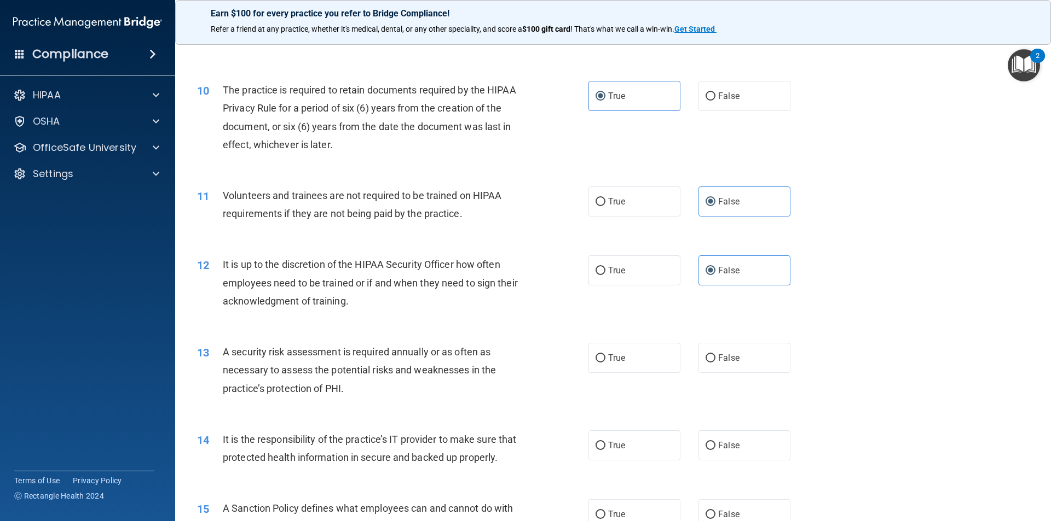
scroll to position [875, 0]
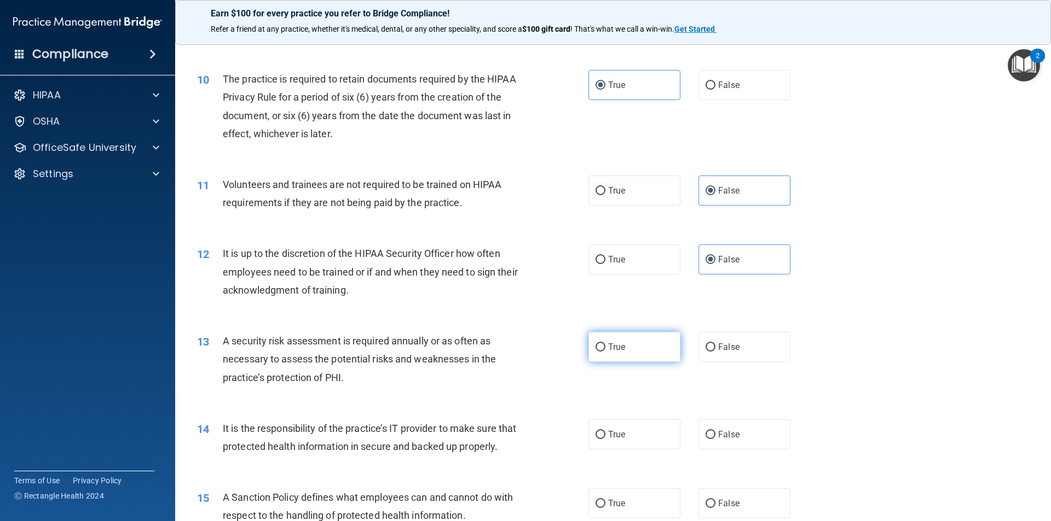
click at [647, 353] on label "True" at bounding box center [634, 347] width 92 height 30
click at [605, 352] on input "True" at bounding box center [600, 348] width 10 height 8
radio input "true"
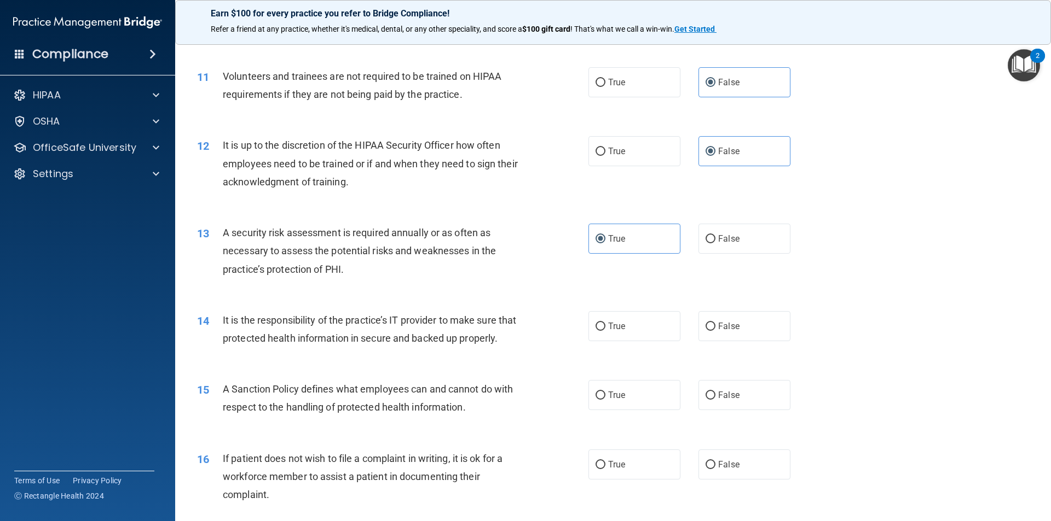
scroll to position [985, 0]
click at [733, 330] on label "False" at bounding box center [744, 325] width 92 height 30
click at [715, 330] on input "False" at bounding box center [710, 326] width 10 height 8
radio input "true"
click at [757, 407] on label "False" at bounding box center [744, 394] width 92 height 30
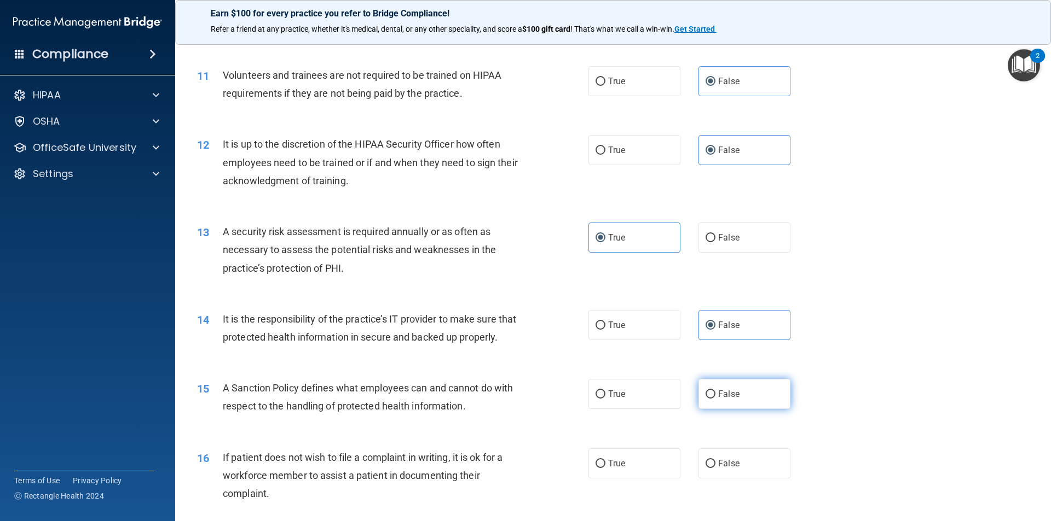
click at [715, 399] on input "False" at bounding box center [710, 395] width 10 height 8
radio input "true"
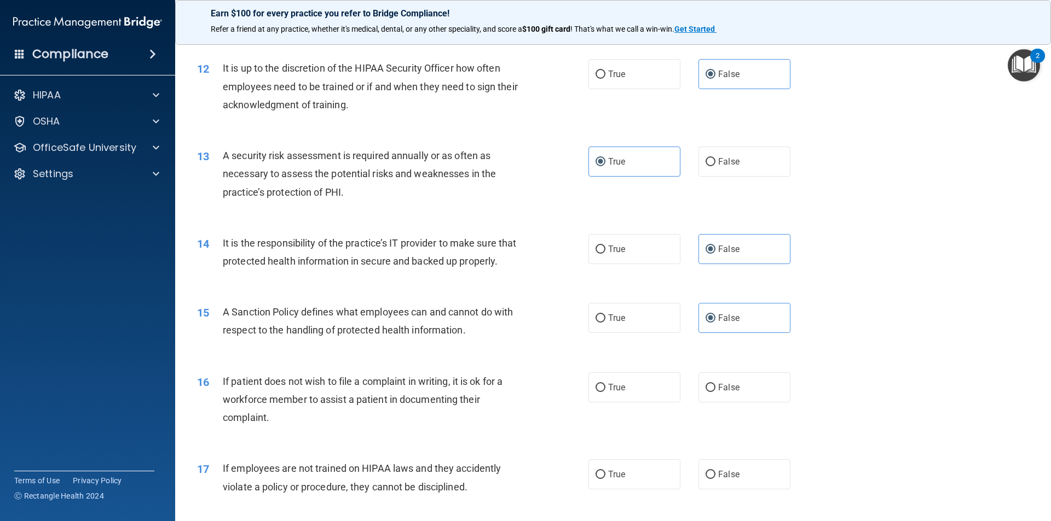
scroll to position [1149, 0]
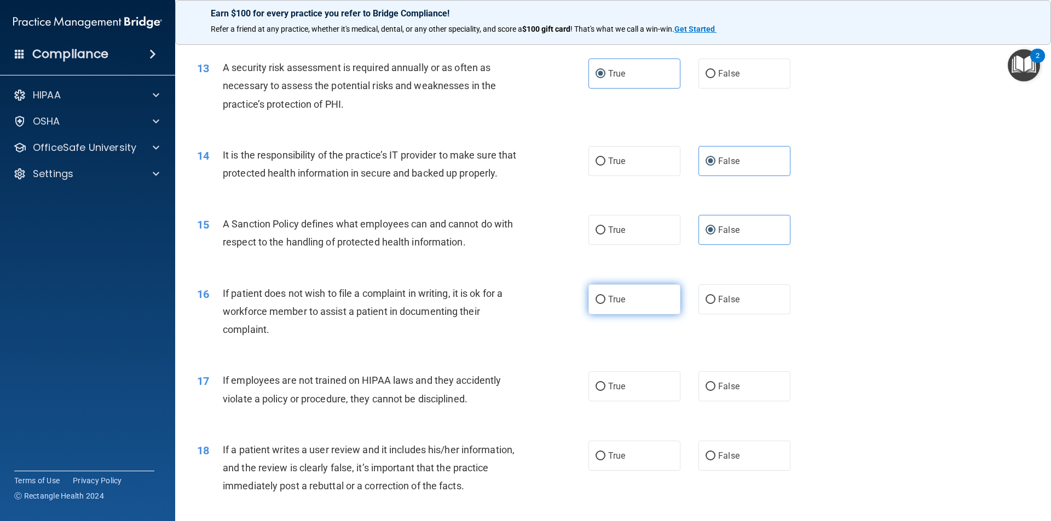
click at [651, 315] on label "True" at bounding box center [634, 300] width 92 height 30
click at [605, 304] on input "True" at bounding box center [600, 300] width 10 height 8
radio input "true"
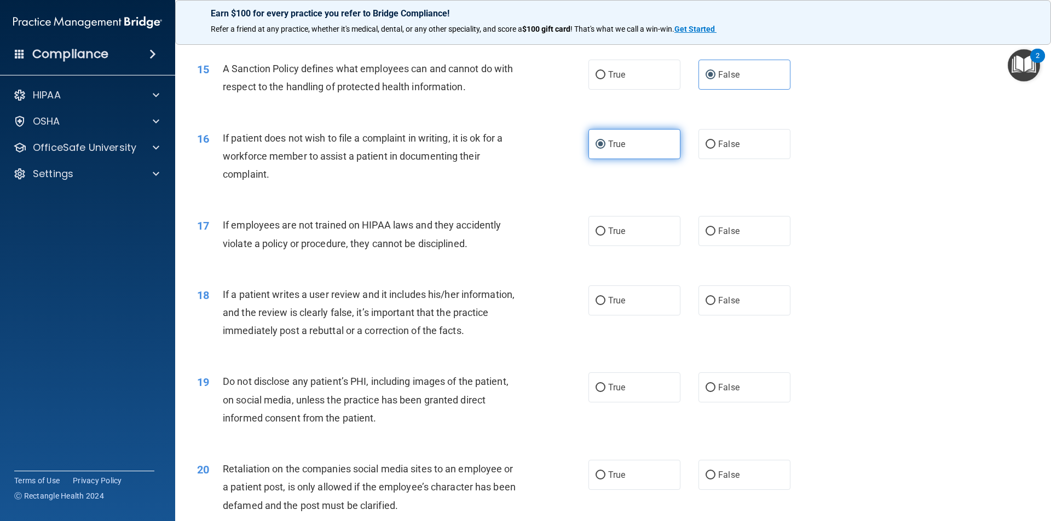
scroll to position [1313, 0]
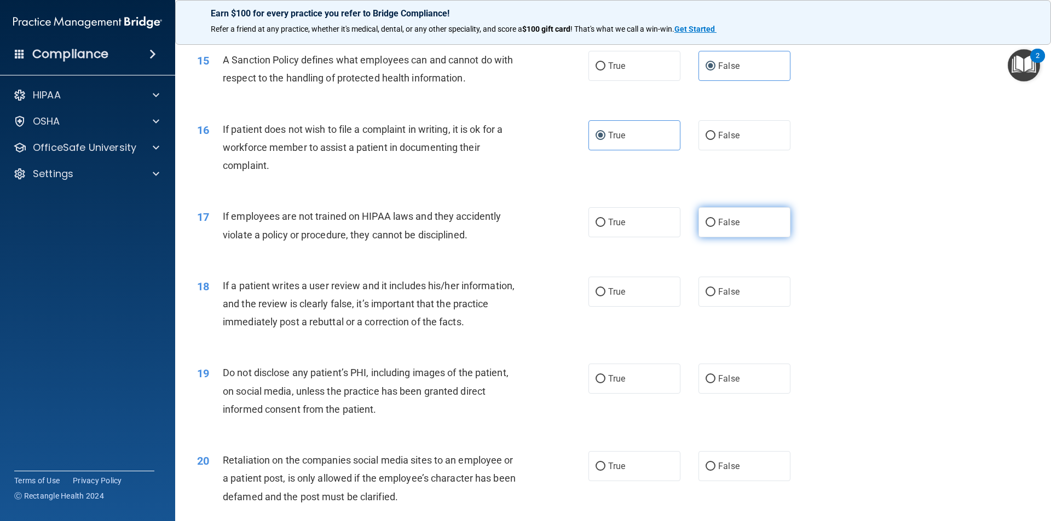
click at [731, 228] on span "False" at bounding box center [728, 222] width 21 height 10
click at [715, 227] on input "False" at bounding box center [710, 223] width 10 height 8
radio input "true"
click at [741, 307] on label "False" at bounding box center [744, 292] width 92 height 30
click at [715, 297] on input "False" at bounding box center [710, 292] width 10 height 8
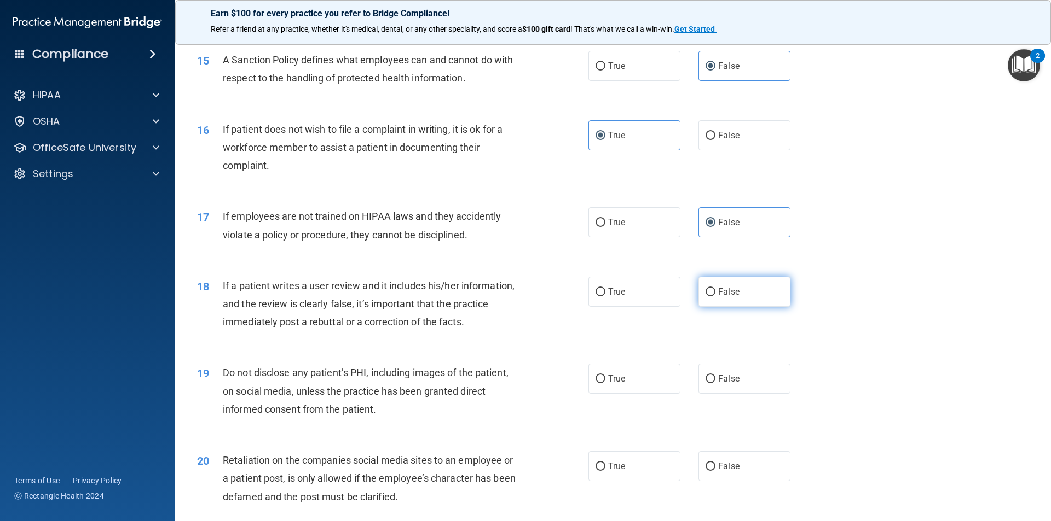
radio input "true"
click at [644, 388] on label "True" at bounding box center [634, 379] width 92 height 30
click at [605, 384] on input "True" at bounding box center [600, 379] width 10 height 8
radio input "true"
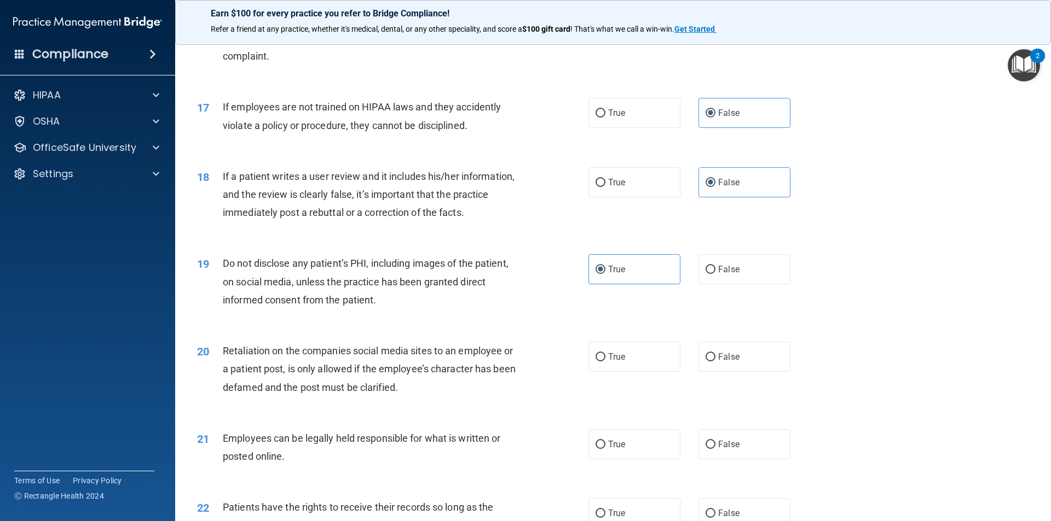
scroll to position [1477, 0]
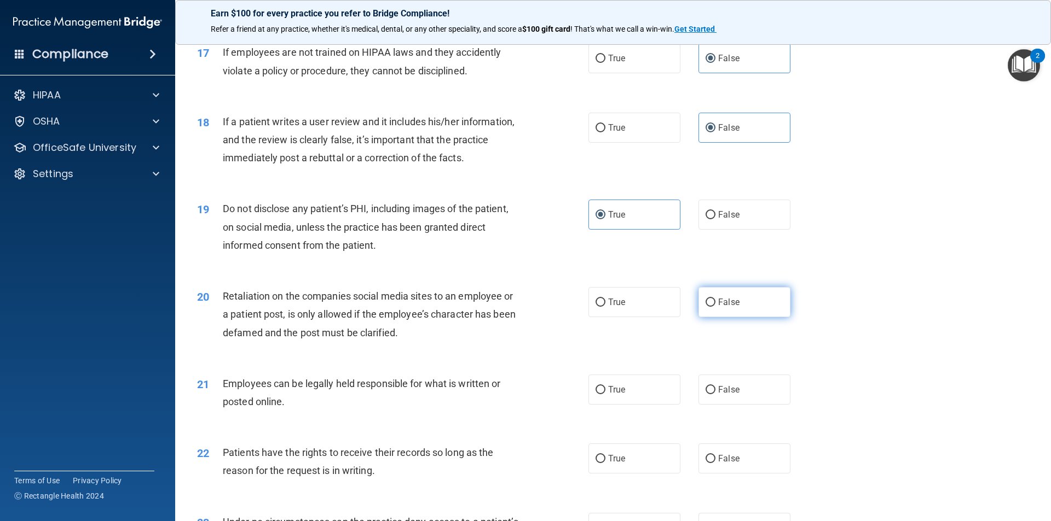
click at [729, 308] on span "False" at bounding box center [728, 302] width 21 height 10
click at [715, 307] on input "False" at bounding box center [710, 303] width 10 height 8
radio input "true"
click at [640, 405] on label "True" at bounding box center [634, 390] width 92 height 30
click at [605, 395] on input "True" at bounding box center [600, 390] width 10 height 8
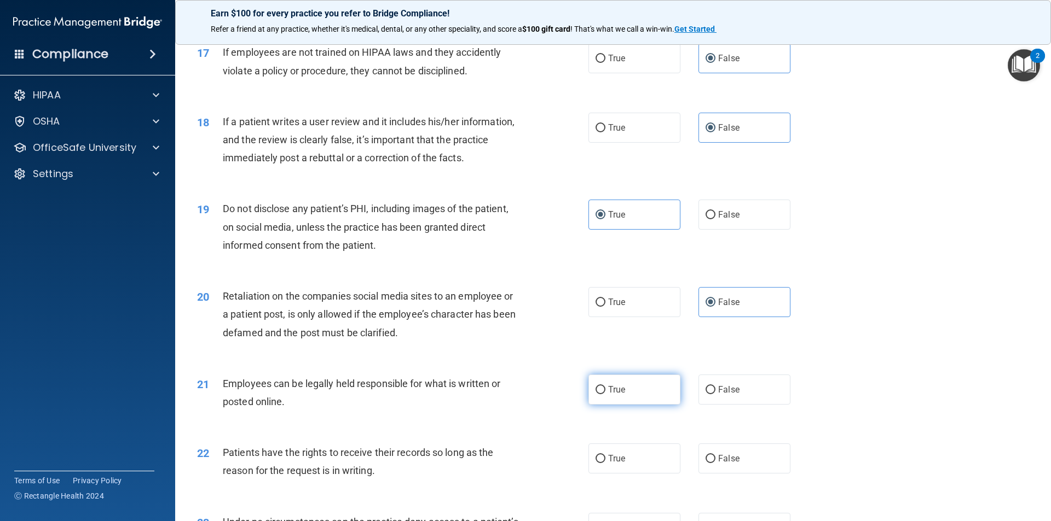
radio input "true"
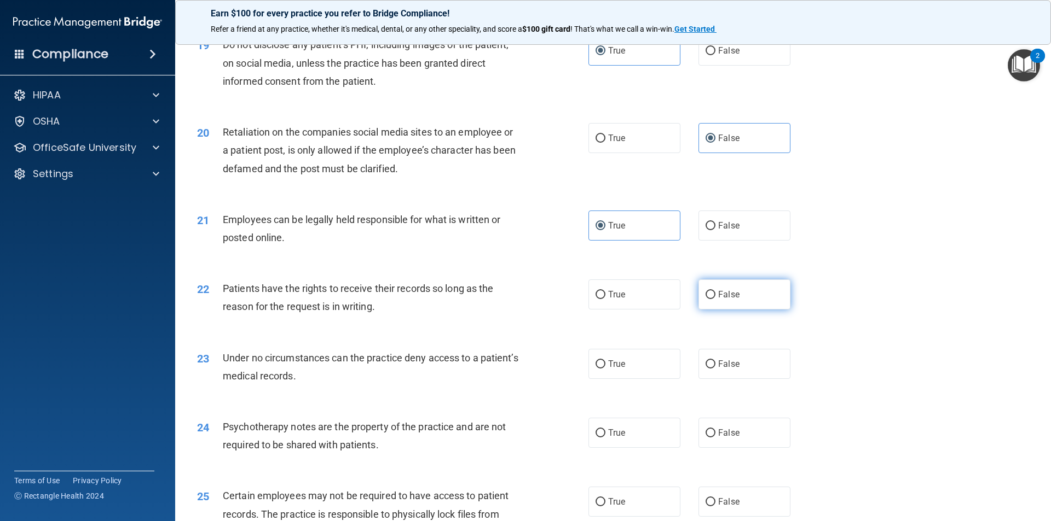
click at [720, 310] on label "False" at bounding box center [744, 295] width 92 height 30
click at [715, 299] on input "False" at bounding box center [710, 295] width 10 height 8
radio input "true"
click at [712, 379] on label "False" at bounding box center [744, 364] width 92 height 30
click at [712, 369] on input "False" at bounding box center [710, 365] width 10 height 8
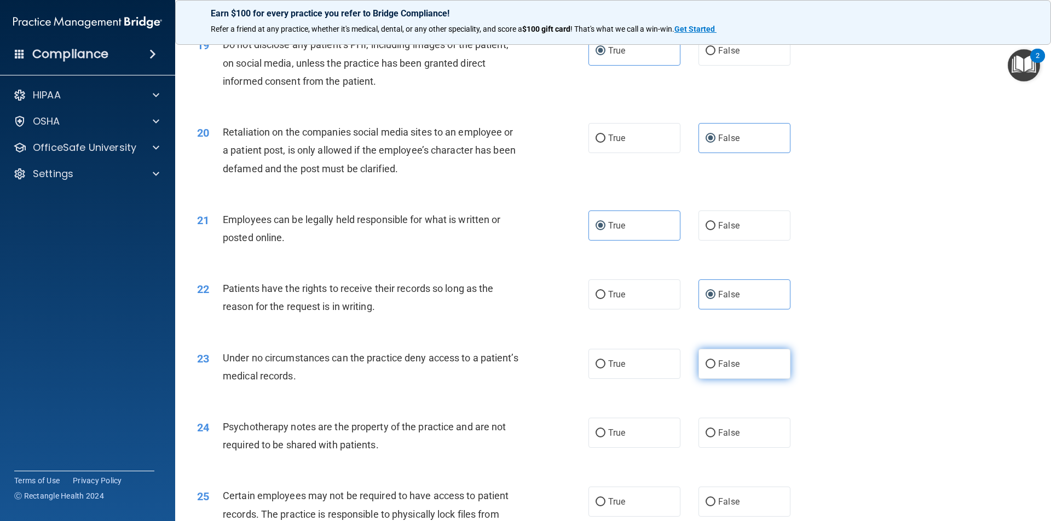
radio input "true"
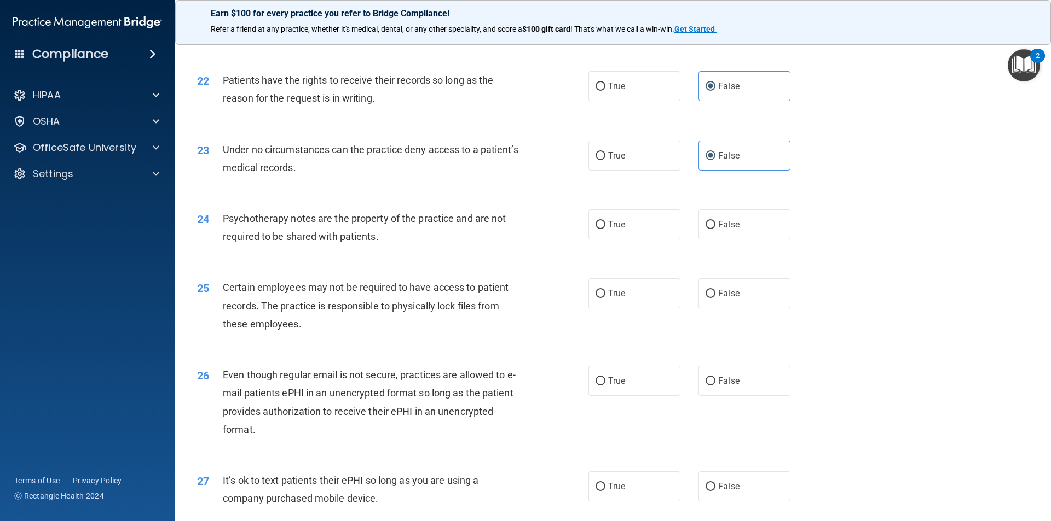
scroll to position [1860, 0]
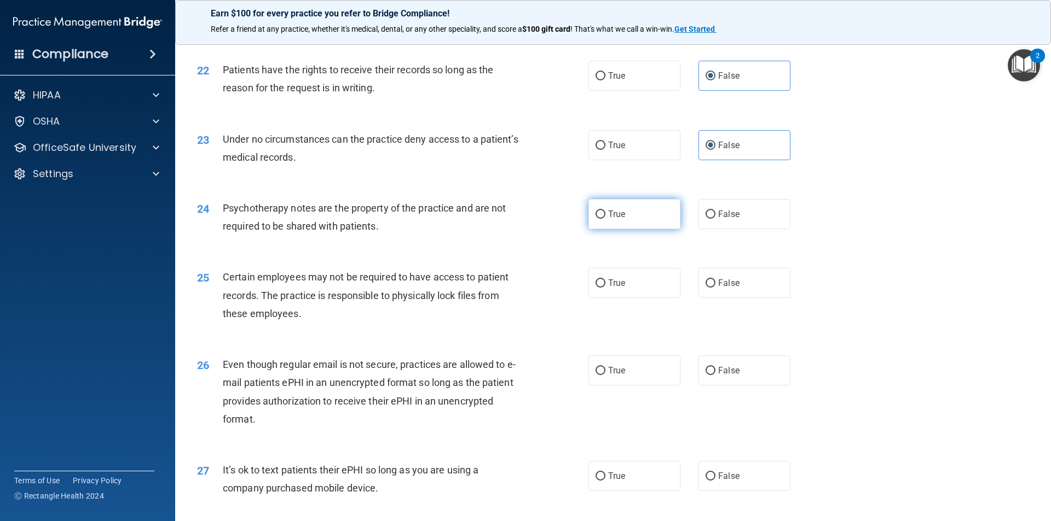
click at [658, 229] on label "True" at bounding box center [634, 214] width 92 height 30
click at [605, 219] on input "True" at bounding box center [600, 215] width 10 height 8
radio input "true"
click at [642, 298] on label "True" at bounding box center [634, 283] width 92 height 30
click at [605, 288] on input "True" at bounding box center [600, 284] width 10 height 8
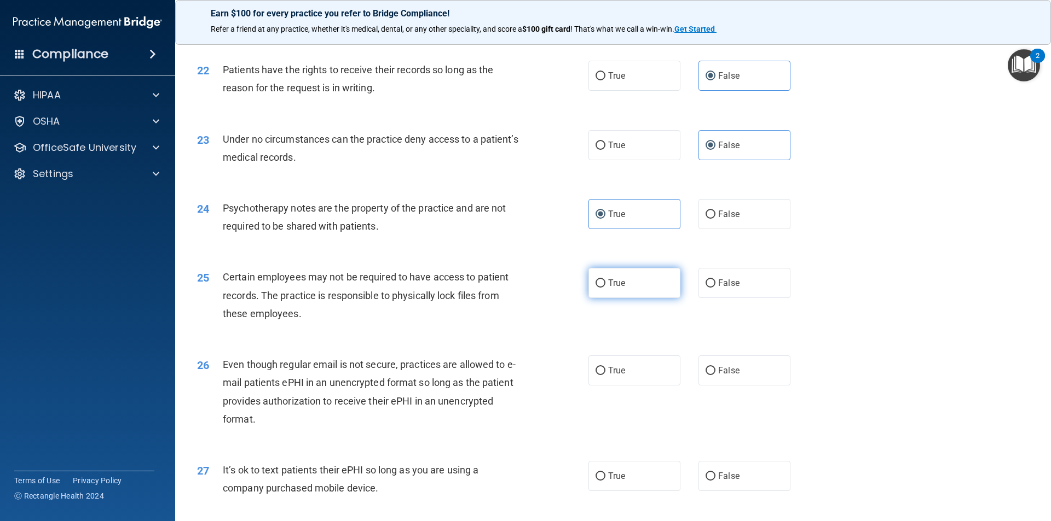
radio input "true"
click at [636, 386] on label "True" at bounding box center [634, 371] width 92 height 30
click at [605, 375] on input "True" at bounding box center [600, 371] width 10 height 8
radio input "true"
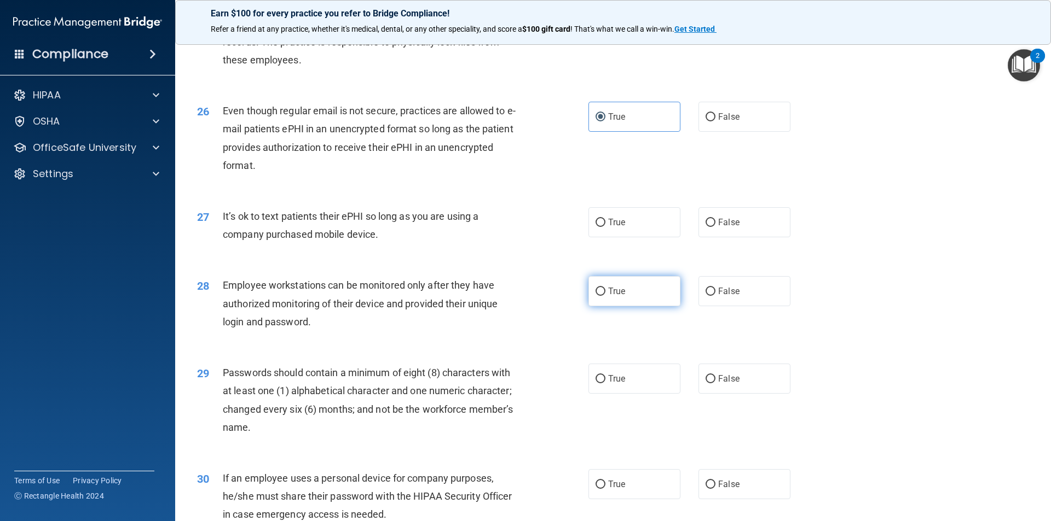
scroll to position [2134, 0]
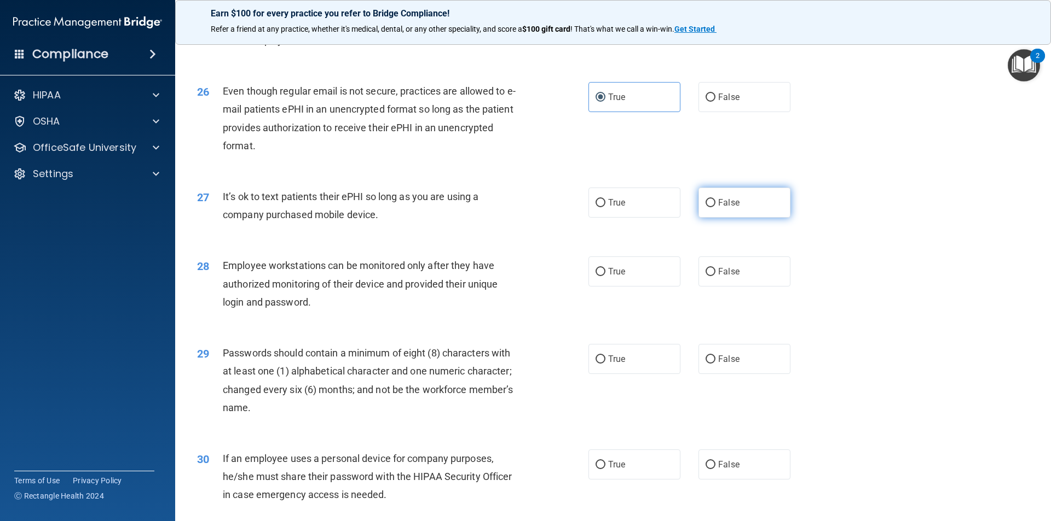
click at [698, 218] on label "False" at bounding box center [744, 203] width 92 height 30
click at [705, 207] on input "False" at bounding box center [710, 203] width 10 height 8
radio input "true"
click at [731, 277] on span "False" at bounding box center [728, 271] width 21 height 10
click at [715, 276] on input "False" at bounding box center [710, 272] width 10 height 8
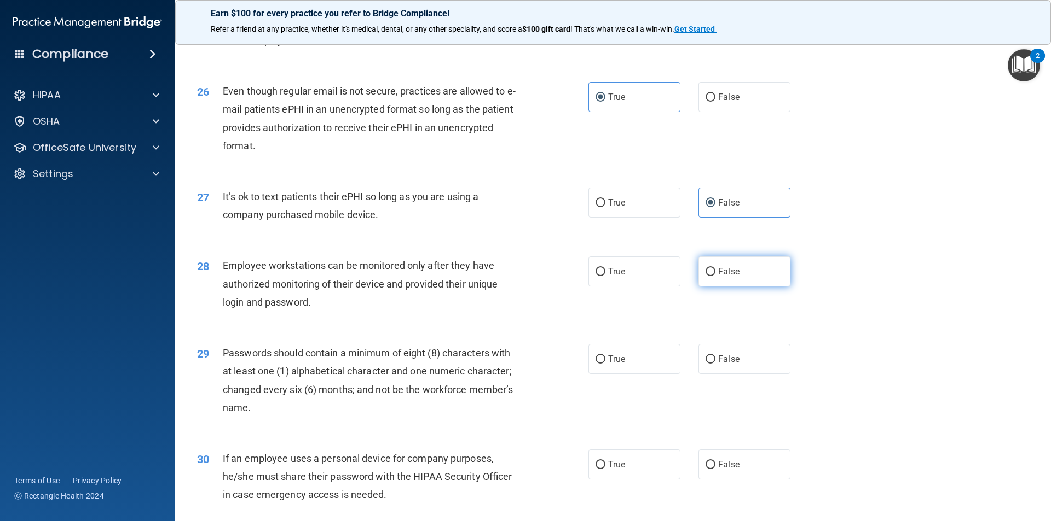
radio input "true"
click at [623, 374] on label "True" at bounding box center [634, 359] width 92 height 30
click at [605, 364] on input "True" at bounding box center [600, 360] width 10 height 8
radio input "true"
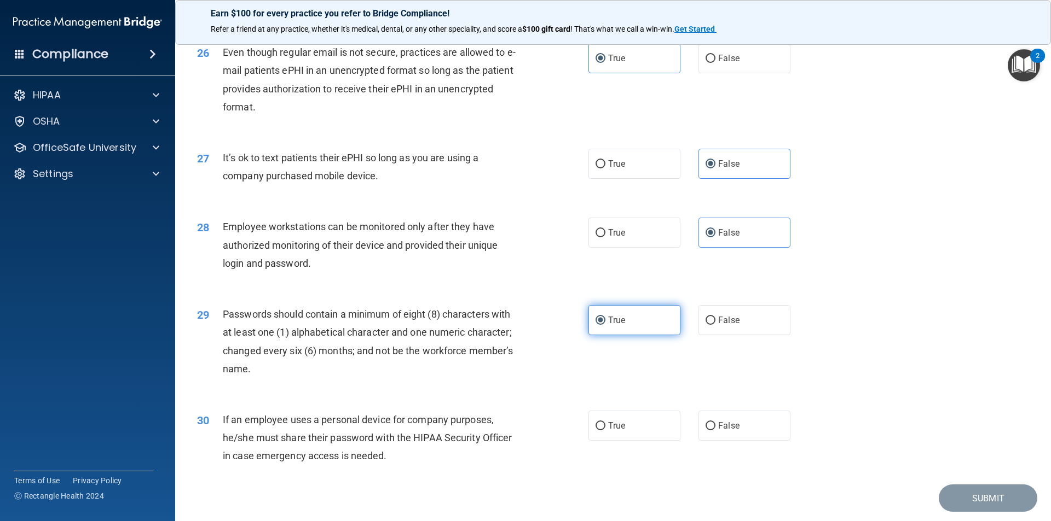
scroll to position [2225, 0]
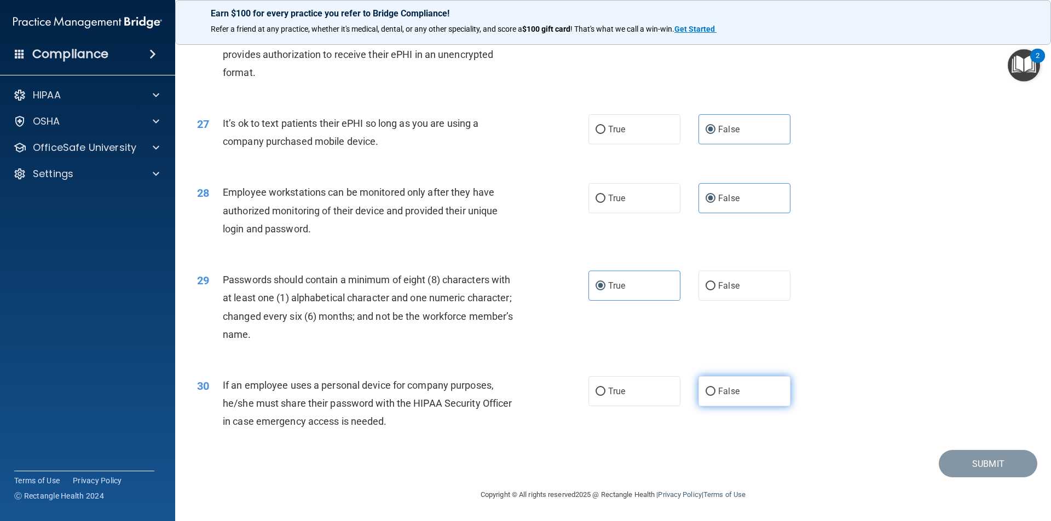
click at [727, 395] on span "False" at bounding box center [728, 391] width 21 height 10
click at [715, 395] on input "False" at bounding box center [710, 392] width 10 height 8
radio input "true"
click at [939, 460] on button "Submit" at bounding box center [987, 464] width 98 height 28
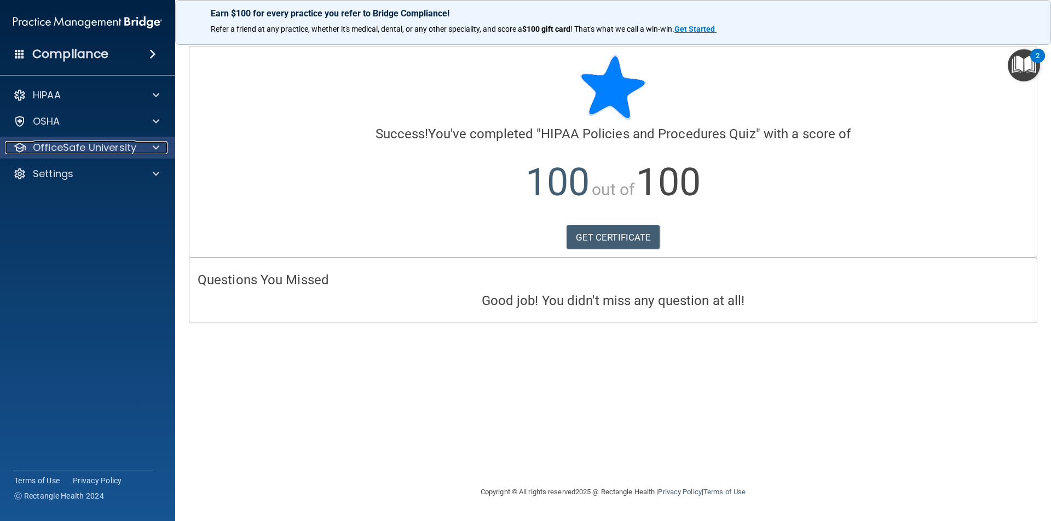
click at [101, 148] on p "OfficeSafe University" at bounding box center [84, 147] width 103 height 13
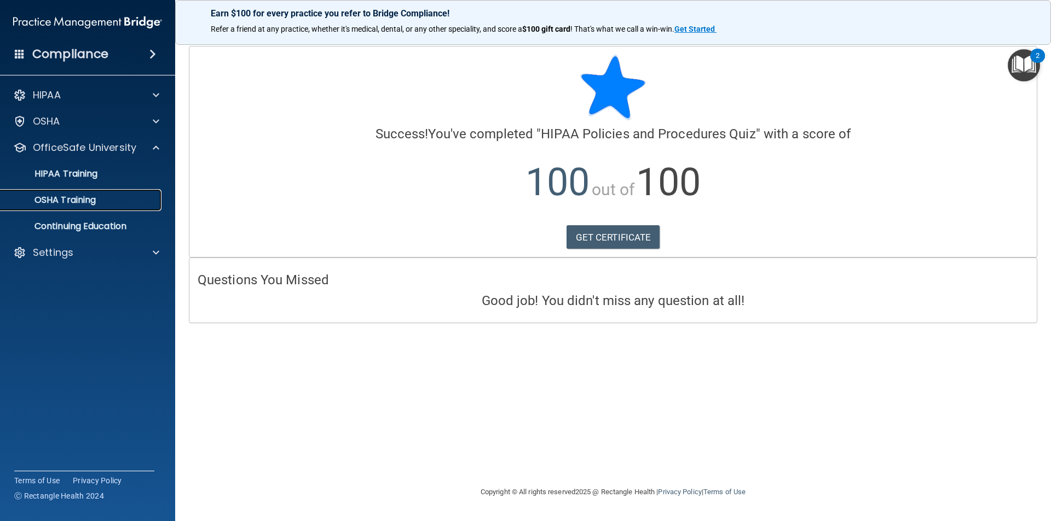
click at [79, 206] on p "OSHA Training" at bounding box center [51, 200] width 89 height 11
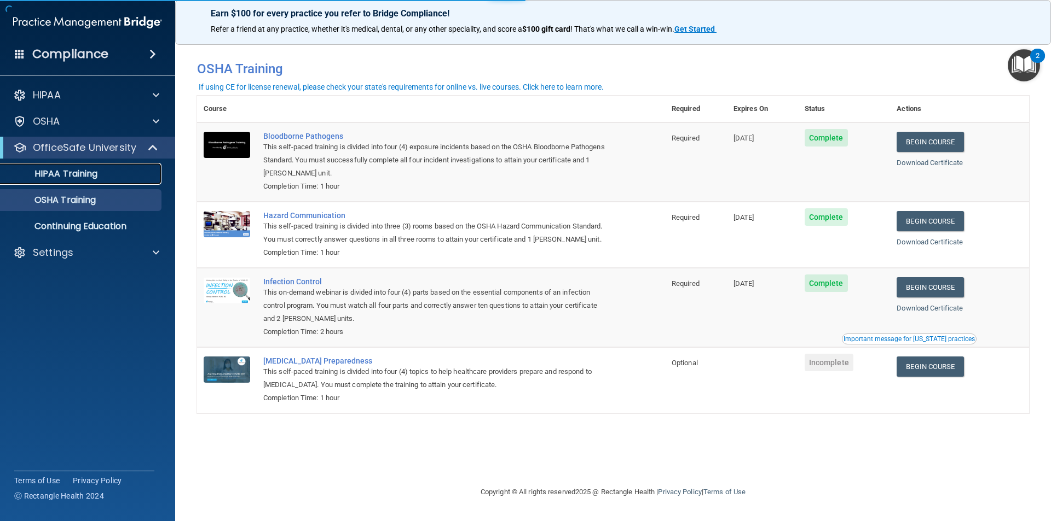
click at [83, 170] on p "HIPAA Training" at bounding box center [52, 174] width 90 height 11
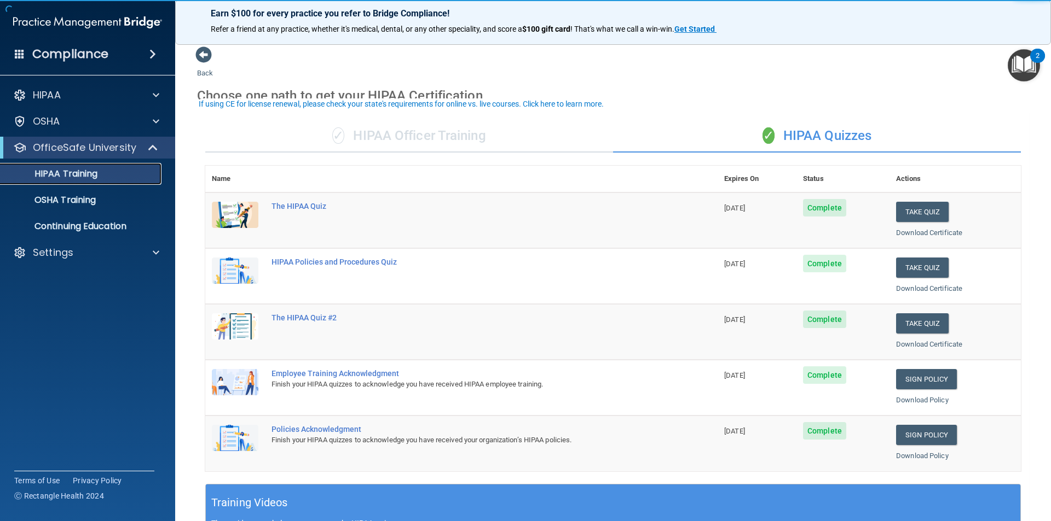
scroll to position [55, 0]
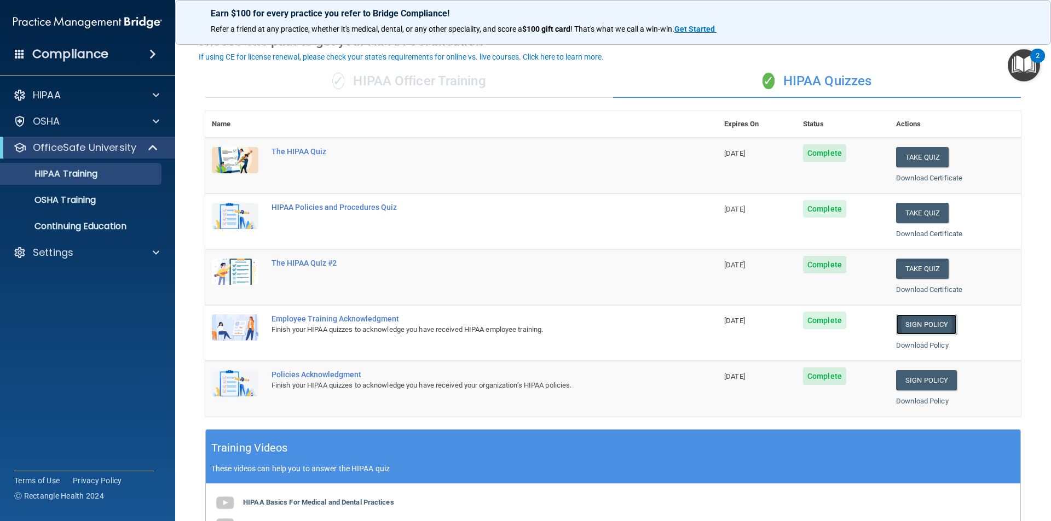
click at [931, 326] on link "Sign Policy" at bounding box center [926, 325] width 61 height 20
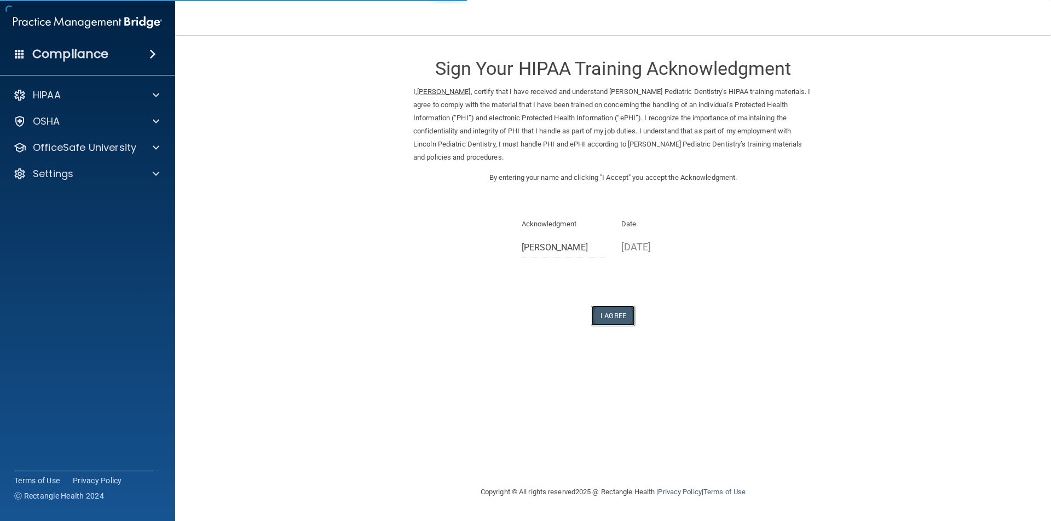
click at [607, 317] on button "I Agree" at bounding box center [613, 316] width 44 height 20
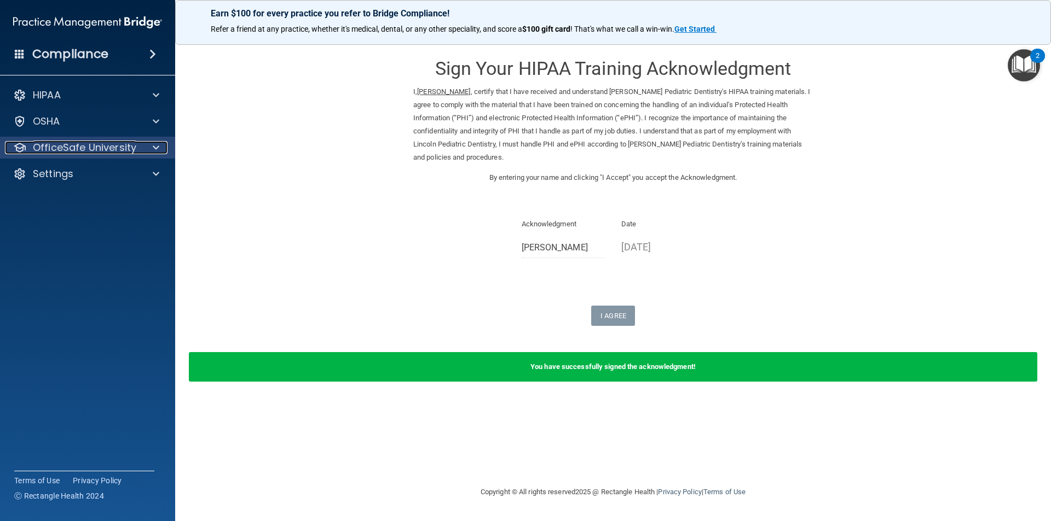
click at [92, 147] on p "OfficeSafe University" at bounding box center [84, 147] width 103 height 13
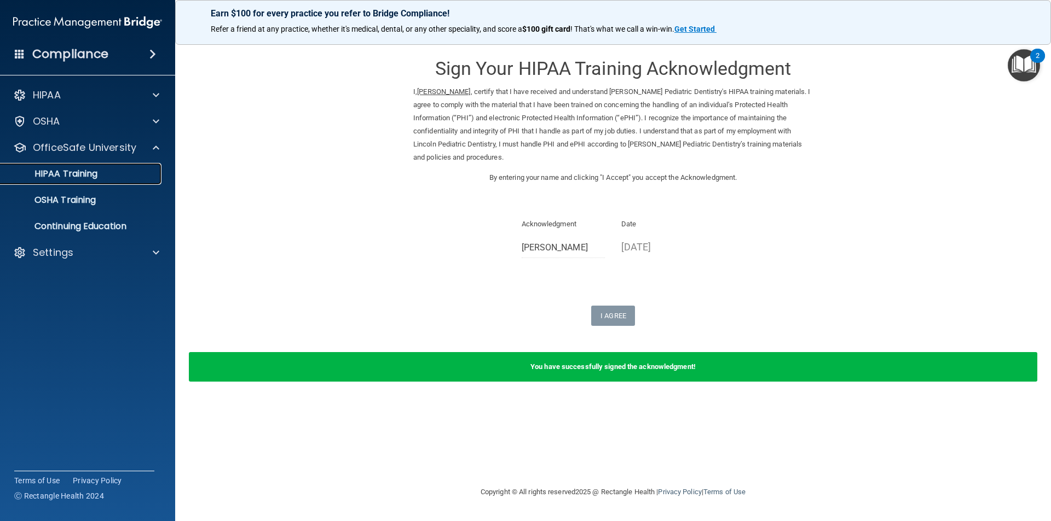
click at [95, 171] on p "HIPAA Training" at bounding box center [52, 174] width 90 height 11
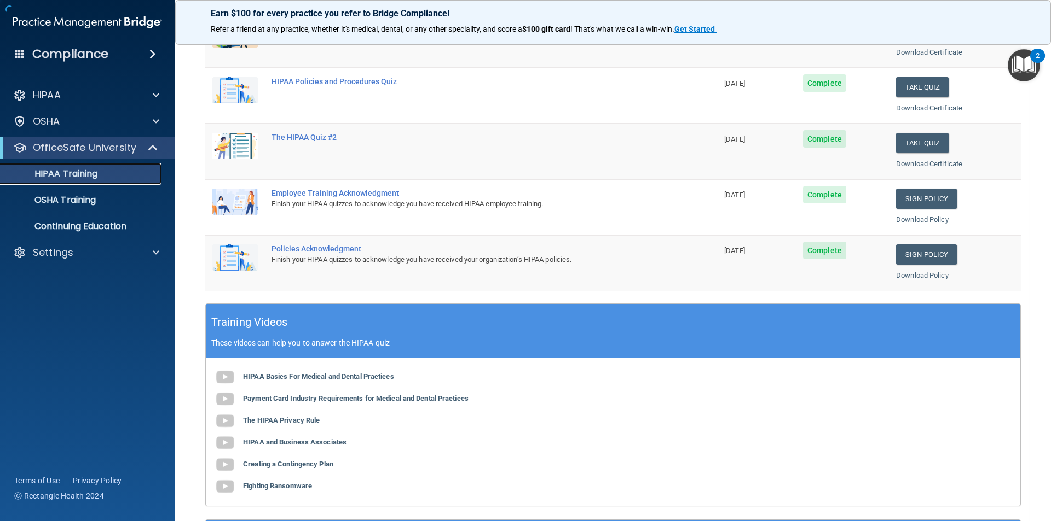
scroll to position [219, 0]
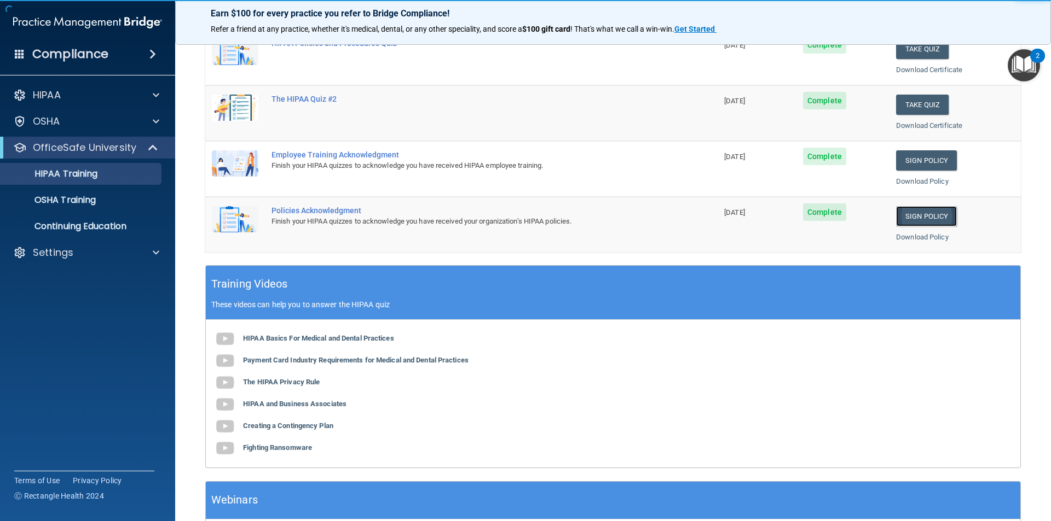
click at [919, 211] on link "Sign Policy" at bounding box center [926, 216] width 61 height 20
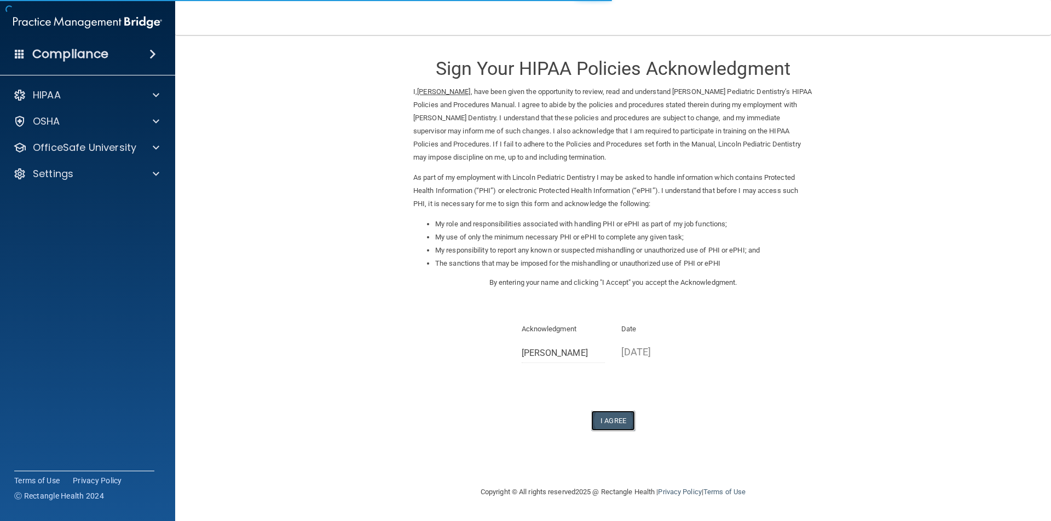
click at [614, 422] on button "I Agree" at bounding box center [613, 421] width 44 height 20
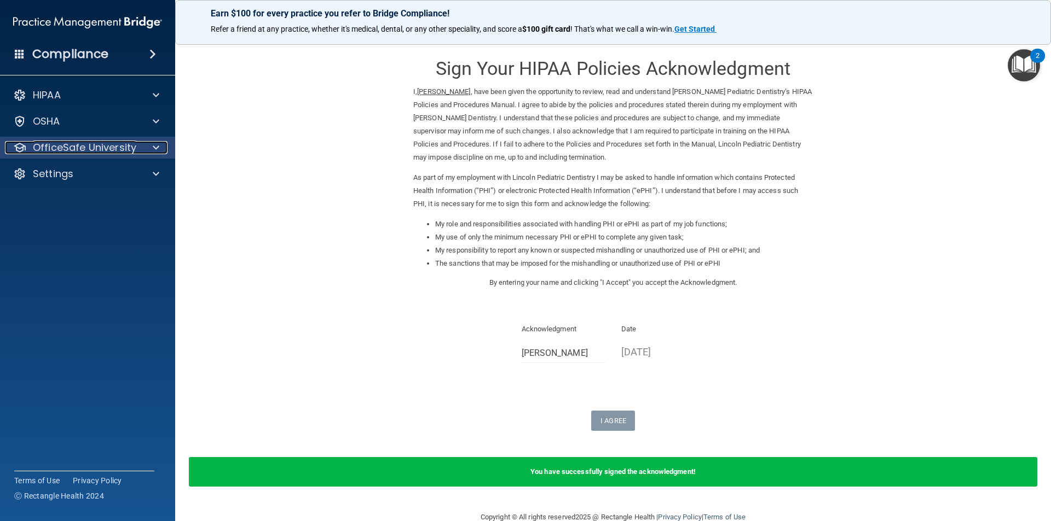
click at [61, 152] on p "OfficeSafe University" at bounding box center [84, 147] width 103 height 13
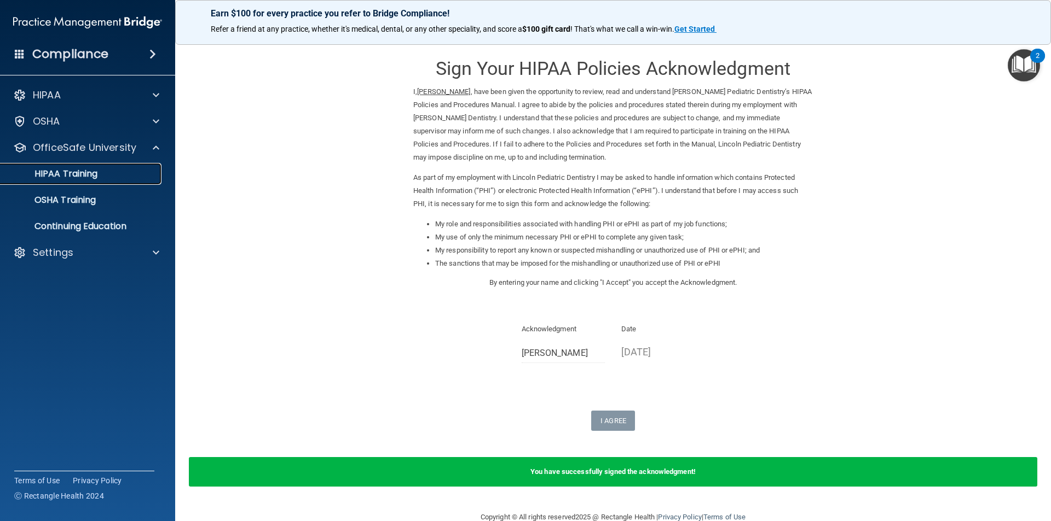
click at [77, 181] on link "HIPAA Training" at bounding box center [75, 174] width 172 height 22
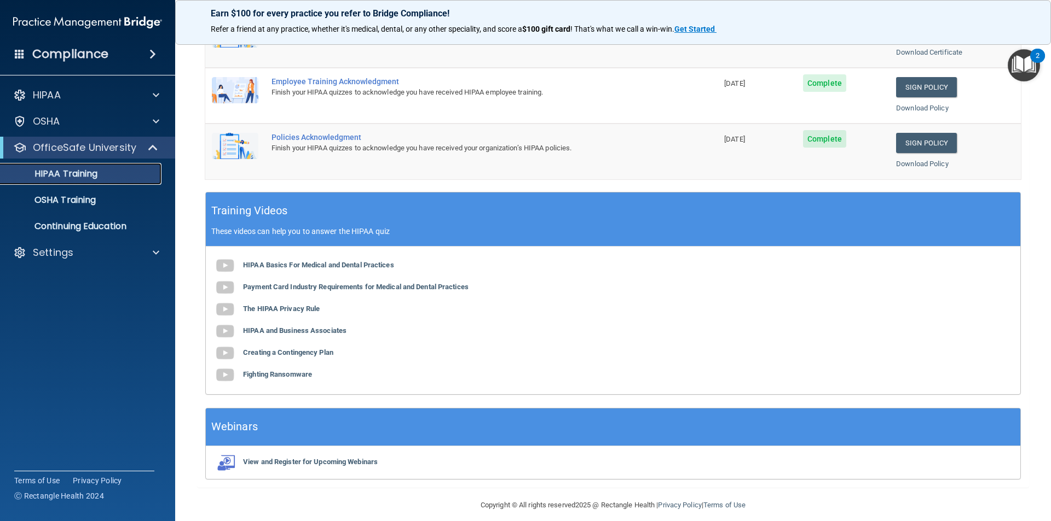
scroll to position [303, 0]
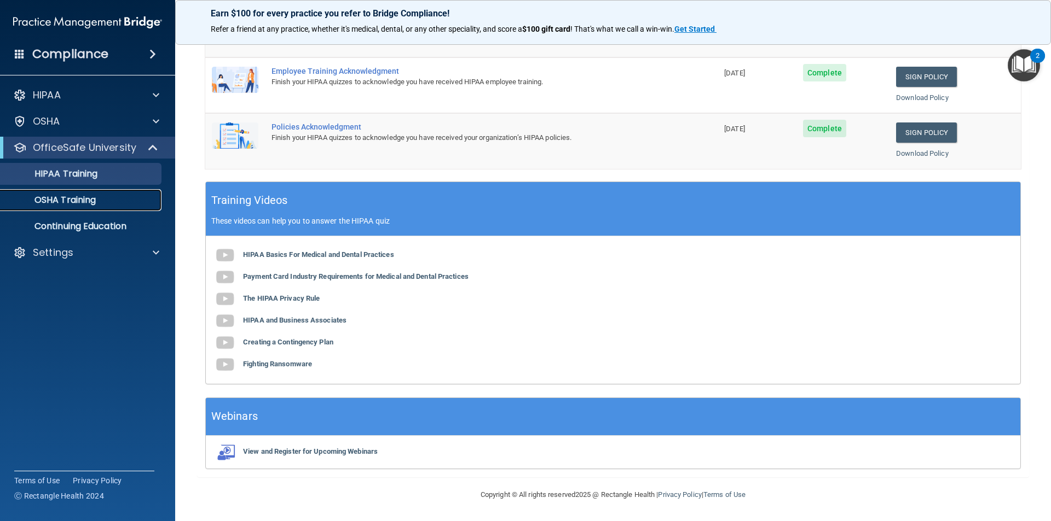
click at [71, 201] on p "OSHA Training" at bounding box center [51, 200] width 89 height 11
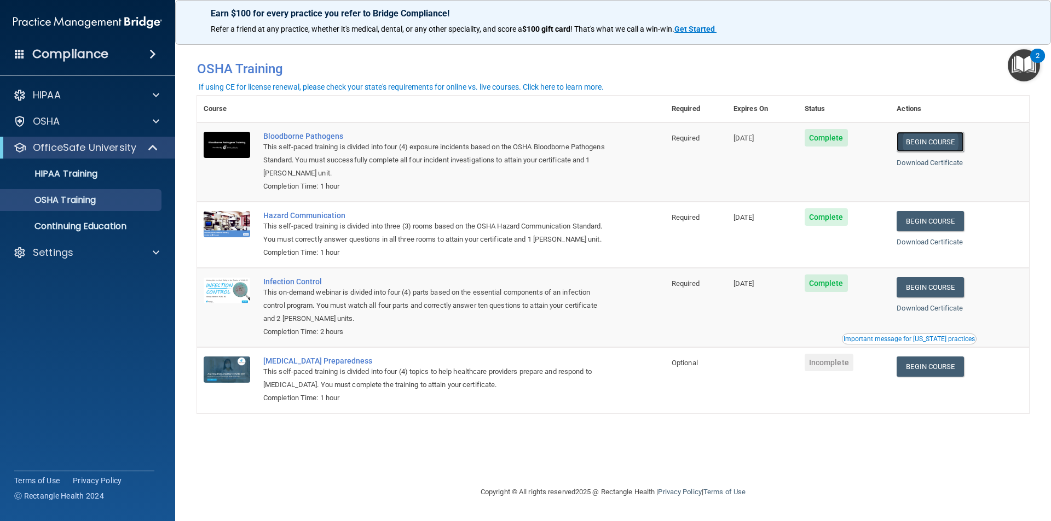
click at [915, 143] on link "Begin Course" at bounding box center [929, 142] width 67 height 20
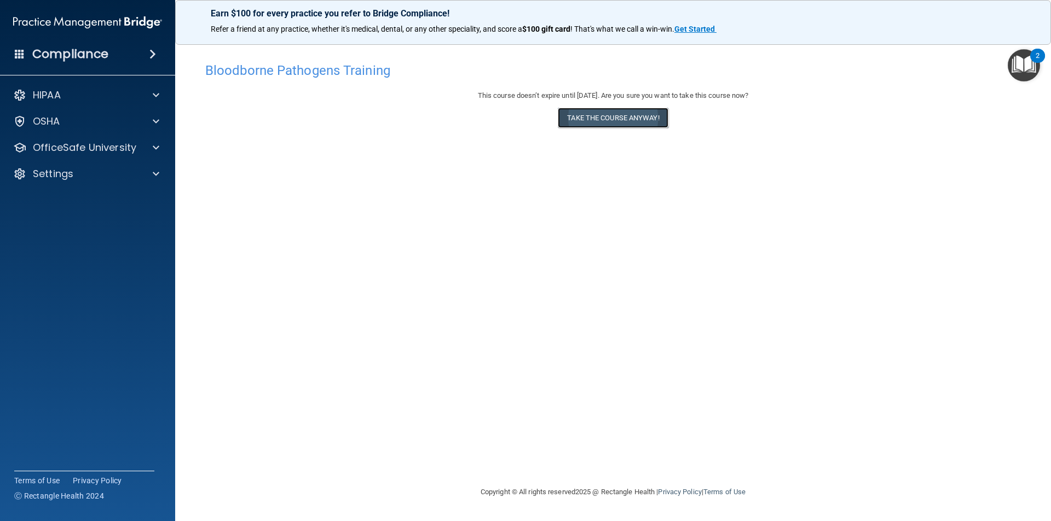
click at [601, 119] on button "Take the course anyway!" at bounding box center [613, 118] width 110 height 20
